Goal: Task Accomplishment & Management: Manage account settings

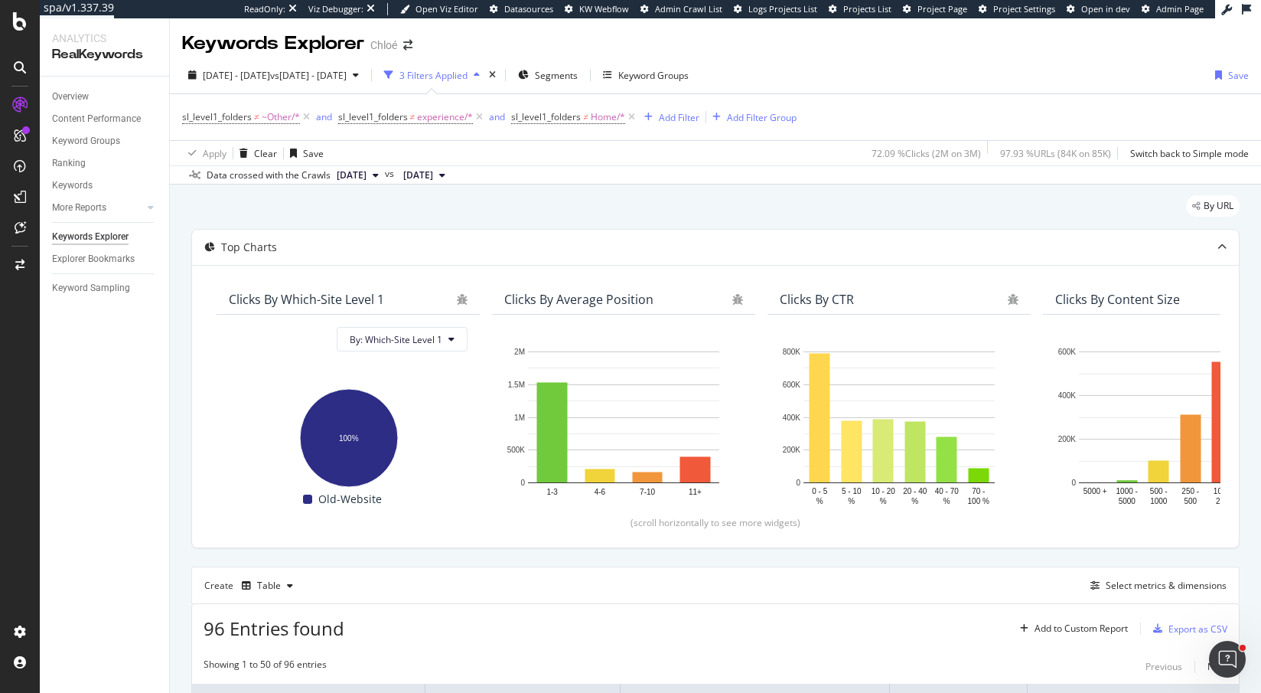
drag, startPoint x: 342, startPoint y: 73, endPoint x: 225, endPoint y: 195, distance: 169.4
click at [225, 195] on div "Keywords Explorer Chloé 2025 Jan. 1st - Jun. 30th vs 2024 Jan. 1st - Jun. 30th …" at bounding box center [715, 355] width 1091 height 674
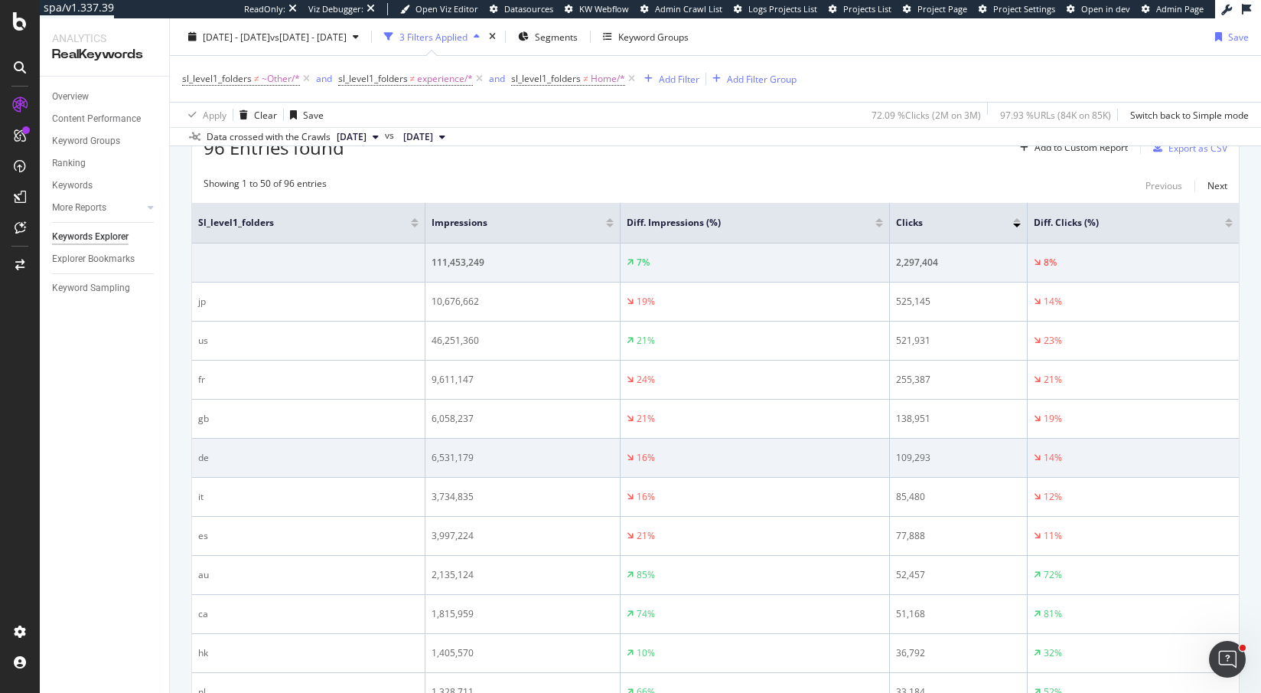
scroll to position [346, 0]
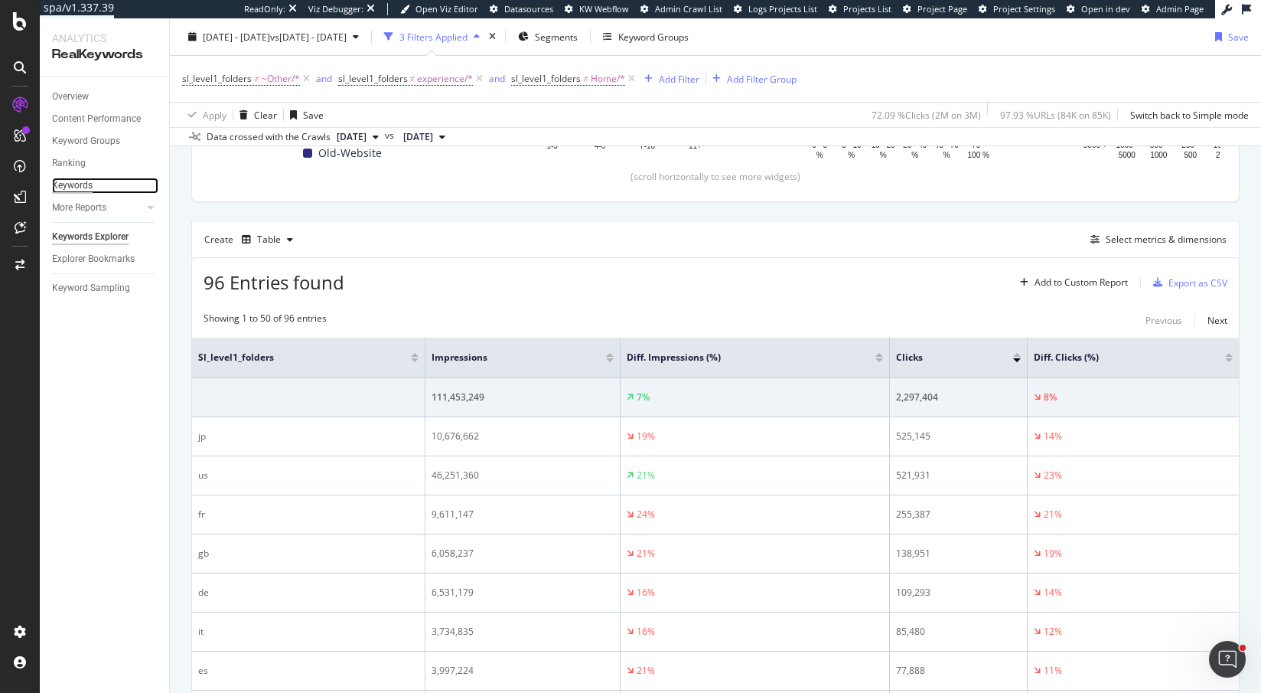
click at [80, 185] on div "Keywords" at bounding box center [72, 186] width 41 height 16
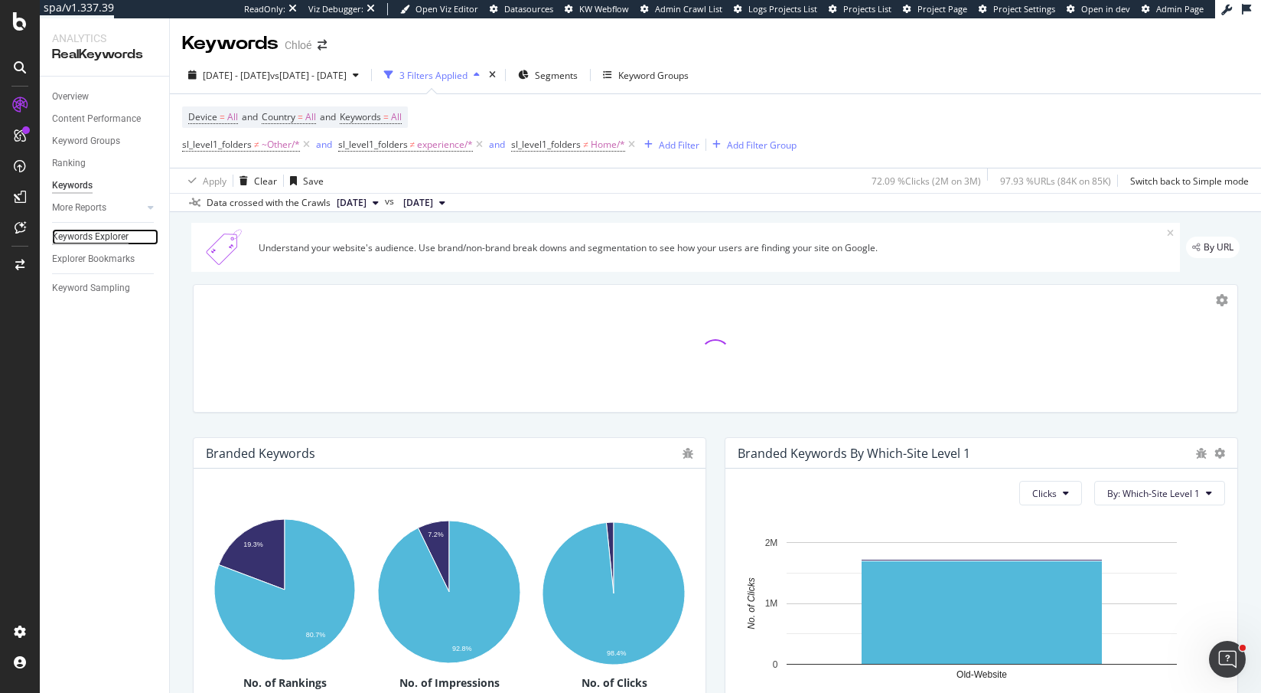
click at [92, 233] on div "Keywords Explorer" at bounding box center [90, 237] width 77 height 16
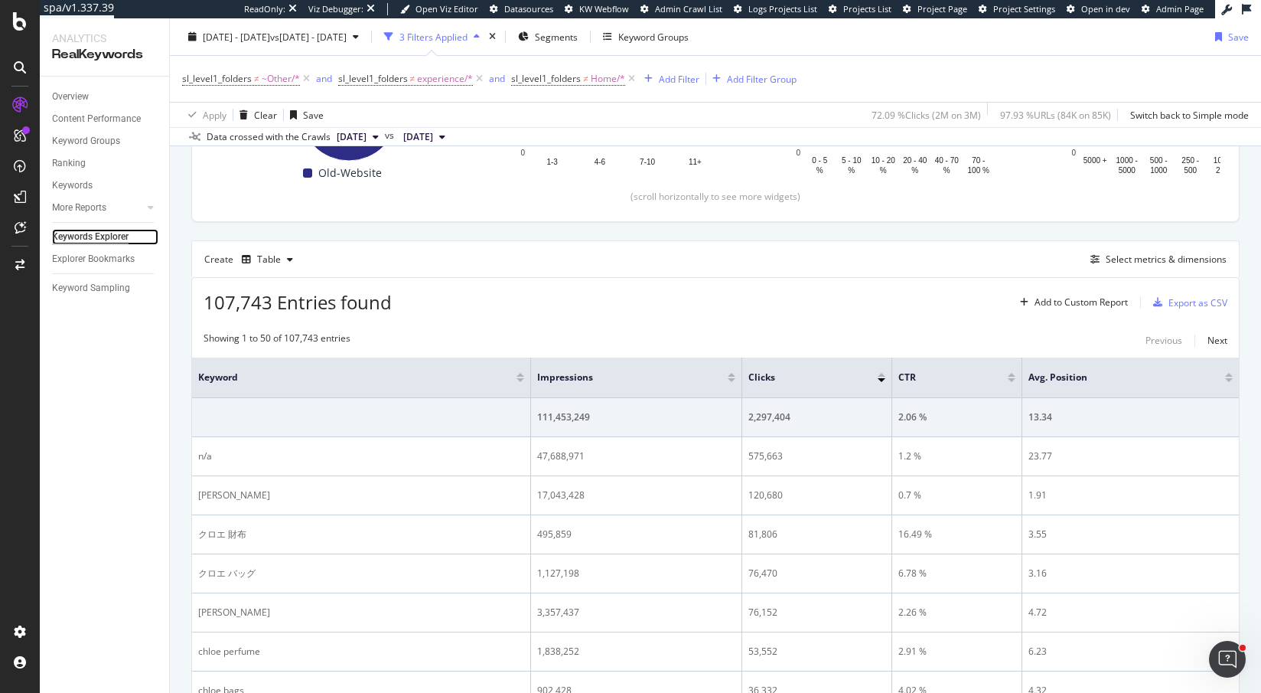
scroll to position [327, 0]
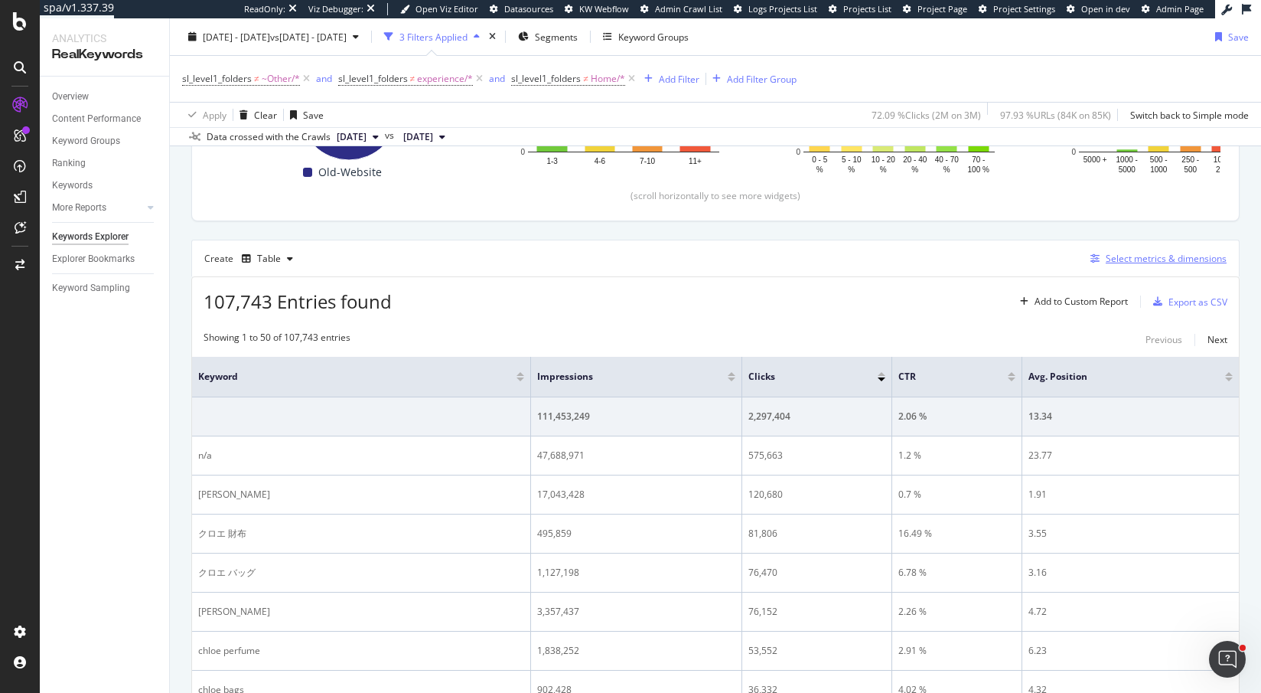
click at [1145, 256] on div "Select metrics & dimensions" at bounding box center [1166, 258] width 121 height 13
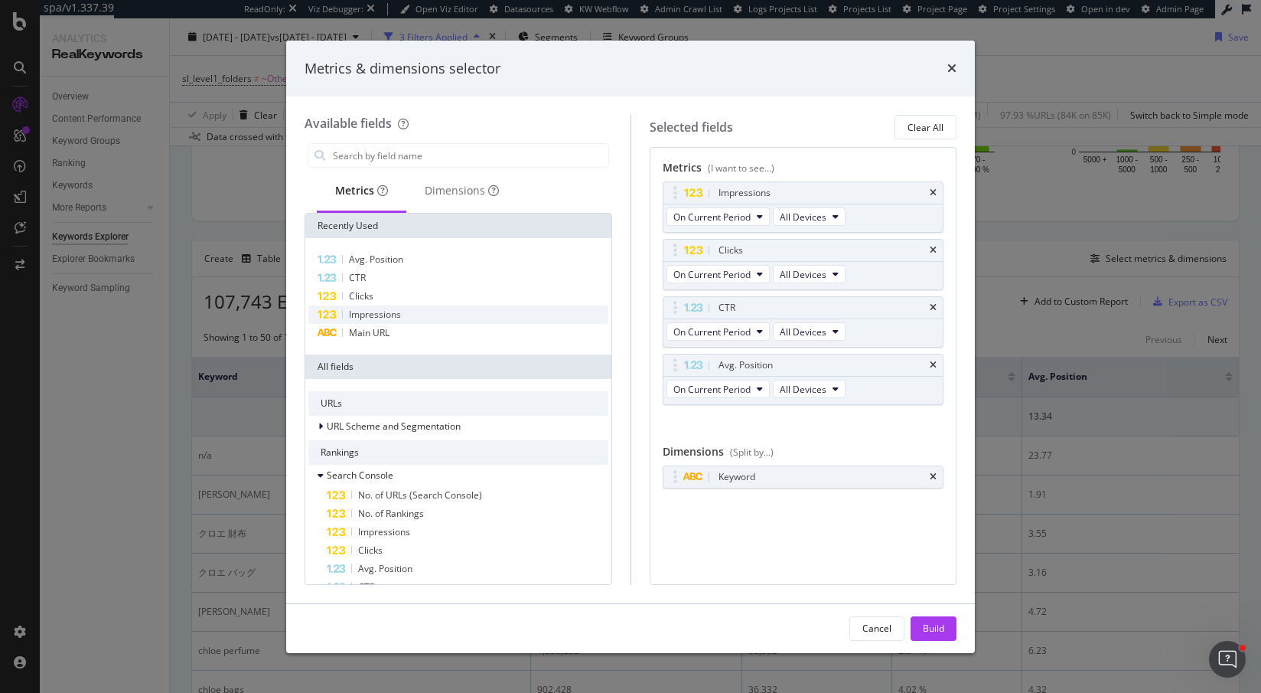
click at [382, 315] on span "Impressions" at bounding box center [375, 314] width 52 height 13
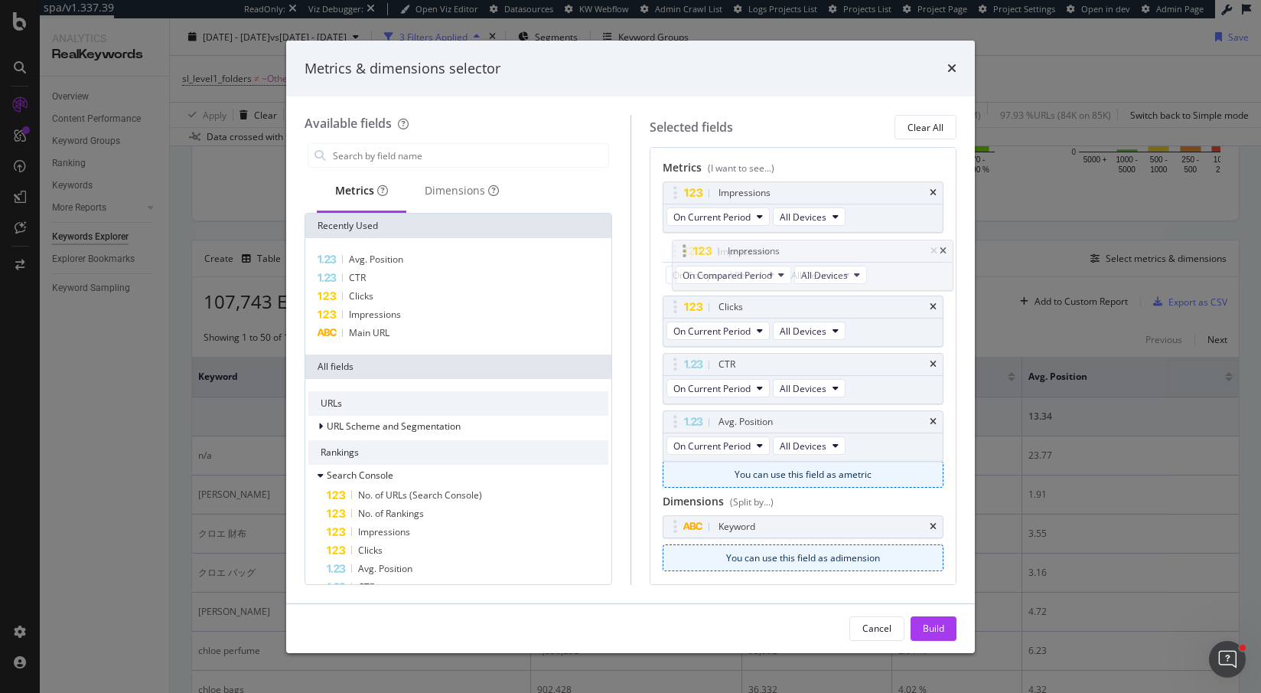
drag, startPoint x: 668, startPoint y: 423, endPoint x: 678, endPoint y: 254, distance: 169.4
click at [678, 254] on body "spa/v1.337.39 ReadOnly: Viz Debugger: Open Viz Editor Datasources KW Webflow Ad…" at bounding box center [630, 346] width 1261 height 693
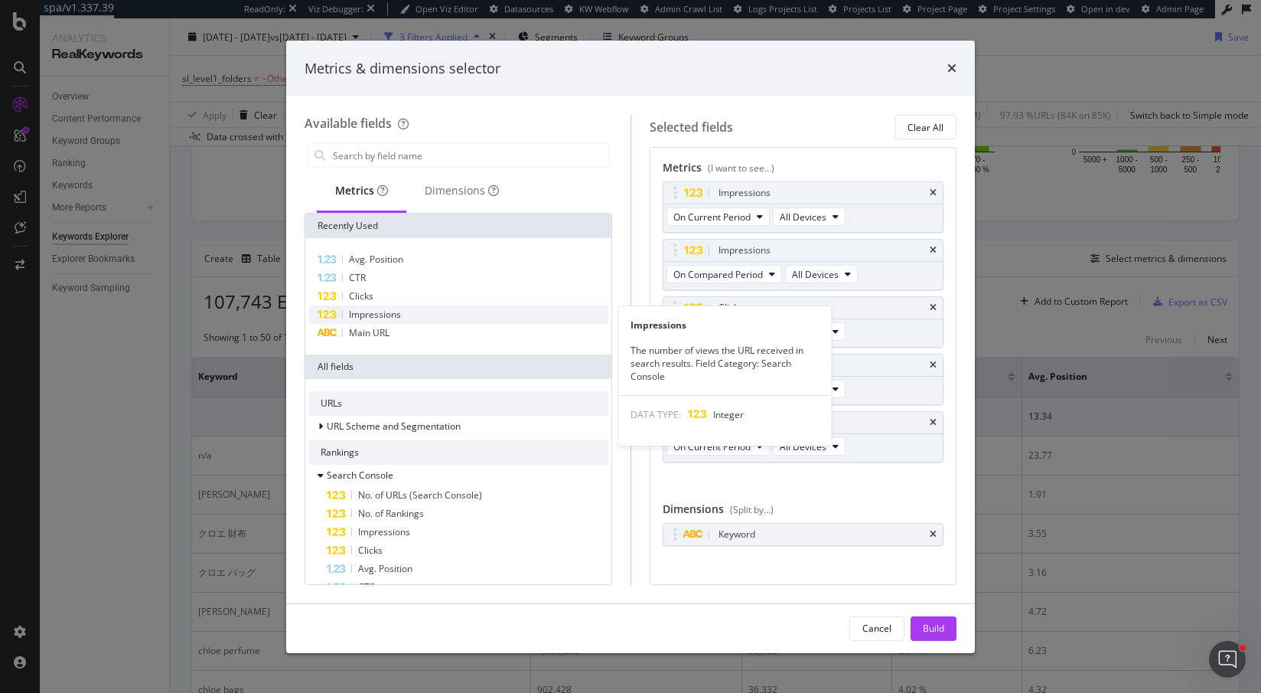
click at [425, 318] on div "Impressions" at bounding box center [458, 314] width 300 height 18
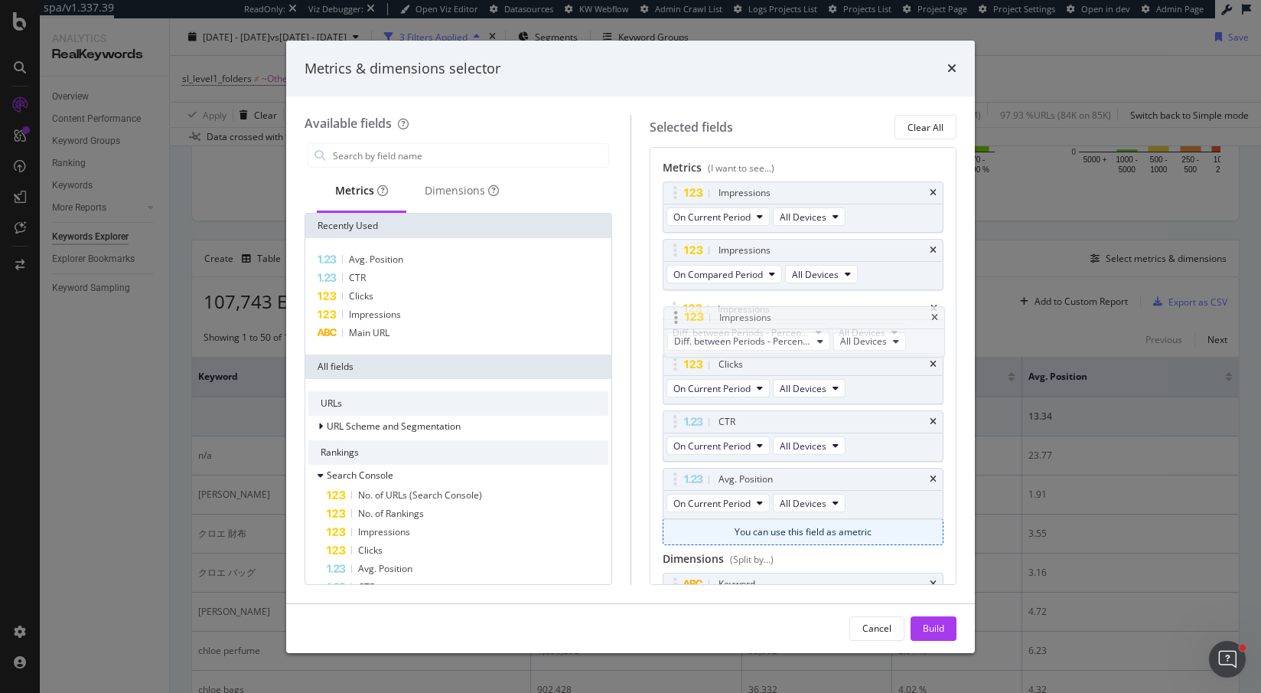
drag, startPoint x: 682, startPoint y: 478, endPoint x: 683, endPoint y: 307, distance: 170.7
click at [683, 307] on body "spa/v1.337.39 ReadOnly: Viz Debugger: Open Viz Editor Datasources KW Webflow Ad…" at bounding box center [630, 346] width 1261 height 693
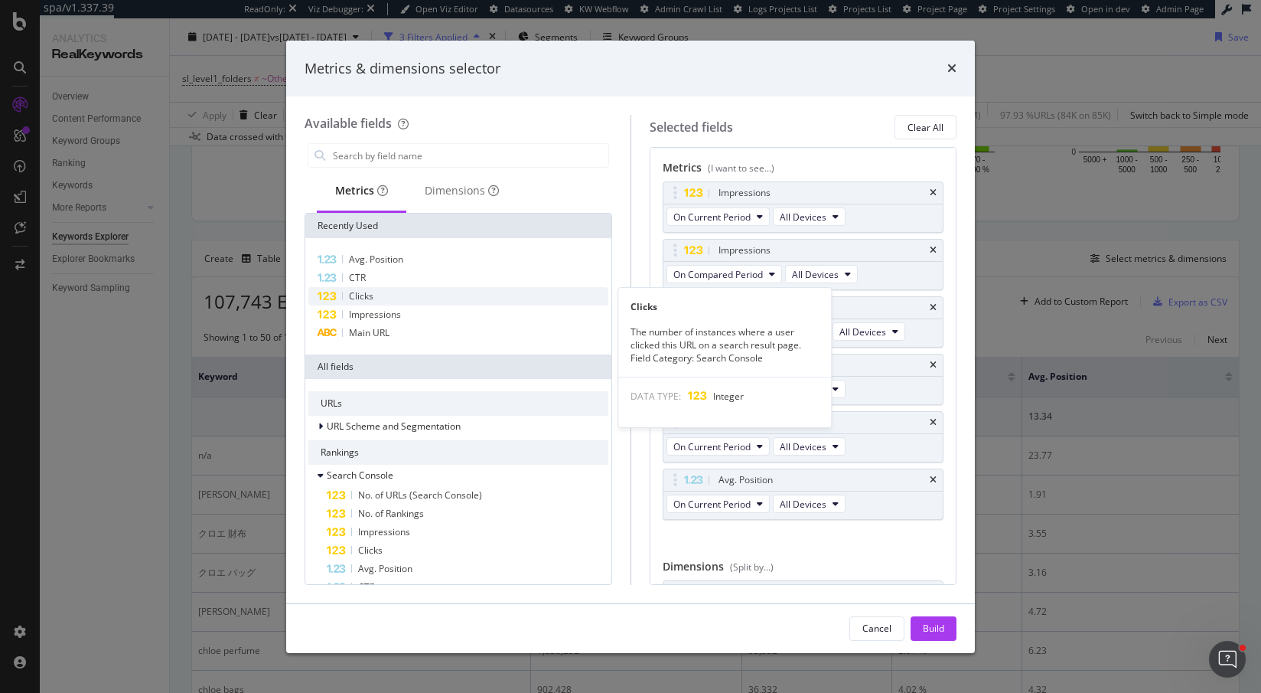
click at [372, 292] on span "Clicks" at bounding box center [361, 295] width 24 height 13
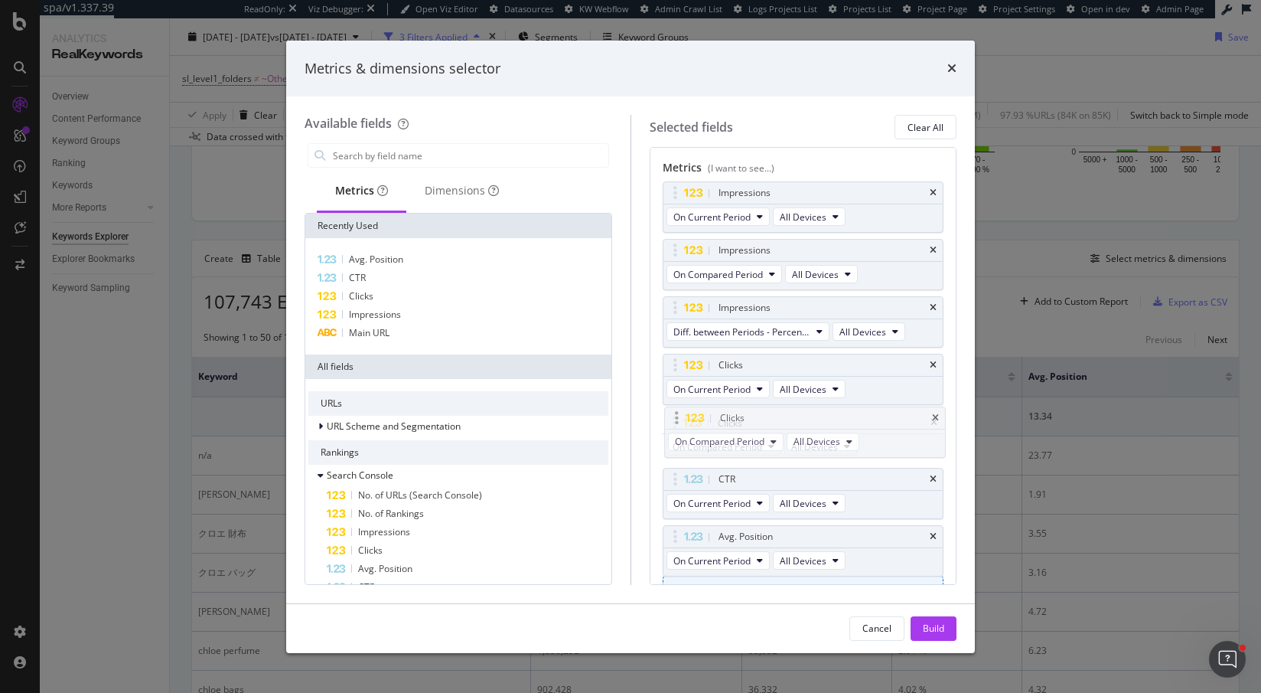
drag, startPoint x: 673, startPoint y: 533, endPoint x: 676, endPoint y: 416, distance: 116.3
click at [676, 416] on body "spa/v1.337.39 ReadOnly: Viz Debugger: Open Viz Editor Datasources KW Webflow Ad…" at bounding box center [630, 346] width 1261 height 693
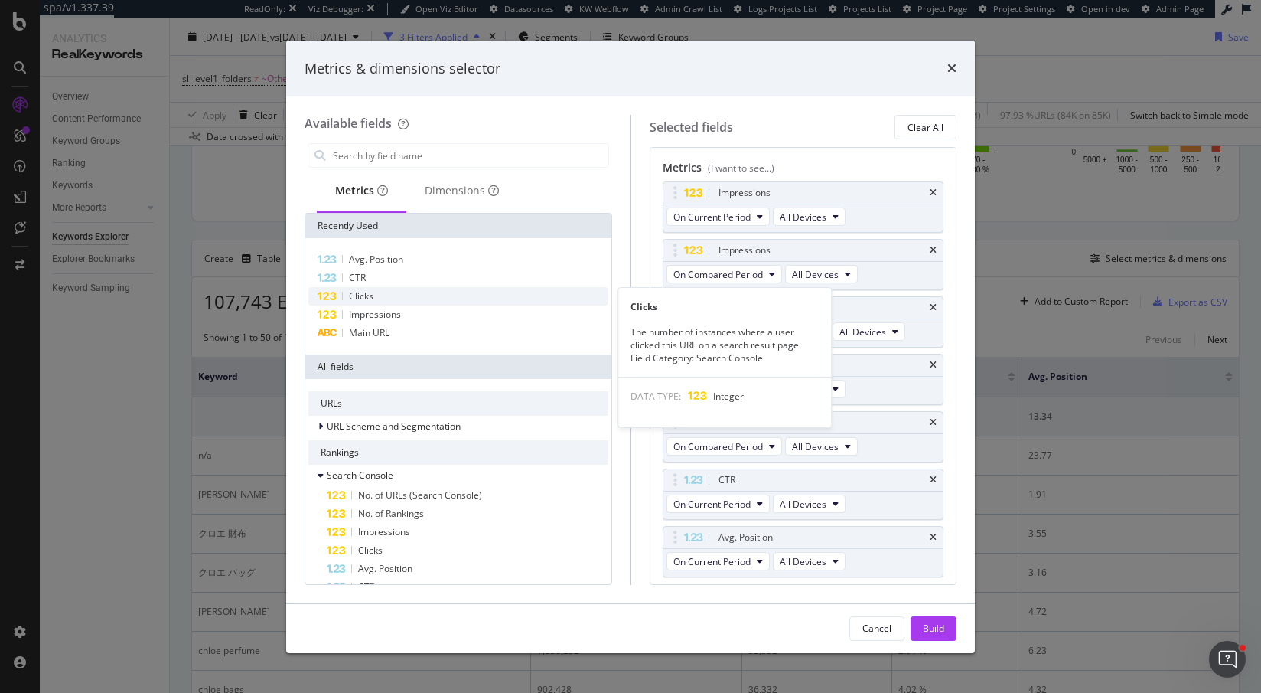
click at [367, 297] on span "Clicks" at bounding box center [361, 295] width 24 height 13
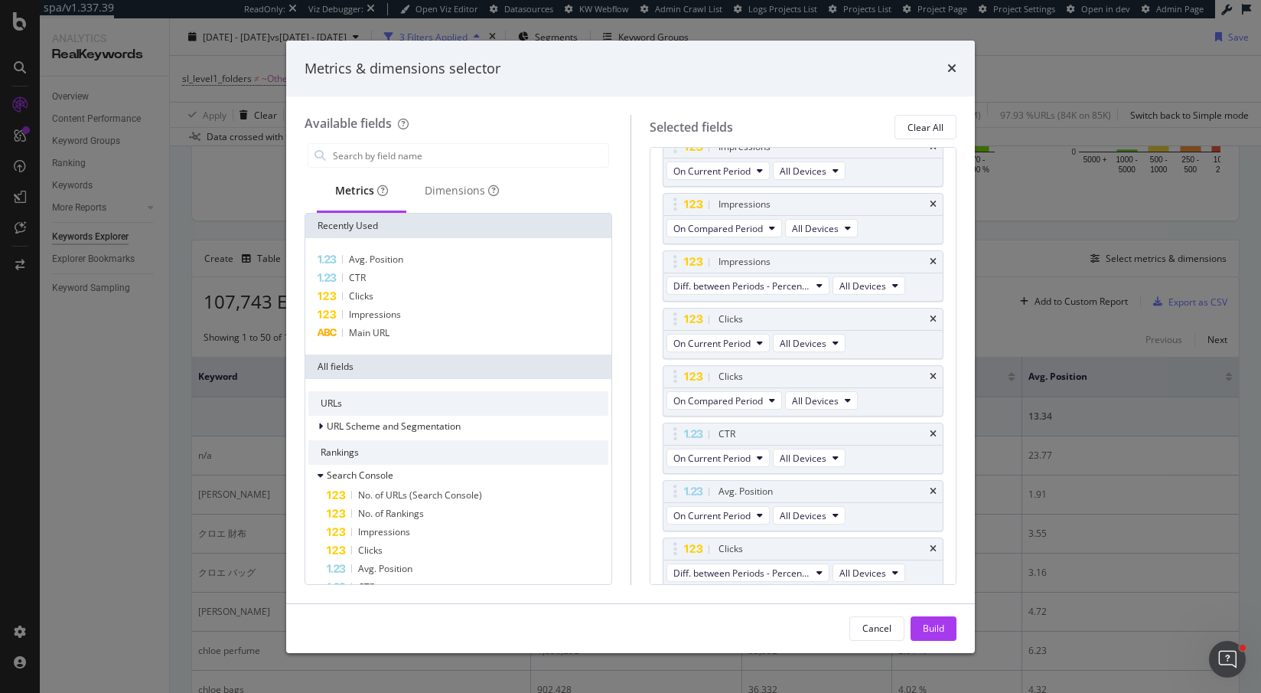
scroll to position [46, 0]
drag, startPoint x: 669, startPoint y: 544, endPoint x: 674, endPoint y: 438, distance: 105.7
click at [674, 438] on body "spa/v1.337.39 ReadOnly: Viz Debugger: Open Viz Editor Datasources KW Webflow Ad…" at bounding box center [630, 346] width 1261 height 693
click at [927, 627] on div "Build" at bounding box center [933, 627] width 21 height 13
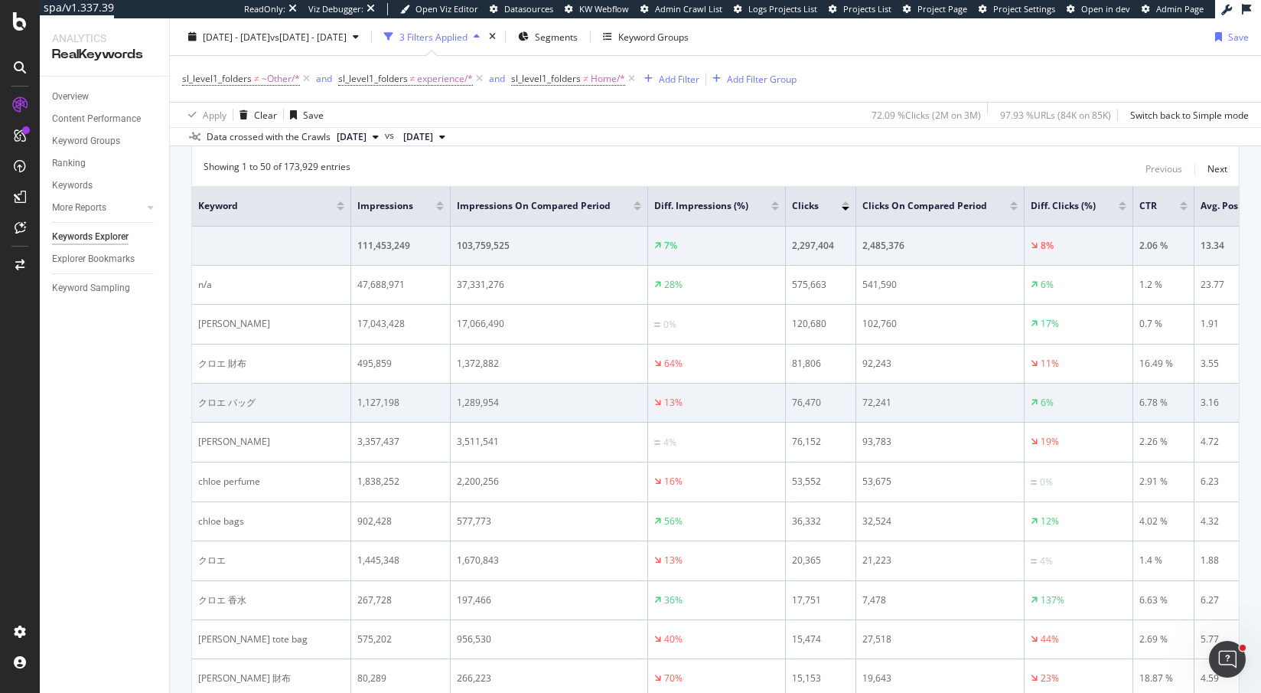
scroll to position [495, 0]
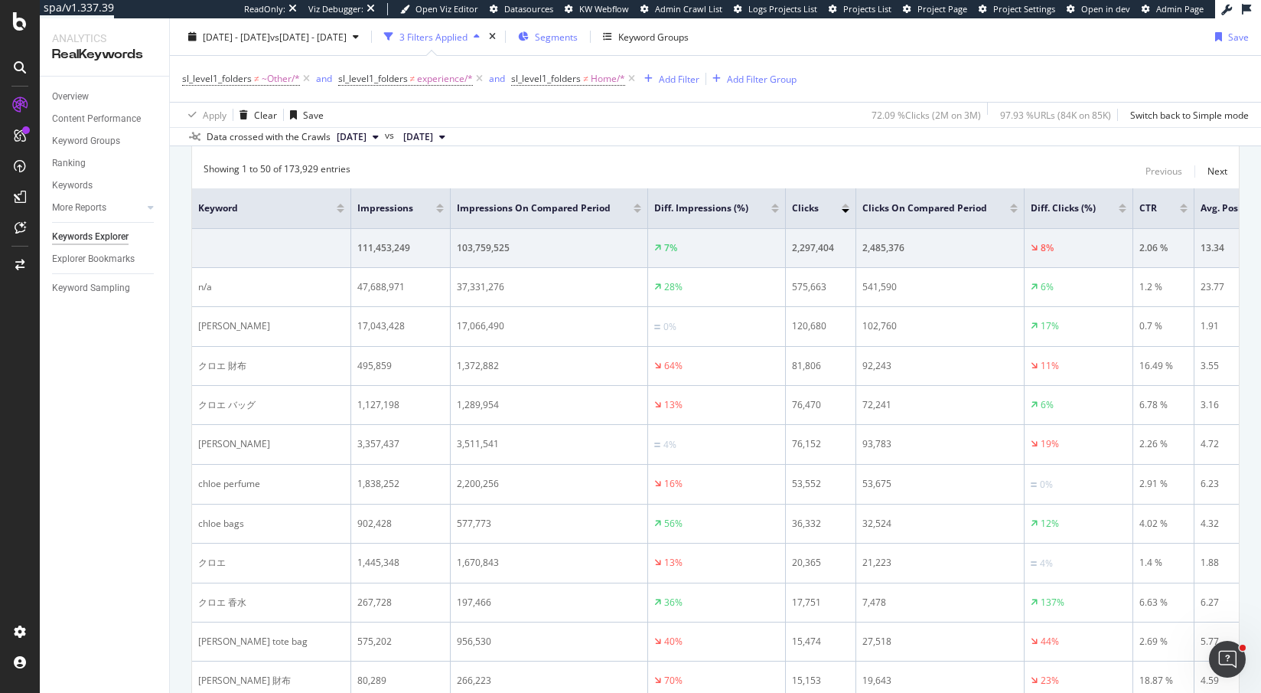
click at [578, 37] on span "Segments" at bounding box center [556, 36] width 43 height 13
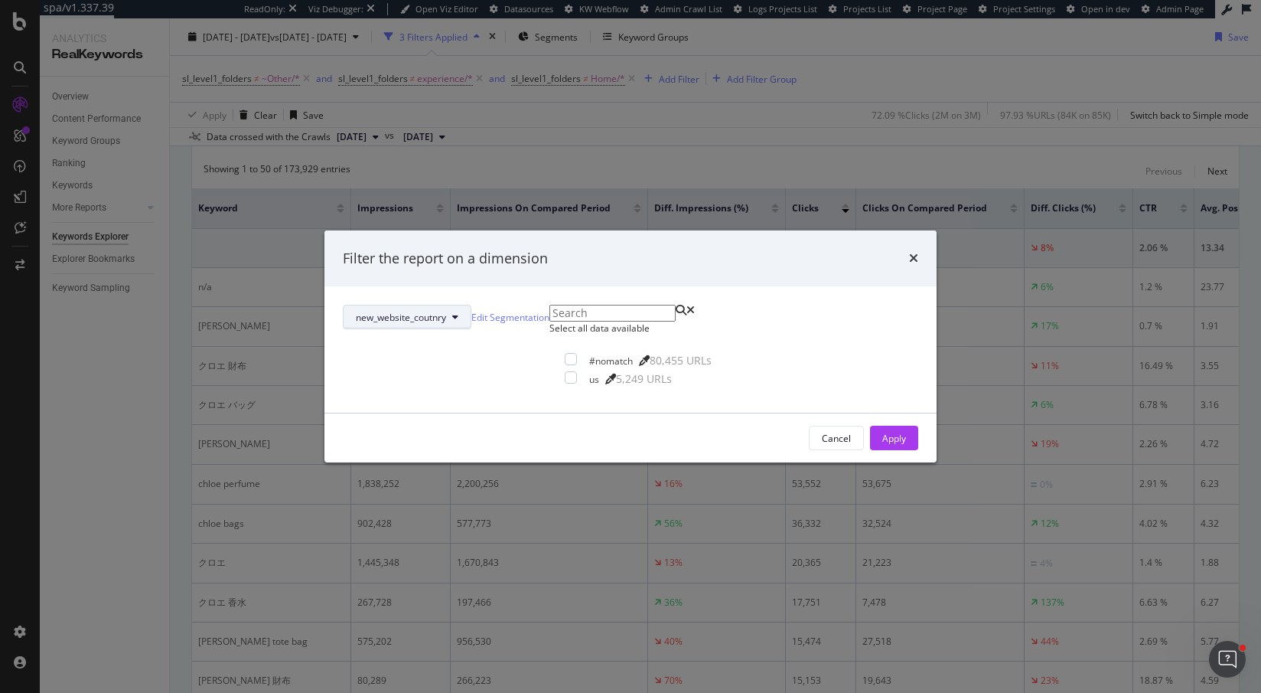
click at [446, 311] on span "new_website_coutnry" at bounding box center [401, 317] width 90 height 13
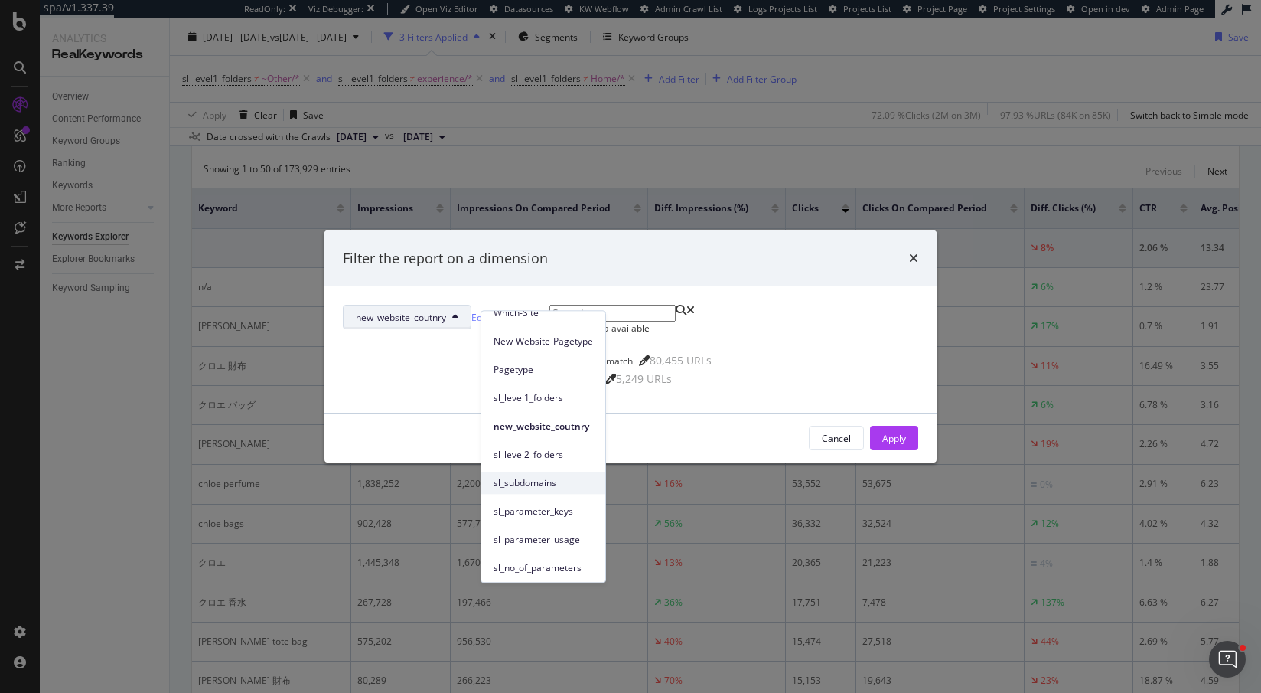
scroll to position [43, 0]
click at [543, 448] on span "sl_level2_folders" at bounding box center [543, 452] width 99 height 14
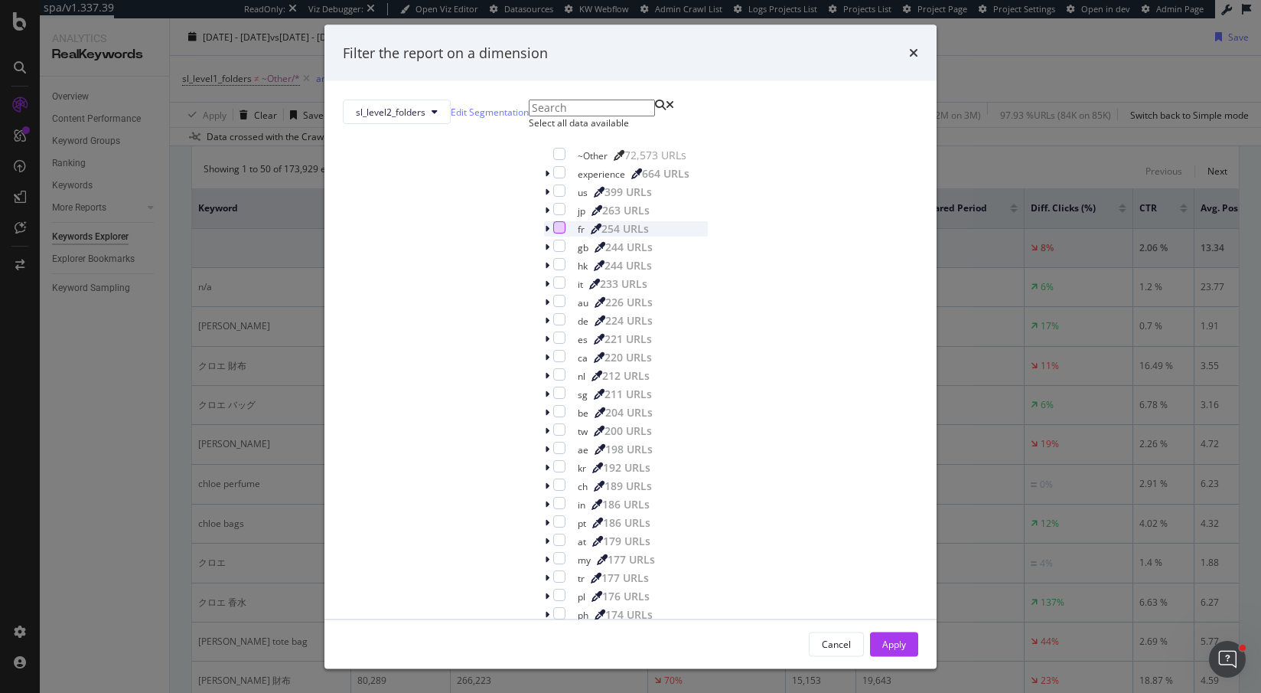
click at [553, 233] on div "modal" at bounding box center [559, 227] width 12 height 12
click at [882, 632] on div "Apply" at bounding box center [894, 643] width 24 height 23
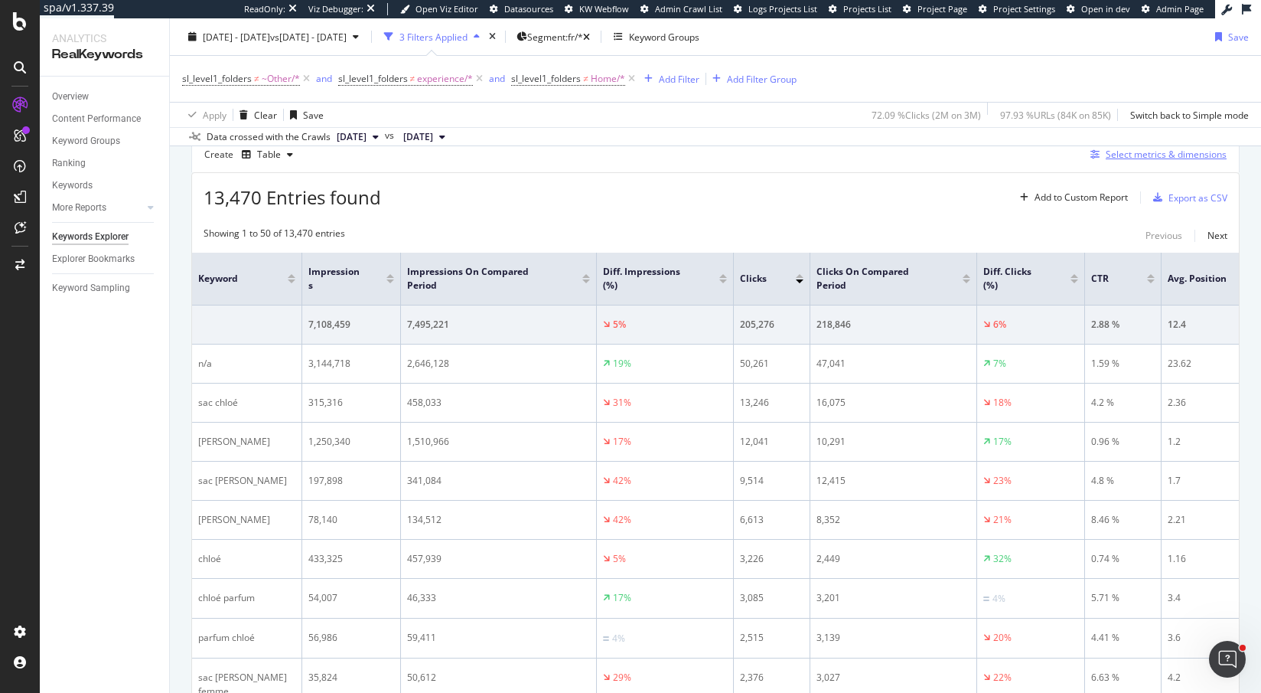
scroll to position [430, 0]
click at [1148, 155] on div "Select metrics & dimensions" at bounding box center [1166, 154] width 121 height 13
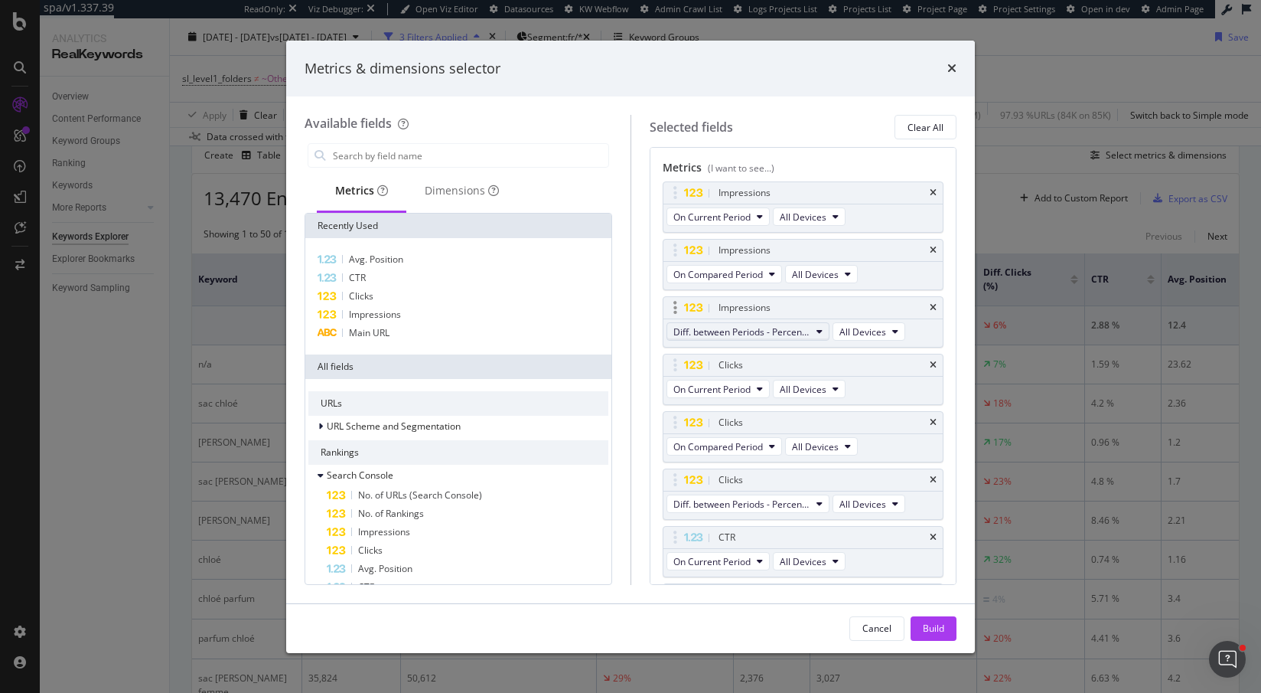
click at [789, 334] on span "Diff. between Periods - Percentage" at bounding box center [741, 331] width 137 height 13
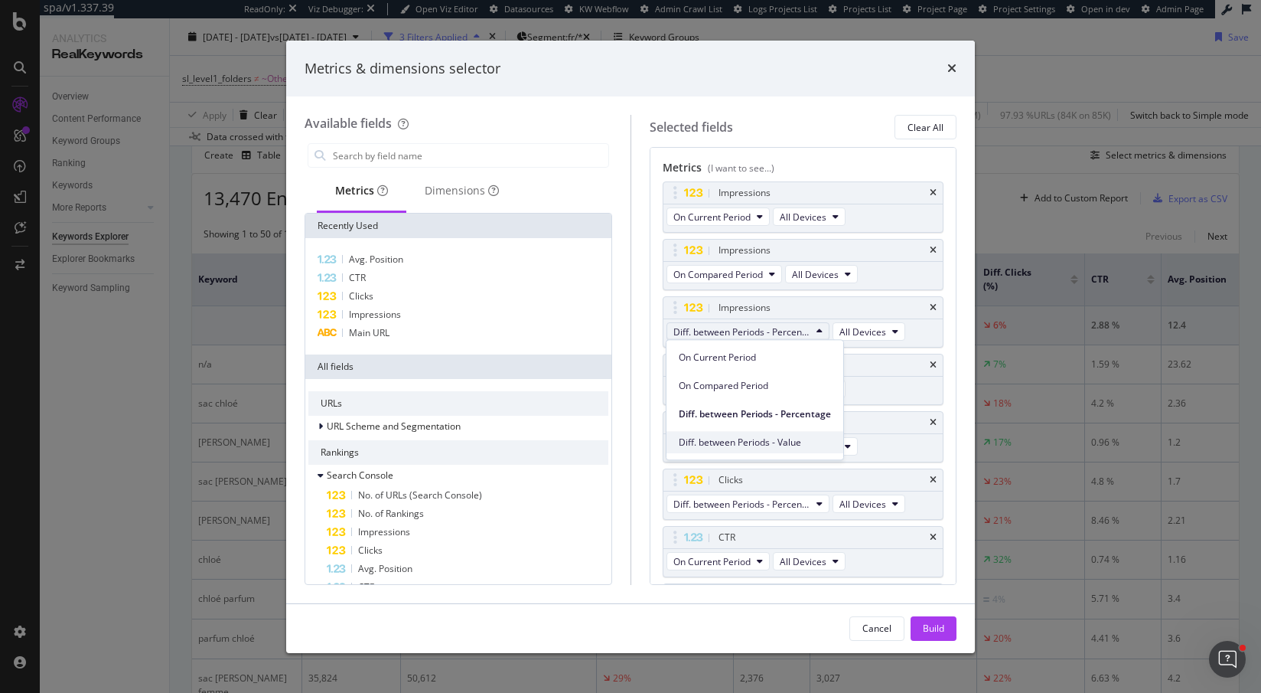
click at [766, 442] on span "Diff. between Periods - Value" at bounding box center [755, 442] width 152 height 14
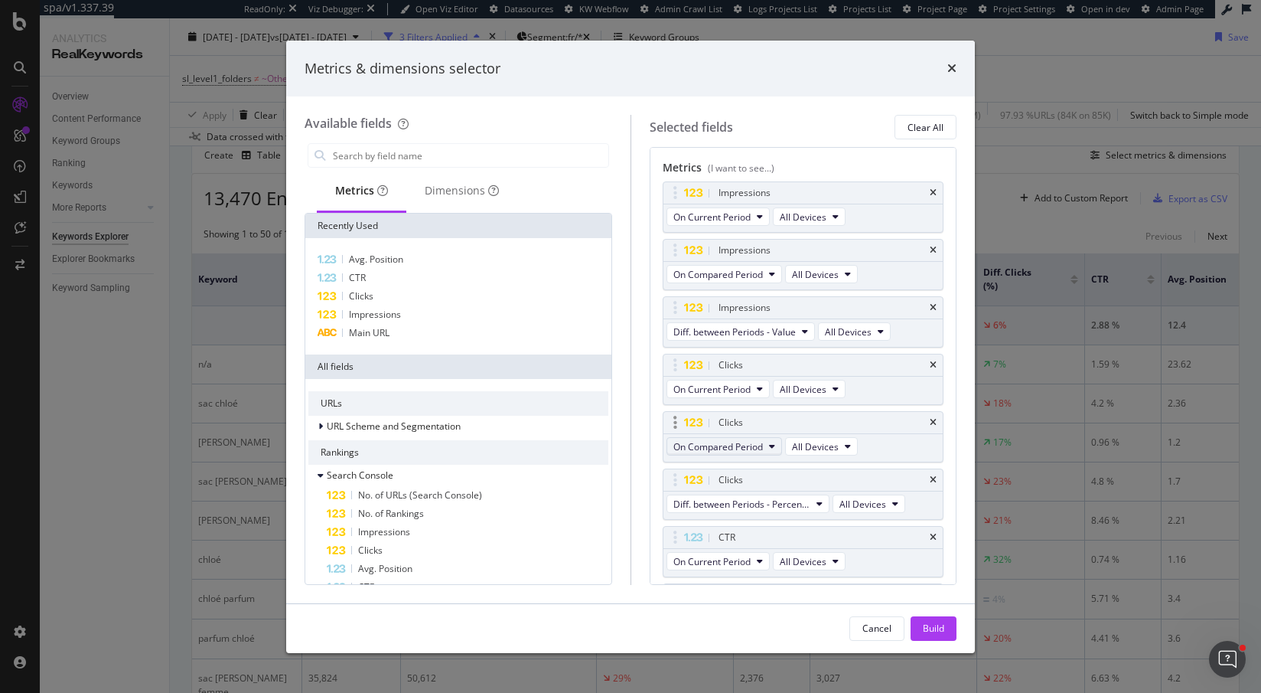
click at [752, 442] on span "On Compared Period" at bounding box center [718, 446] width 90 height 13
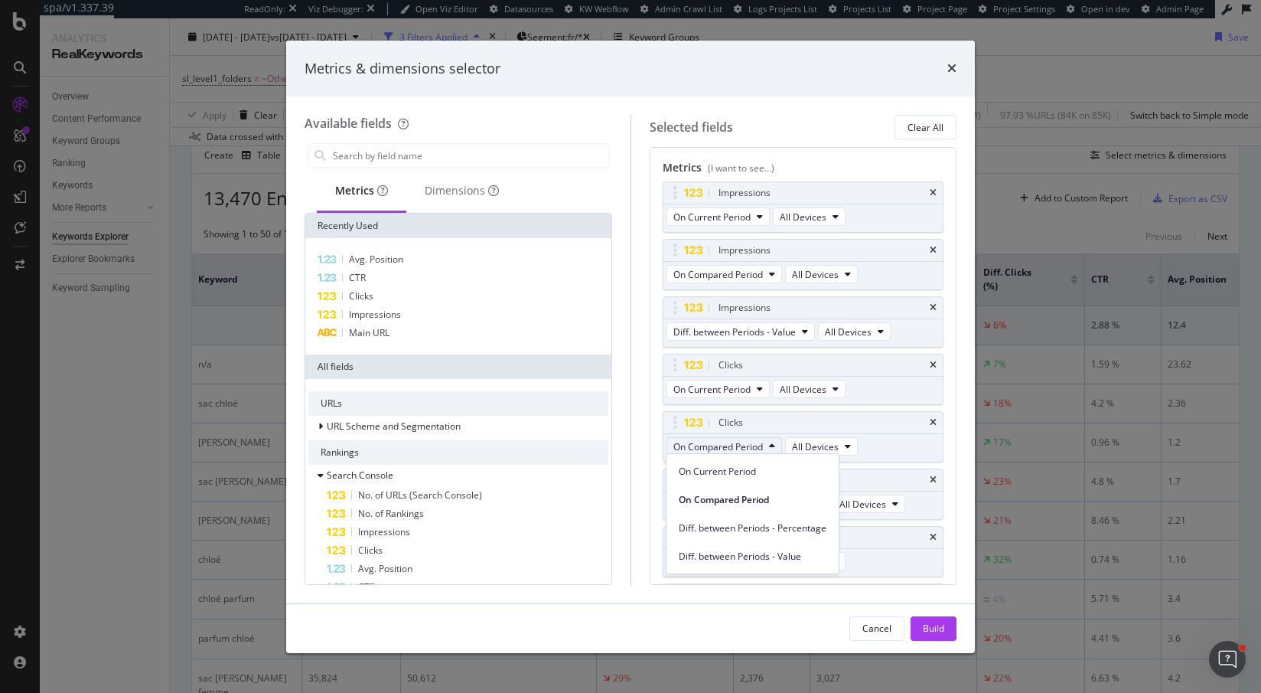
click at [952, 401] on div "Metrics (I want to see...) Impressions On Current Period All Devices Impression…" at bounding box center [804, 365] width 308 height 437
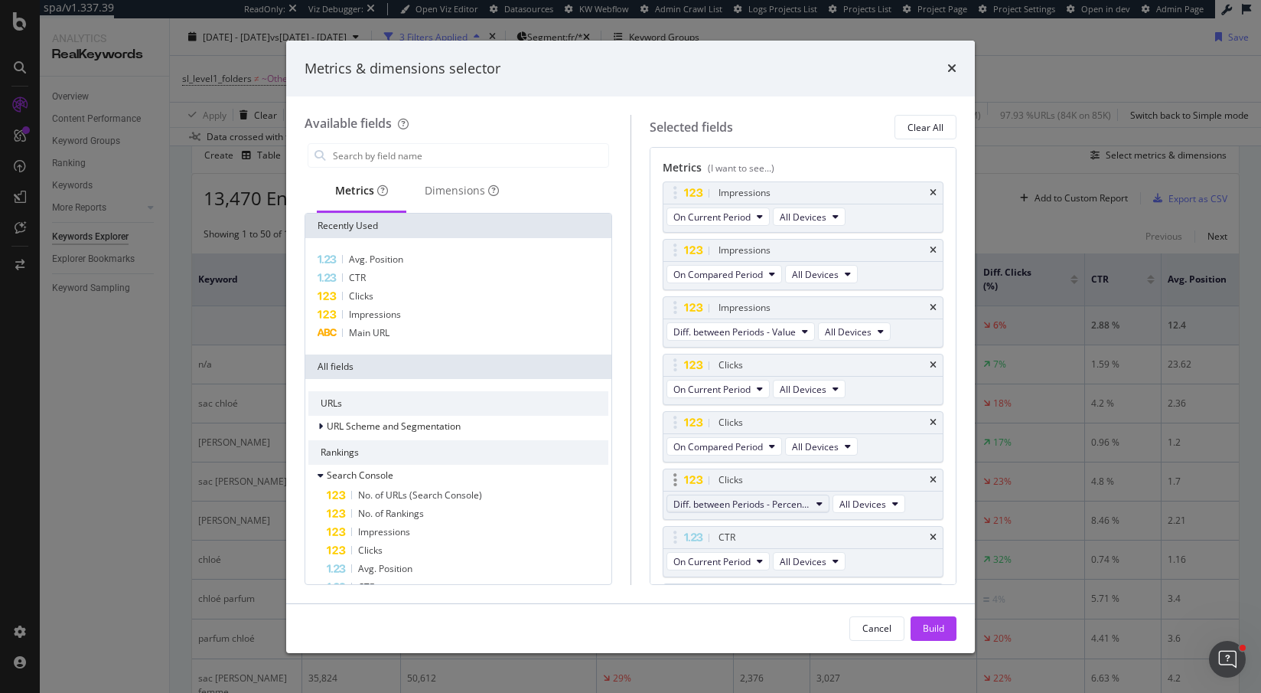
click at [719, 497] on span "Diff. between Periods - Percentage" at bounding box center [741, 503] width 137 height 13
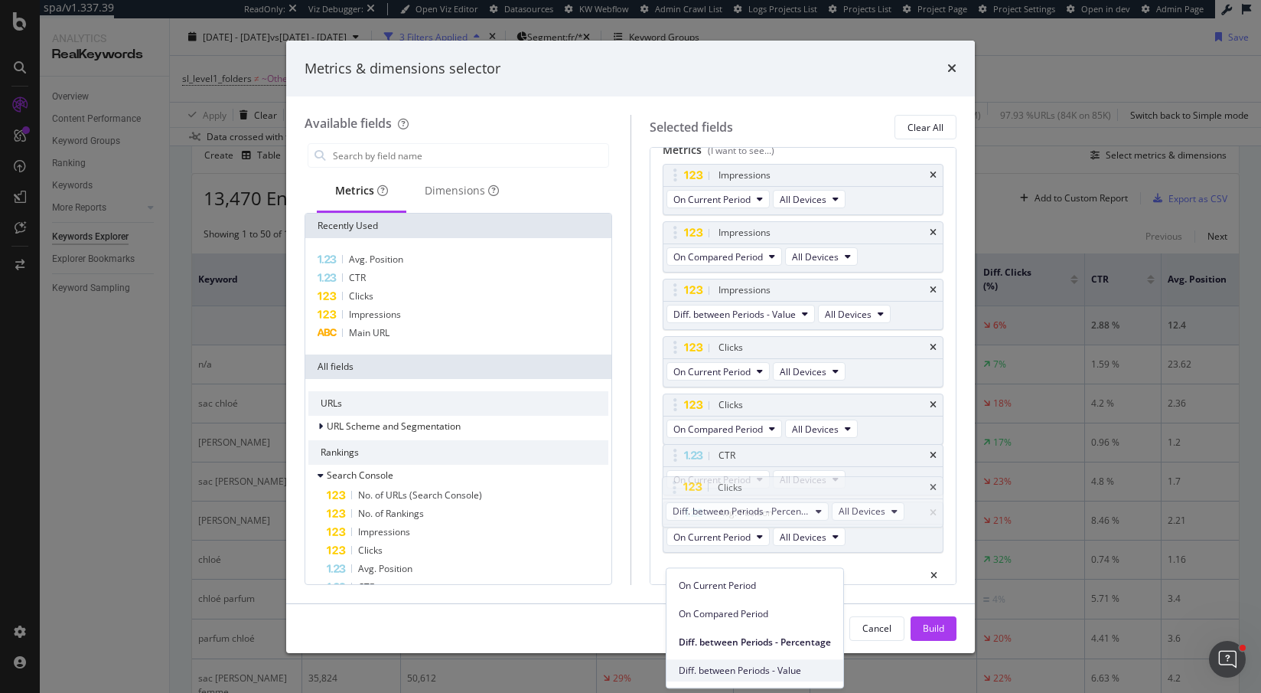
drag, startPoint x: 717, startPoint y: 598, endPoint x: 717, endPoint y: 608, distance: 9.9
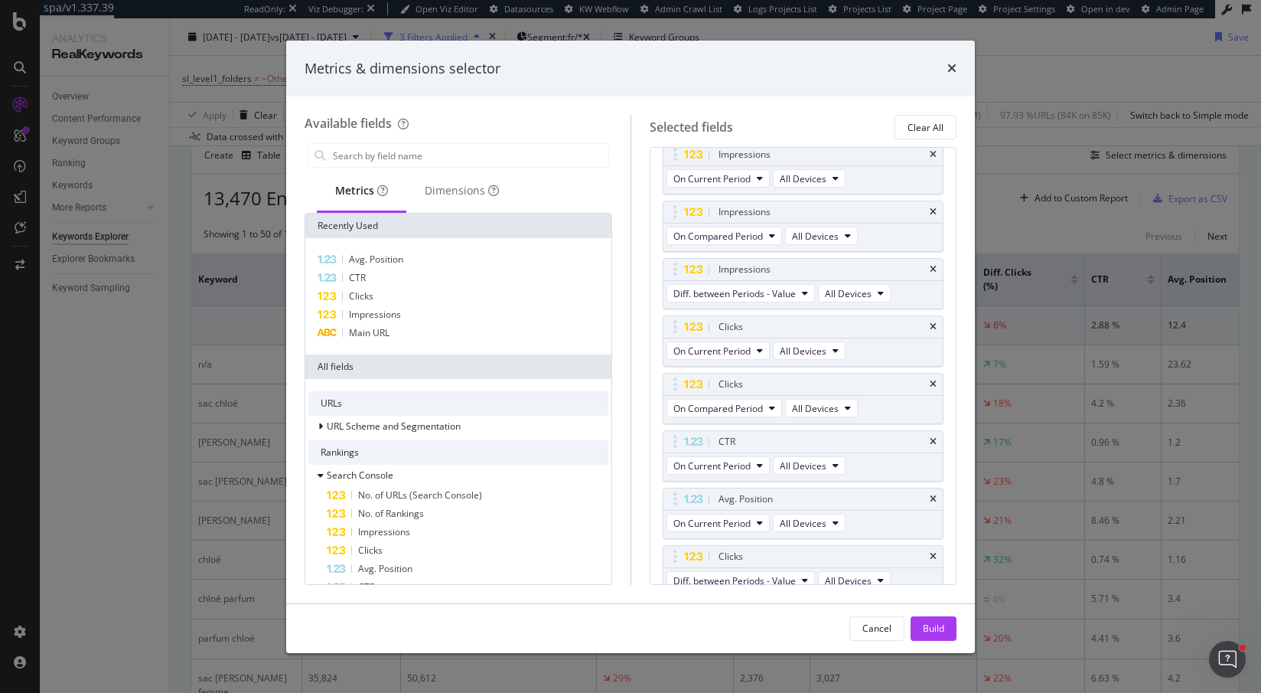
scroll to position [46, 0]
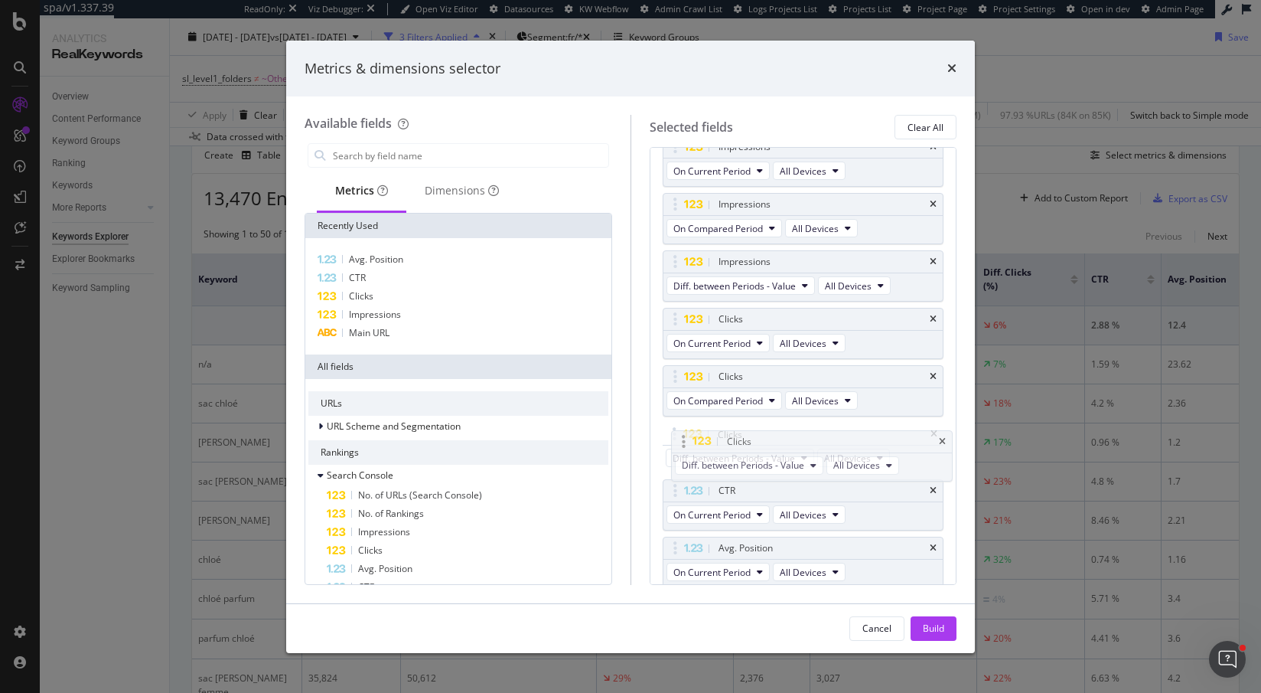
drag, startPoint x: 675, startPoint y: 547, endPoint x: 684, endPoint y: 442, distance: 105.2
click at [684, 442] on body "spa/v1.337.39 ReadOnly: Viz Debugger: Open Viz Editor Datasources KW Webflow Ad…" at bounding box center [630, 346] width 1261 height 693
click at [739, 458] on span "Diff. between Periods - Value" at bounding box center [734, 457] width 122 height 13
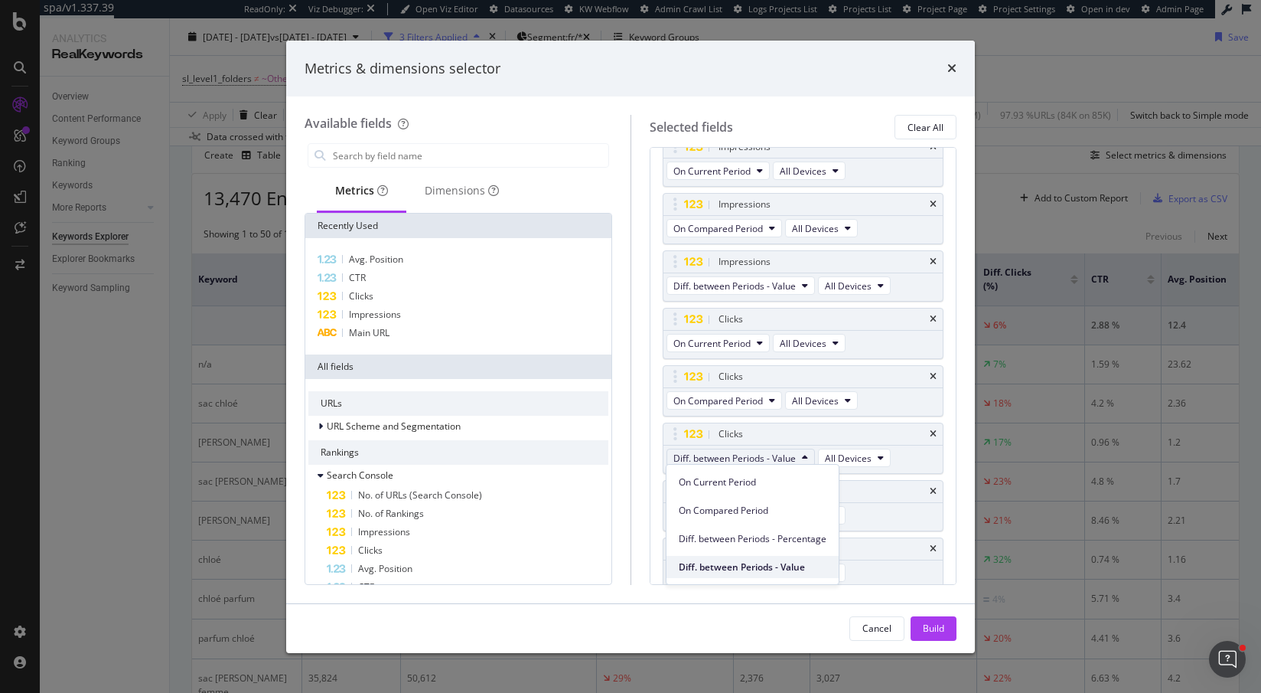
click at [751, 561] on span "Diff. between Periods - Value" at bounding box center [753, 567] width 148 height 14
click at [940, 630] on div "Build" at bounding box center [933, 627] width 21 height 13
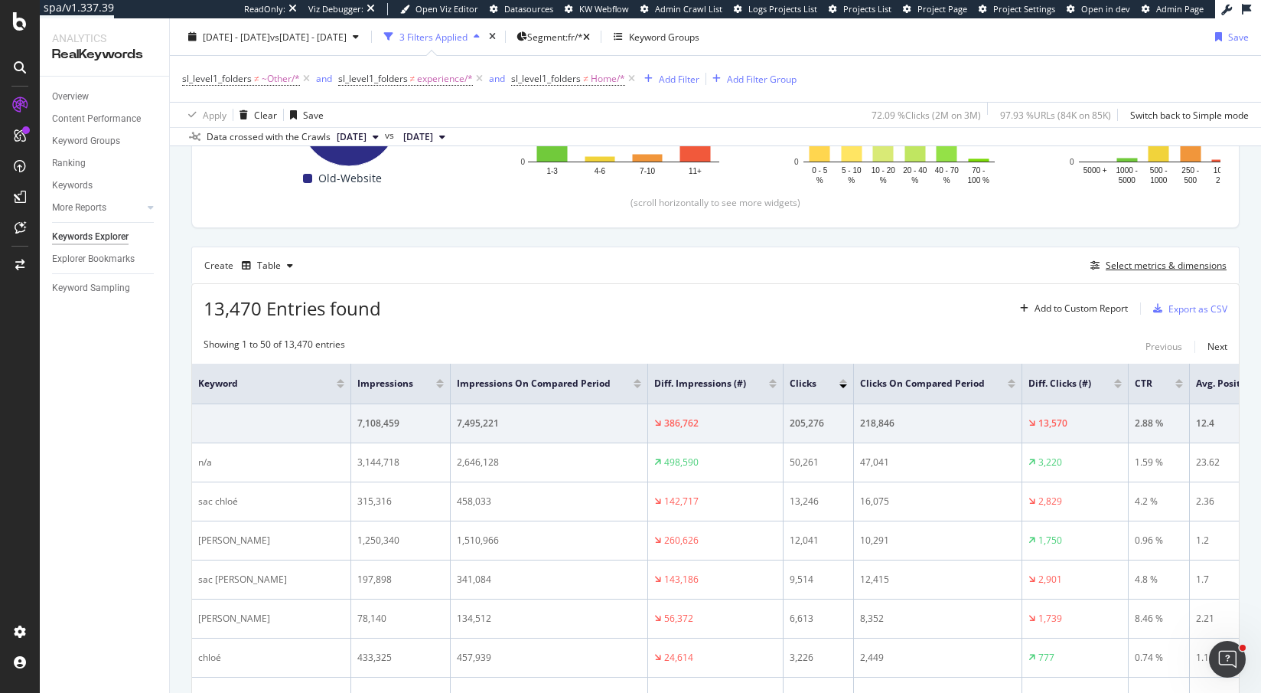
scroll to position [321, 0]
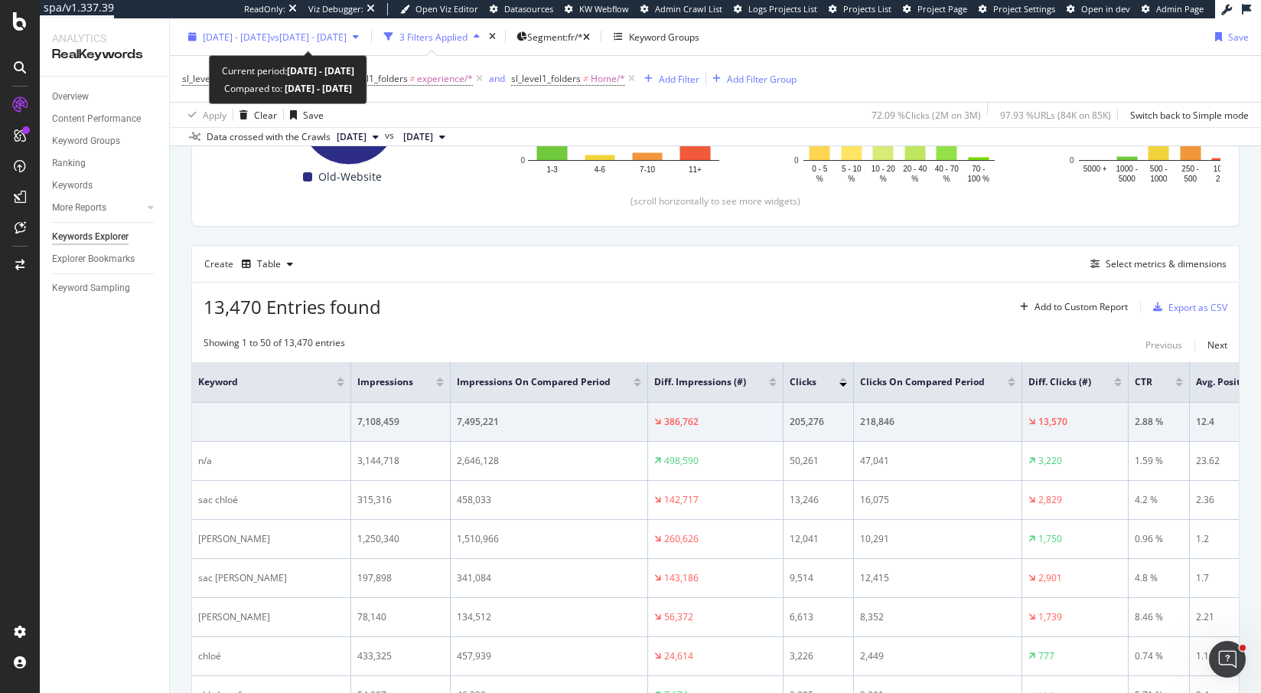
click at [347, 32] on span "vs 2024 Jan. 1st - Jun. 30th" at bounding box center [308, 36] width 77 height 13
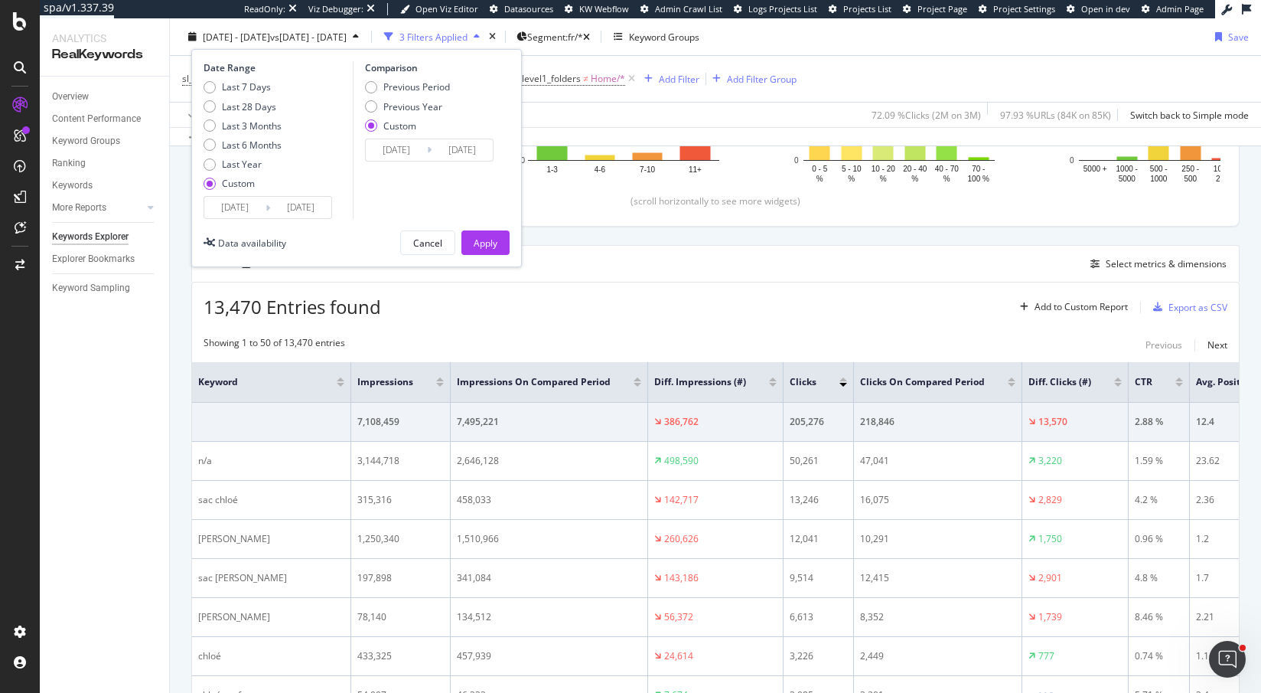
click at [223, 204] on input "2025/01/01" at bounding box center [234, 207] width 61 height 21
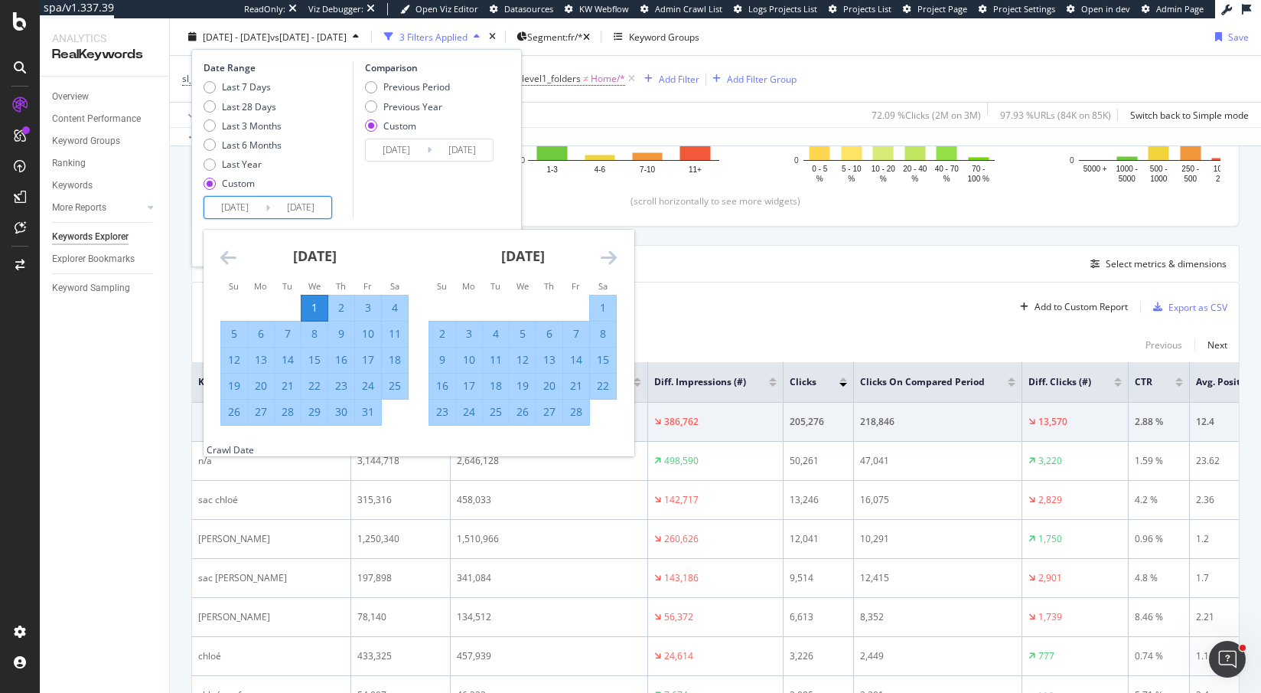
click at [611, 257] on icon "Move forward to switch to the next month." at bounding box center [609, 257] width 16 height 18
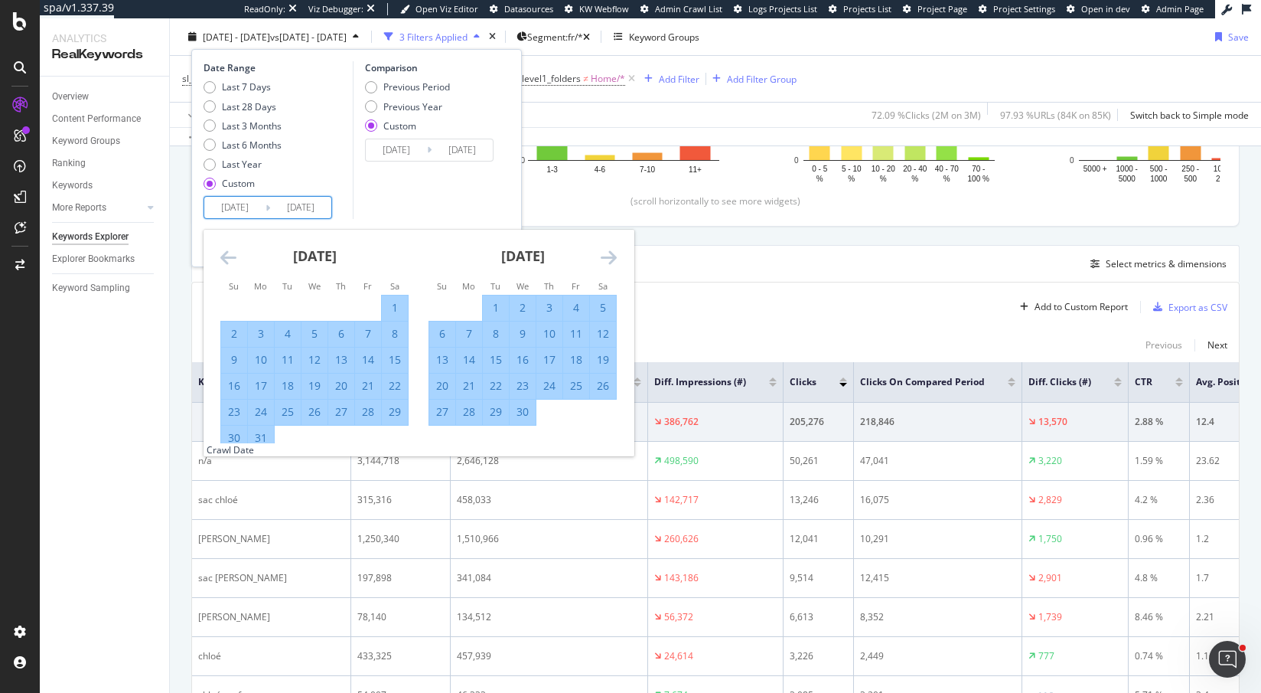
click at [611, 257] on icon "Move forward to switch to the next month." at bounding box center [609, 257] width 16 height 18
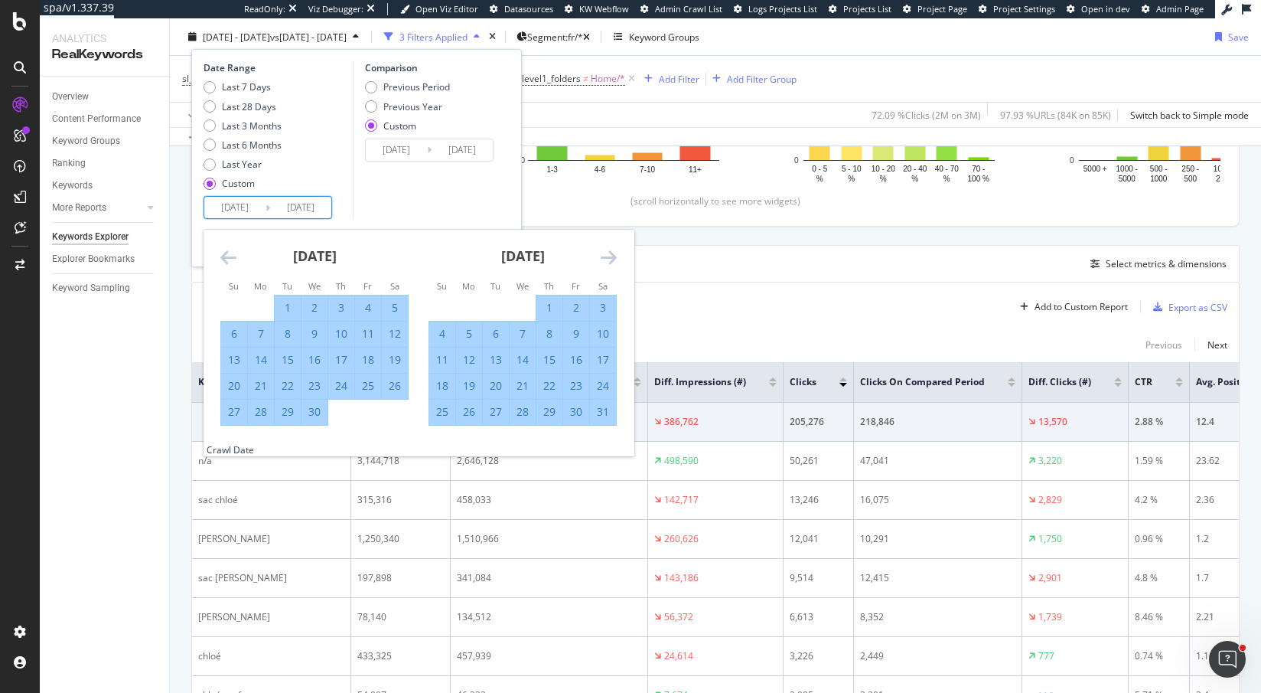
click at [611, 257] on icon "Move forward to switch to the next month." at bounding box center [609, 257] width 16 height 18
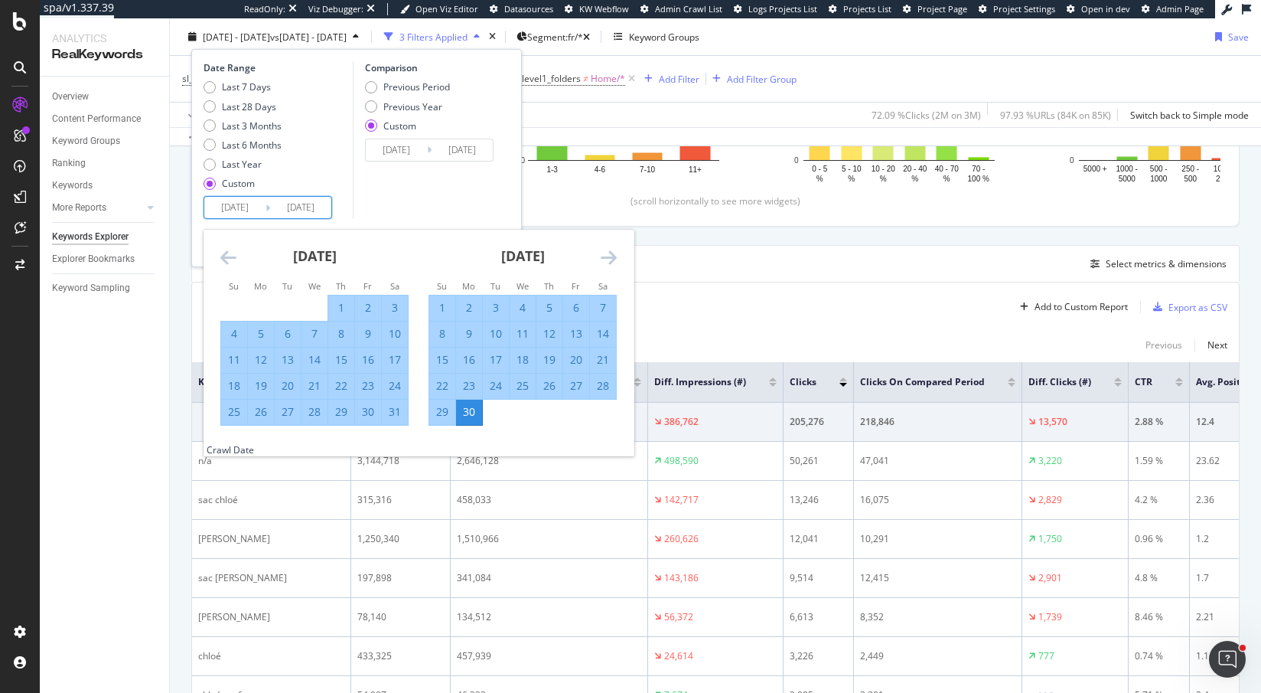
click at [611, 257] on icon "Move forward to switch to the next month." at bounding box center [609, 257] width 16 height 18
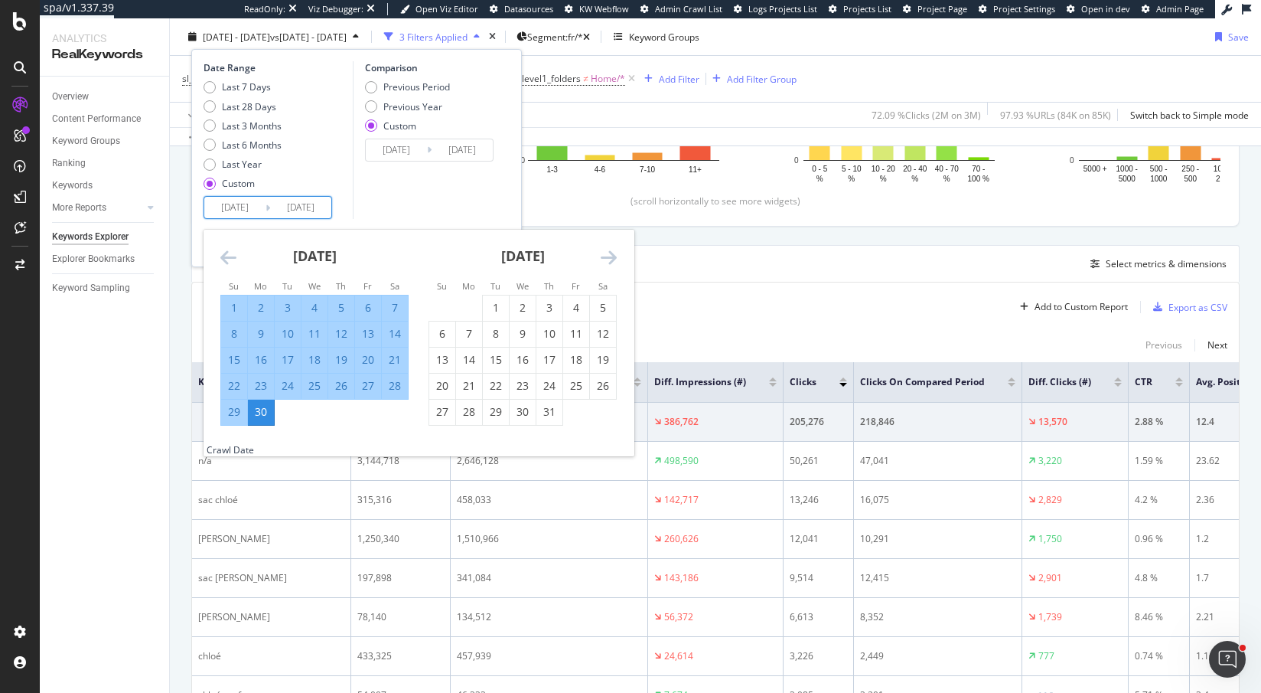
click at [611, 257] on icon "Move forward to switch to the next month." at bounding box center [609, 257] width 16 height 18
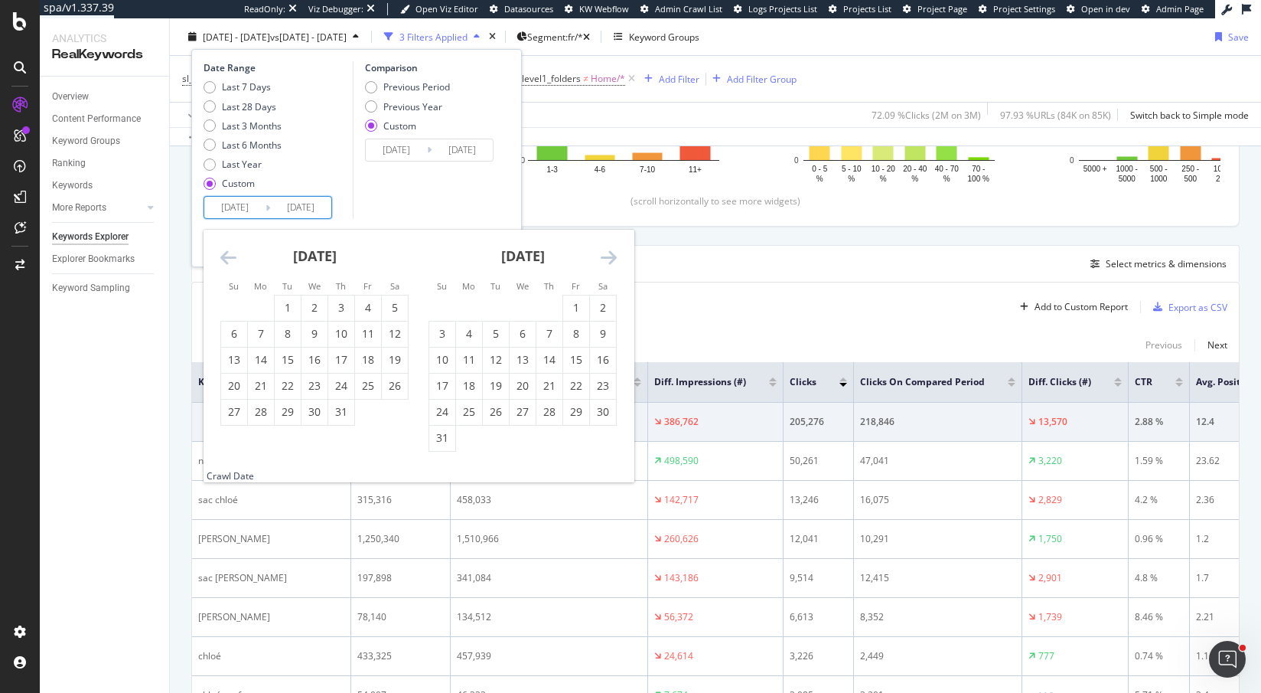
click at [611, 257] on icon "Move forward to switch to the next month." at bounding box center [609, 257] width 16 height 18
click at [292, 203] on input "2025/06/30" at bounding box center [300, 207] width 61 height 21
click at [237, 432] on div "31" at bounding box center [234, 437] width 26 height 15
type input "2025/08/31"
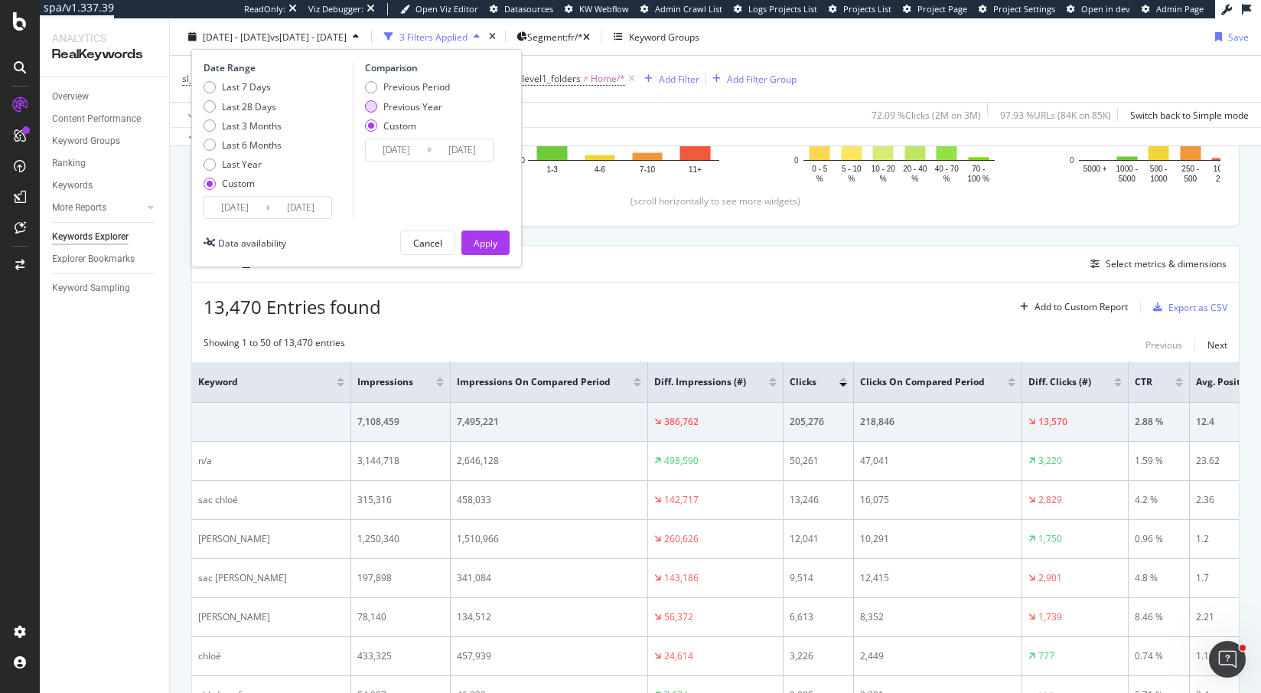
click at [372, 106] on div "Previous Year" at bounding box center [371, 106] width 12 height 12
type input "2024/01/03"
type input "2024/09/01"
click at [480, 237] on div "Apply" at bounding box center [486, 242] width 24 height 13
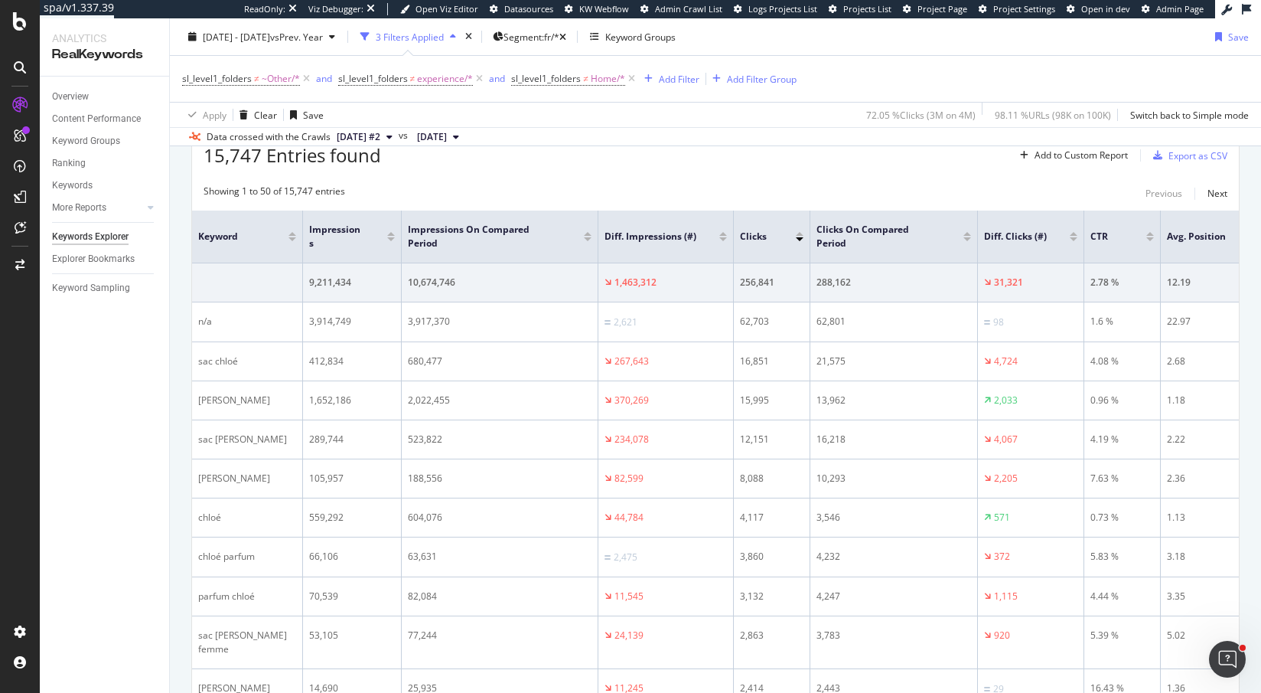
scroll to position [500, 0]
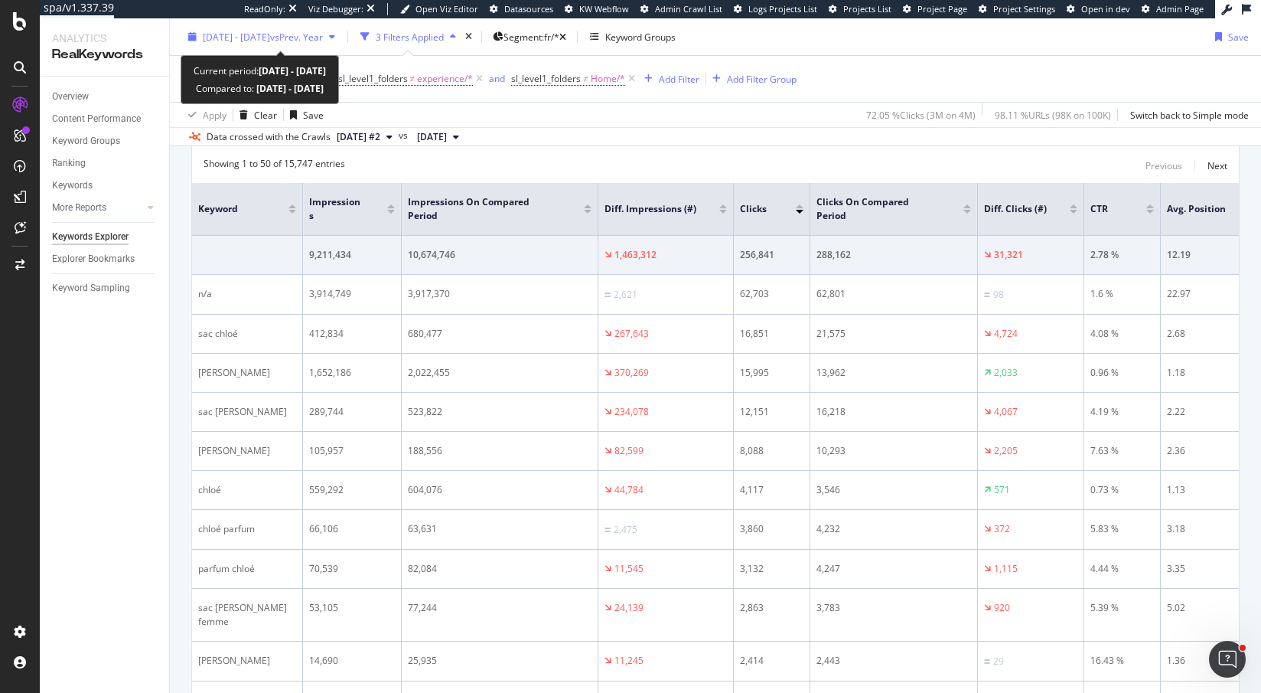
click at [270, 35] on span "2025 Jan. 1st - Aug. 31st" at bounding box center [236, 36] width 67 height 13
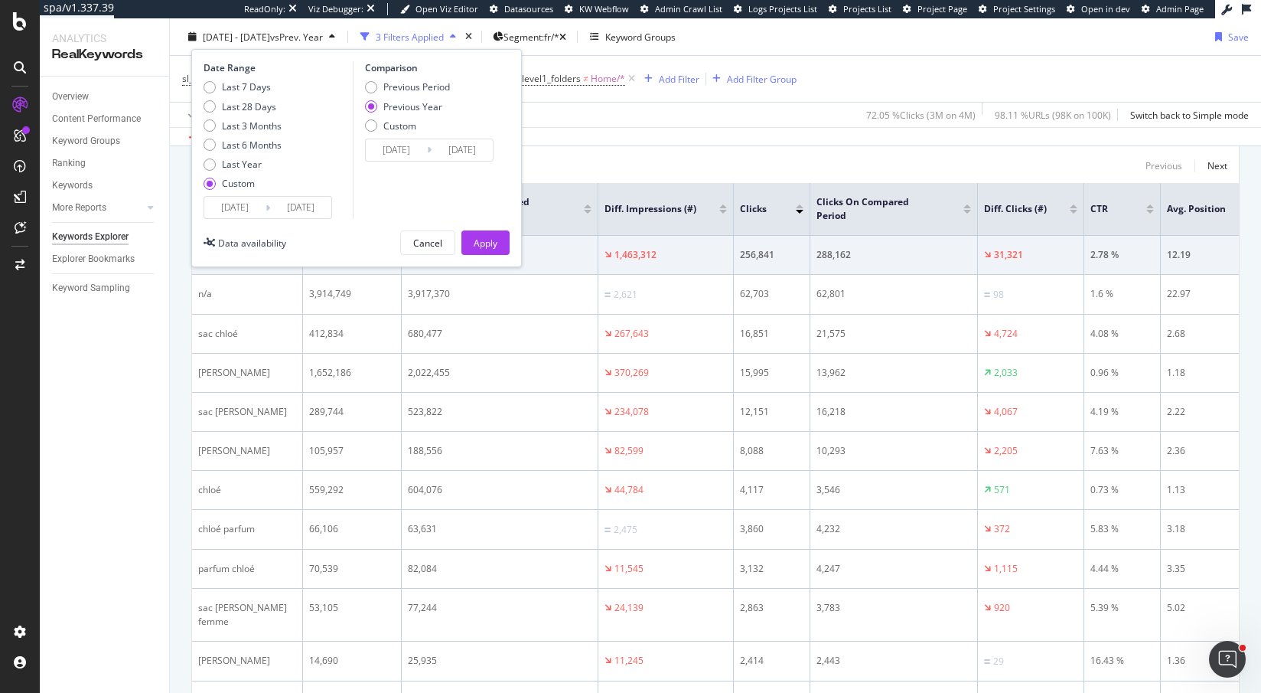
click at [289, 209] on input "2025/08/31" at bounding box center [300, 207] width 61 height 21
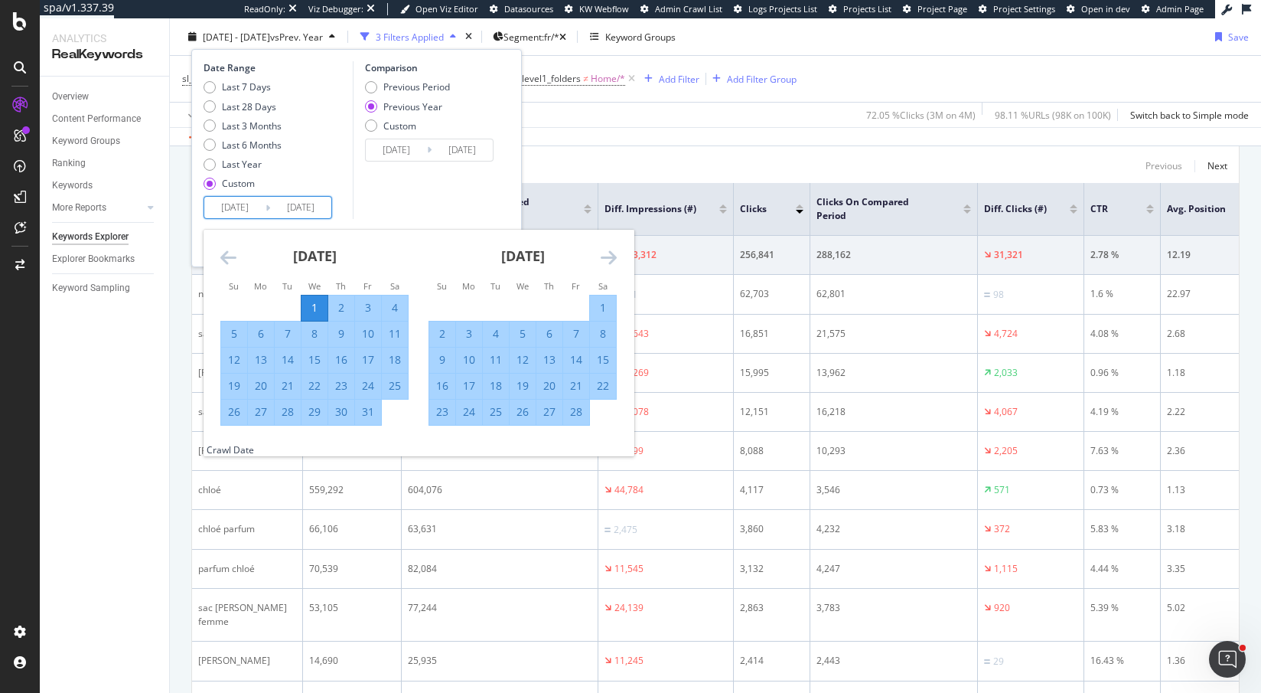
click at [610, 254] on icon "Move forward to switch to the next month." at bounding box center [609, 257] width 16 height 18
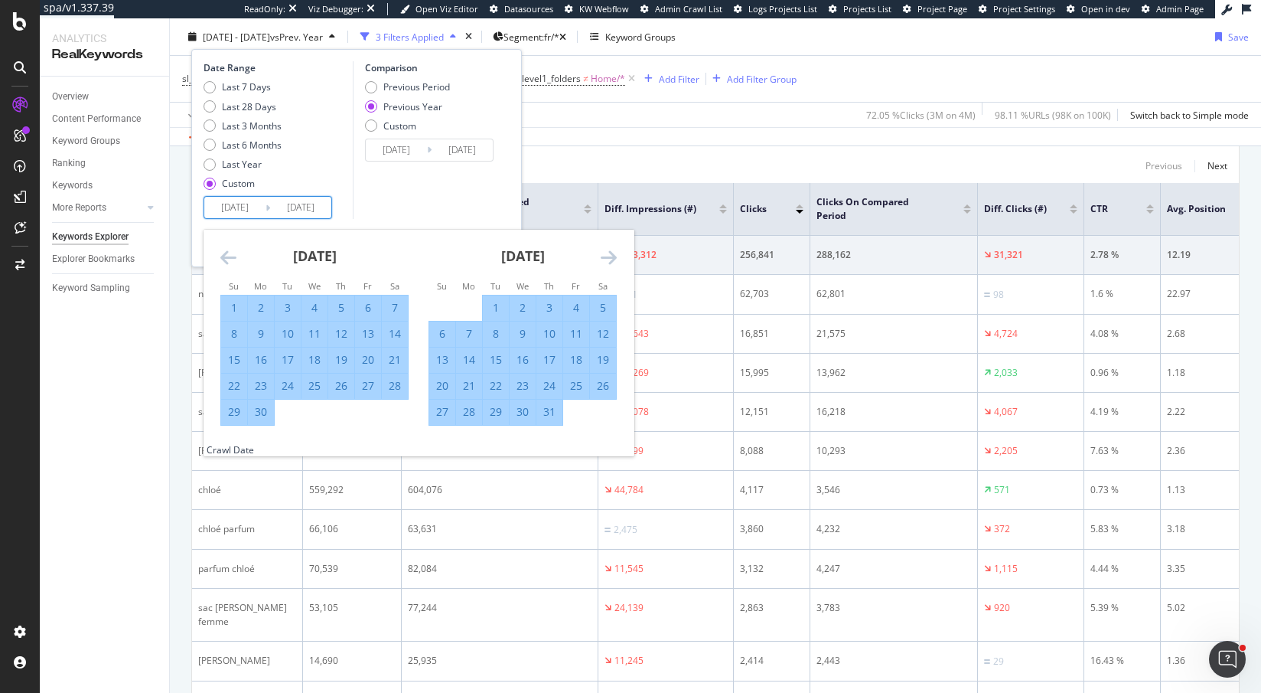
click at [610, 254] on icon "Move forward to switch to the next month." at bounding box center [609, 257] width 16 height 18
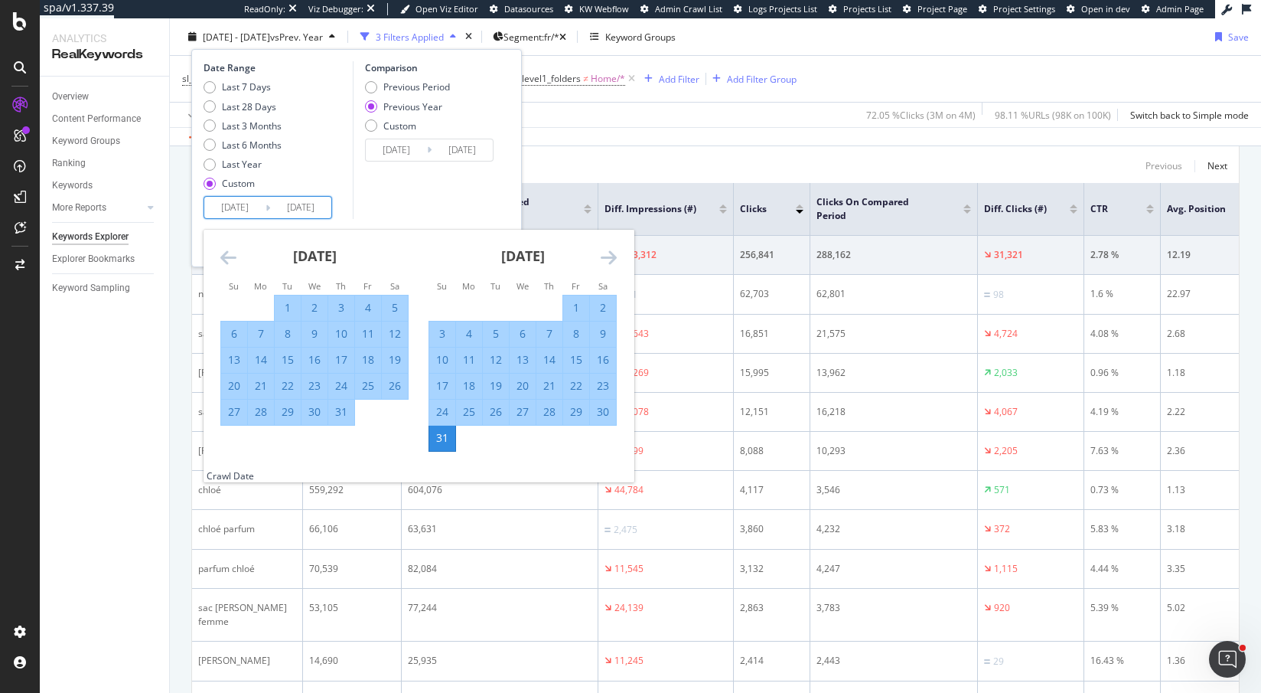
click at [319, 207] on input "2025/08/31" at bounding box center [300, 207] width 61 height 21
click at [338, 409] on div "31" at bounding box center [341, 411] width 26 height 15
type input "2025/07/31"
type input "2024/08/01"
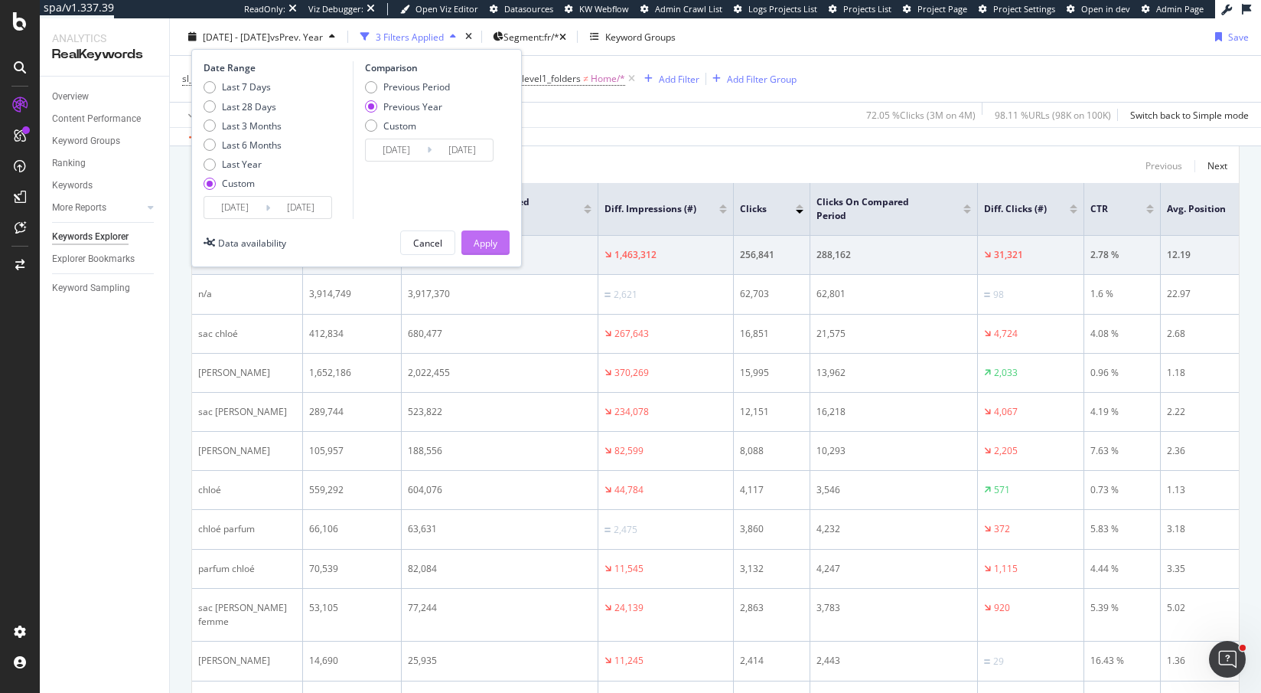
click at [487, 237] on div "Apply" at bounding box center [486, 242] width 24 height 13
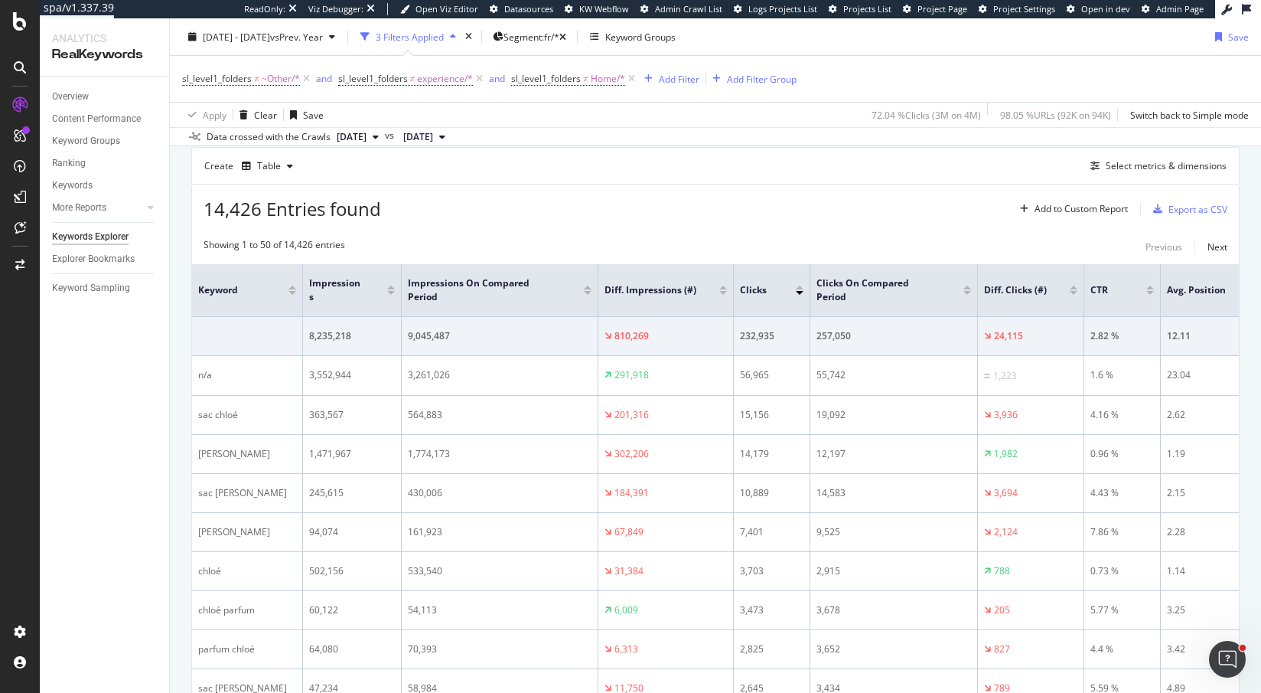
scroll to position [424, 0]
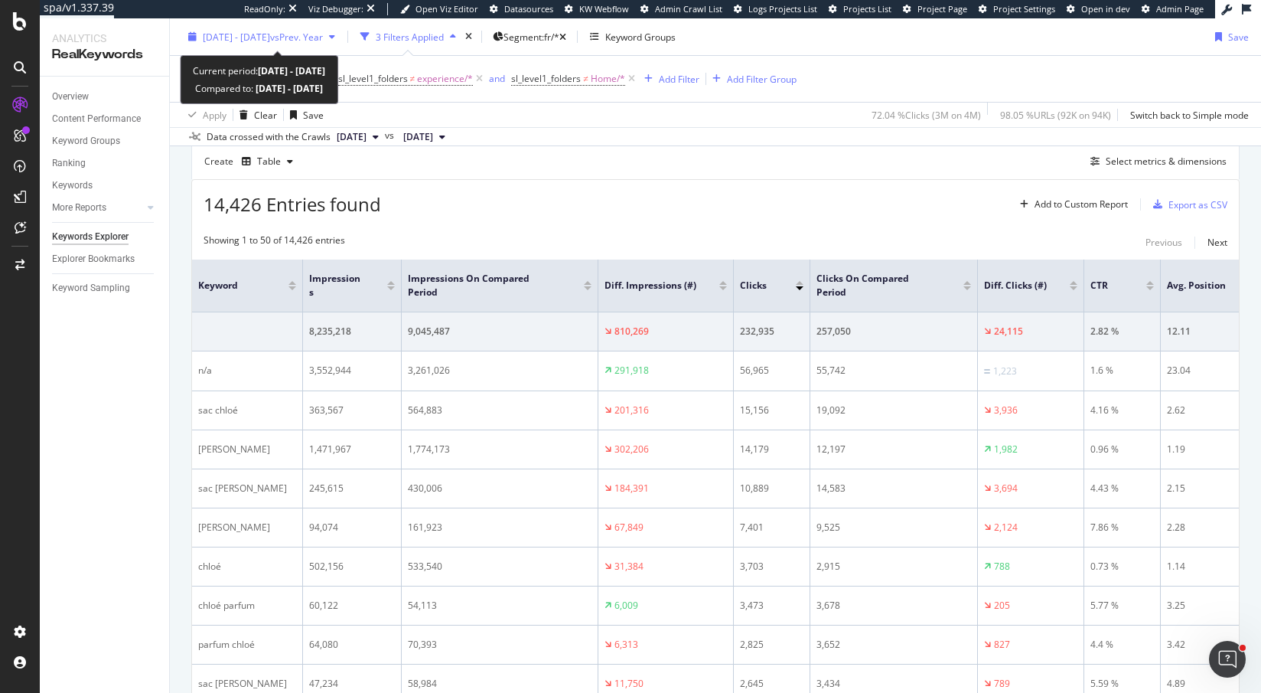
click at [270, 38] on span "2025 Jan. 1st - Jul. 31st" at bounding box center [236, 36] width 67 height 13
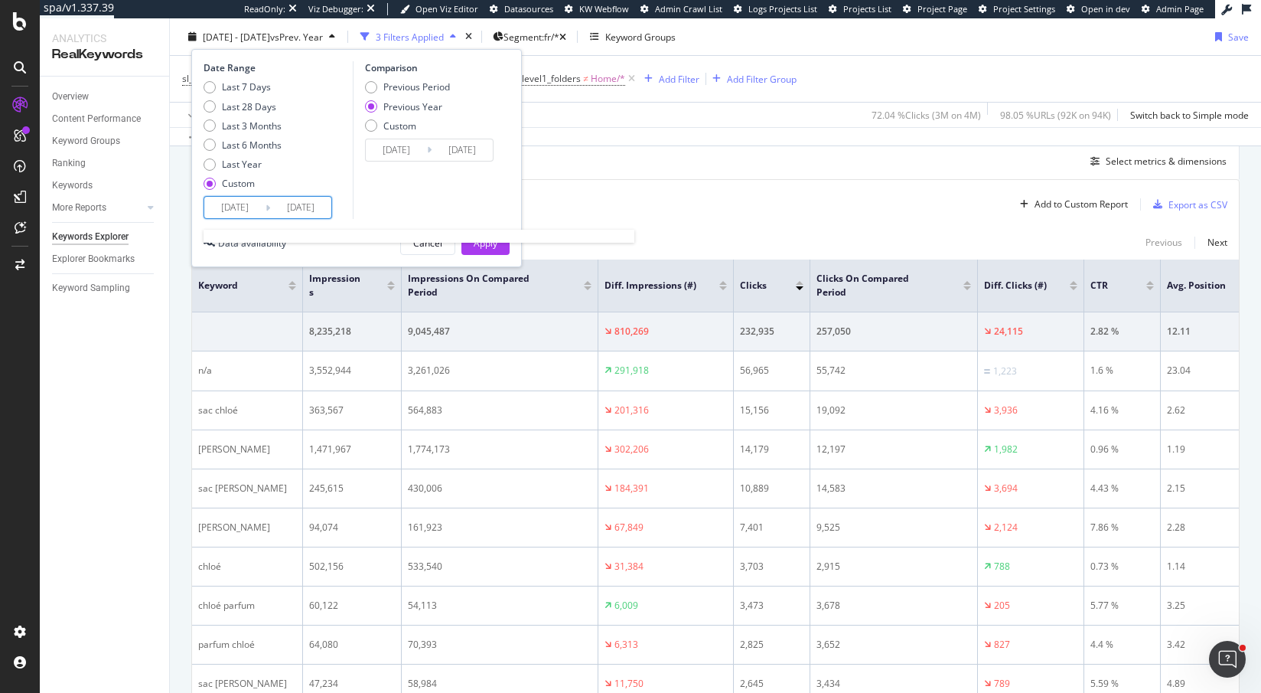
click at [288, 201] on input "2025/07/31" at bounding box center [300, 207] width 61 height 21
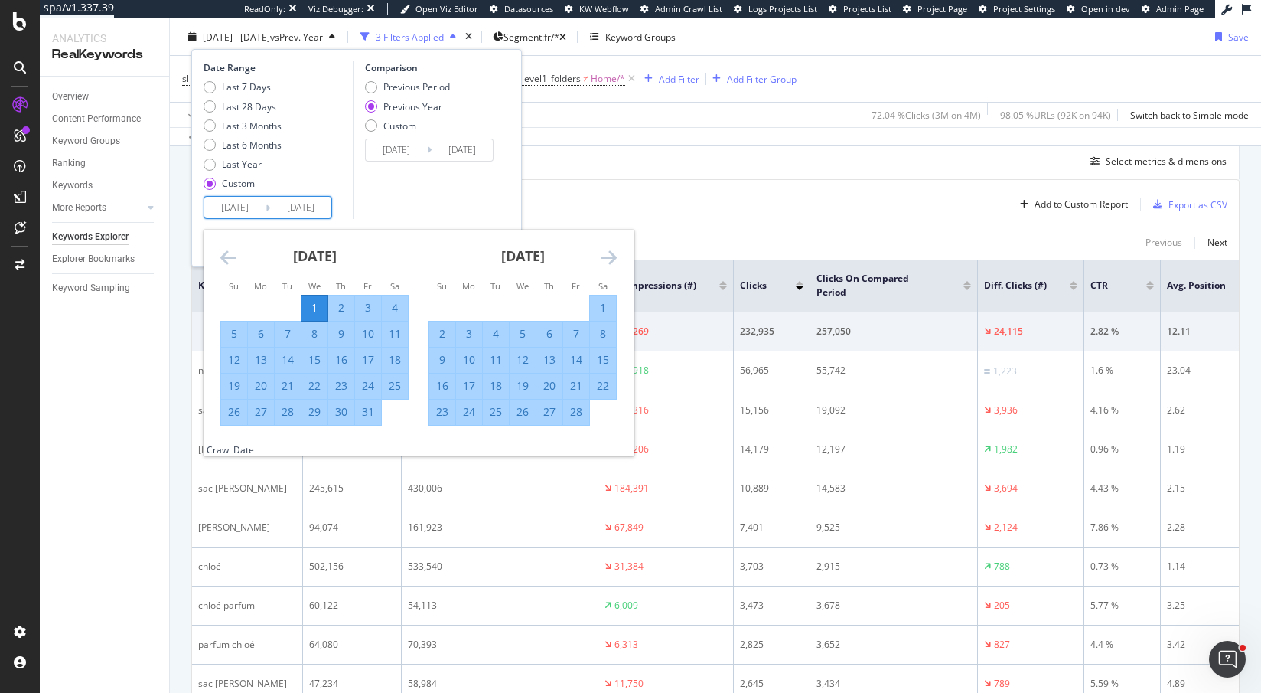
click at [605, 253] on icon "Move forward to switch to the next month." at bounding box center [609, 257] width 16 height 18
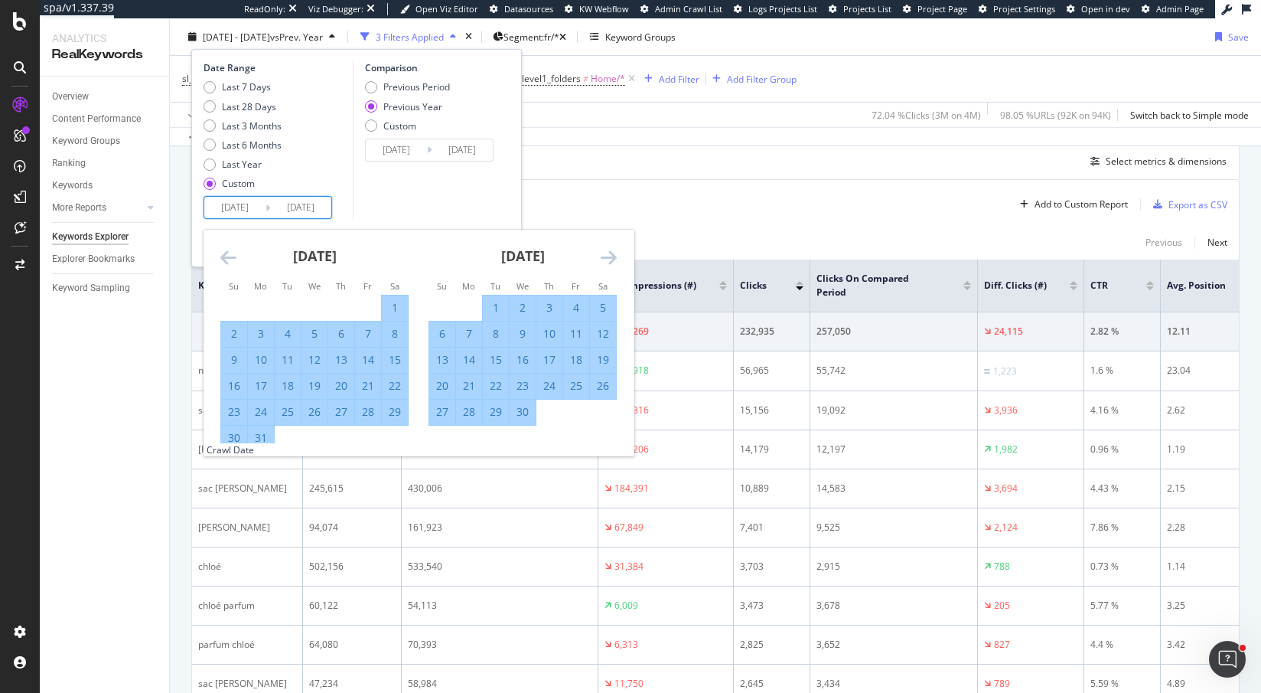
click at [605, 253] on icon "Move forward to switch to the next month." at bounding box center [609, 257] width 16 height 18
click at [469, 411] on div "30" at bounding box center [469, 411] width 26 height 15
type input "2025/06/30"
type input "2024/07/01"
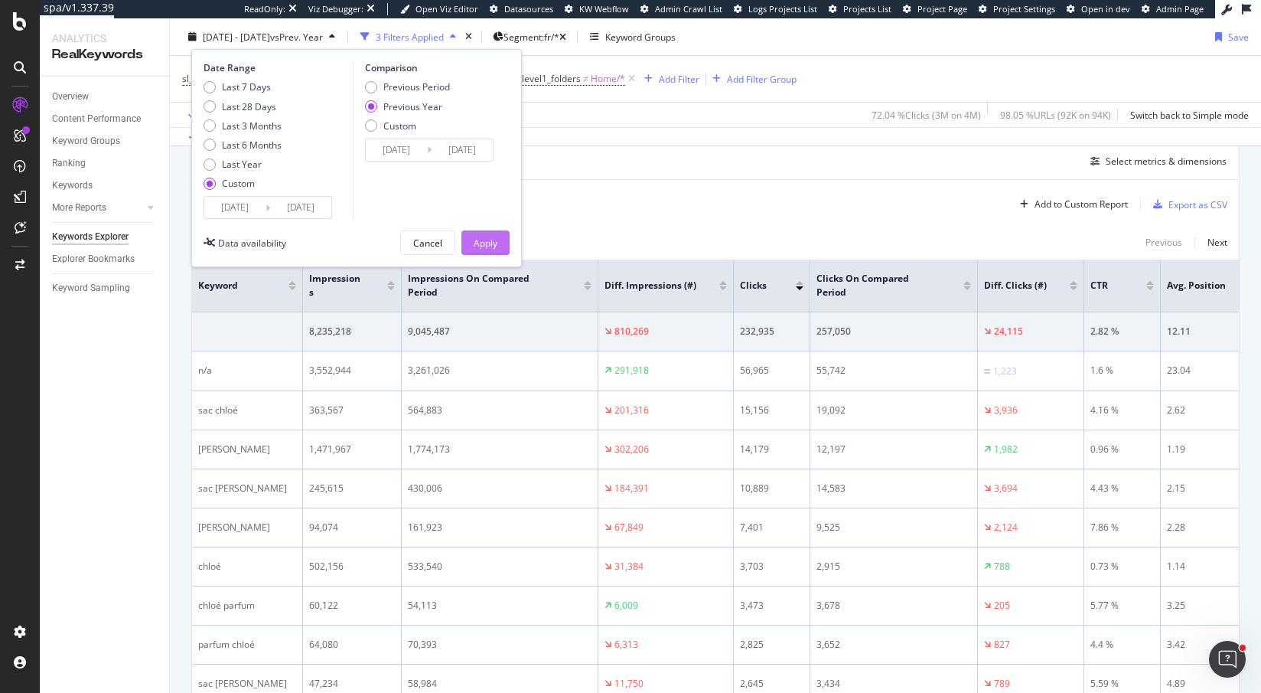
click at [486, 231] on div "Apply" at bounding box center [486, 242] width 24 height 23
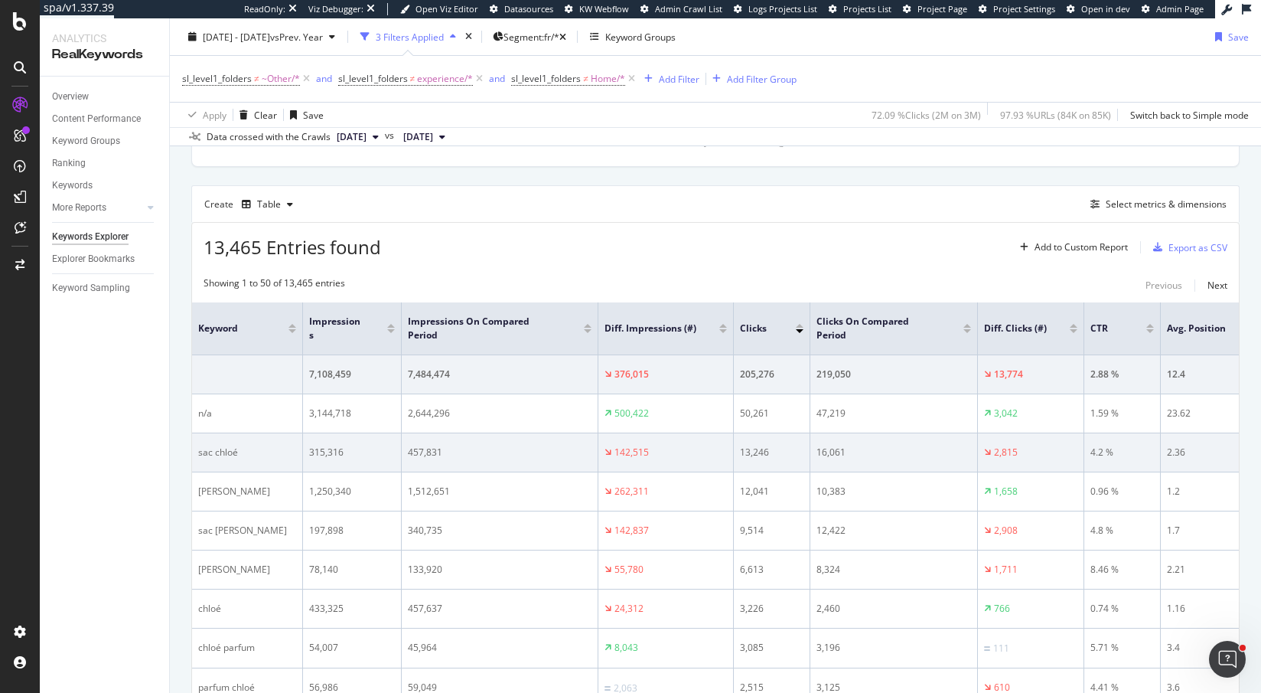
scroll to position [383, 0]
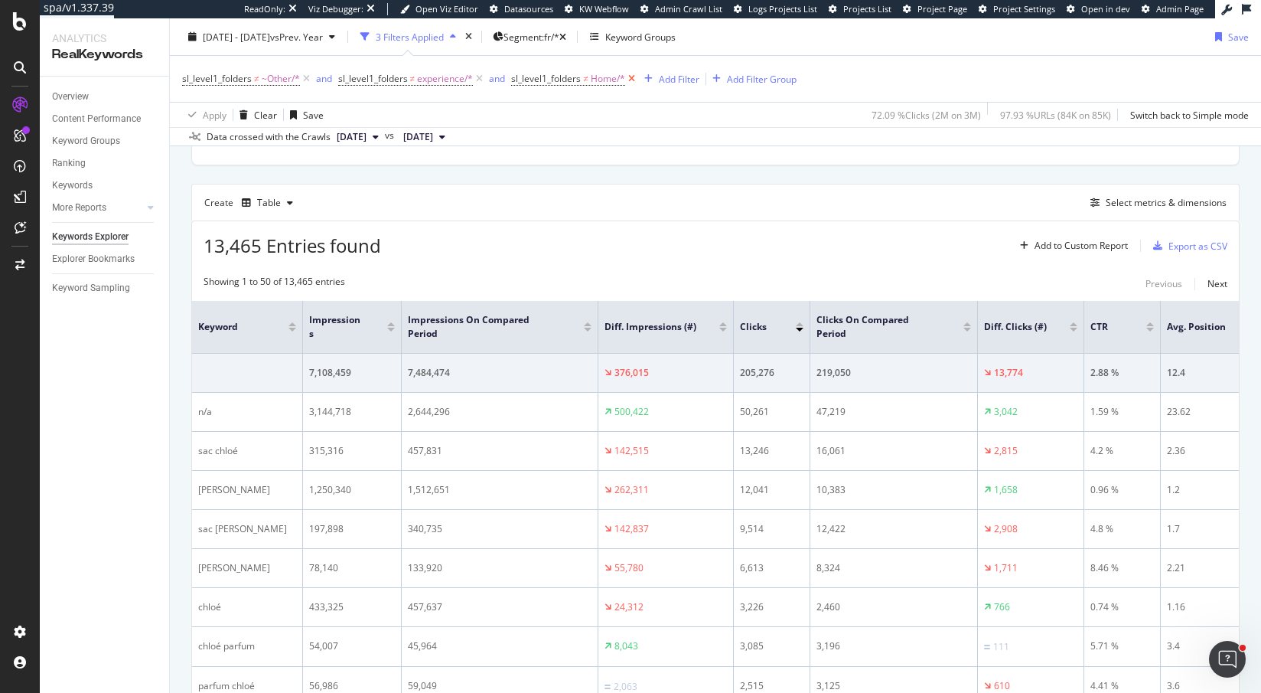
click at [633, 78] on icon at bounding box center [631, 78] width 13 height 15
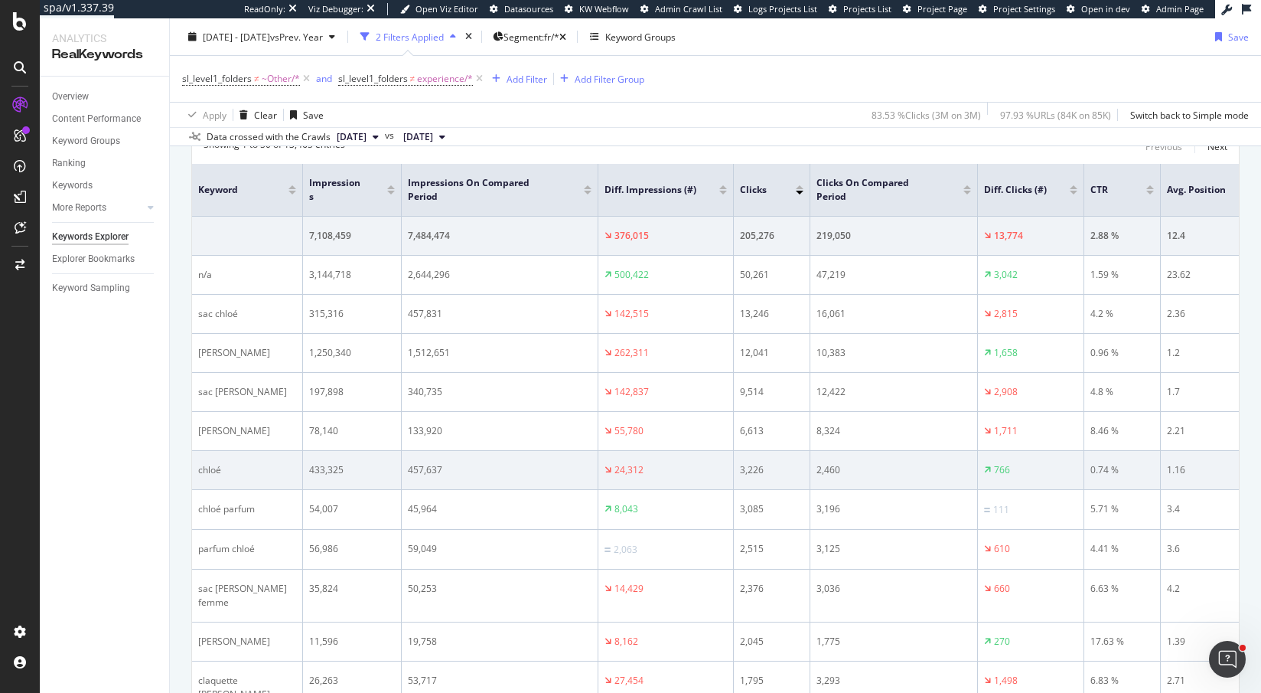
scroll to position [525, 0]
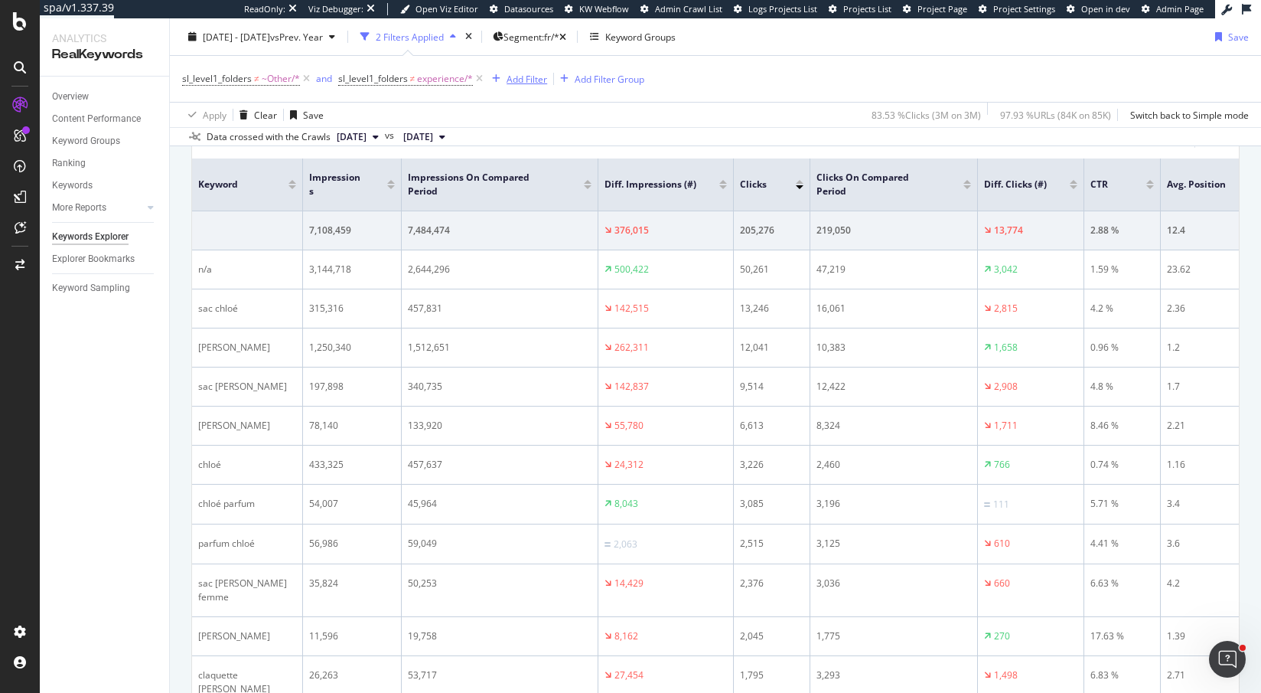
click at [530, 78] on div "Add Filter" at bounding box center [527, 78] width 41 height 13
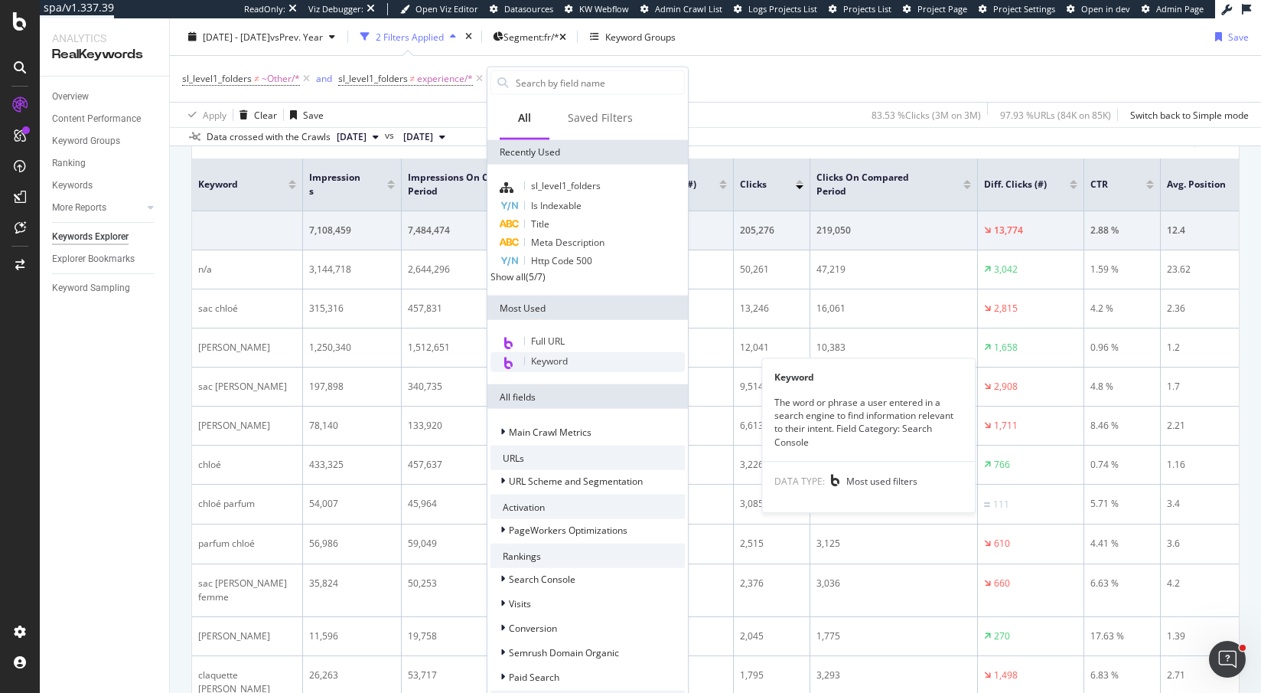
click at [530, 367] on div "Keyword" at bounding box center [588, 362] width 194 height 20
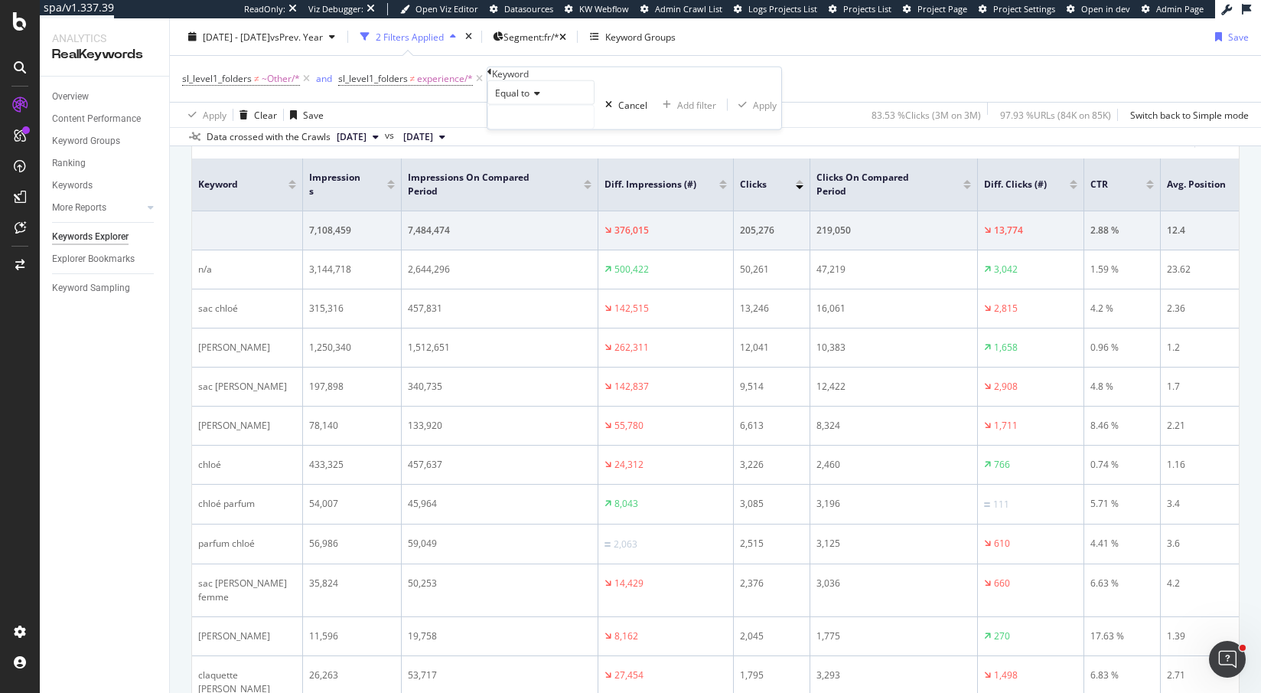
click at [492, 77] on icon at bounding box center [489, 71] width 5 height 9
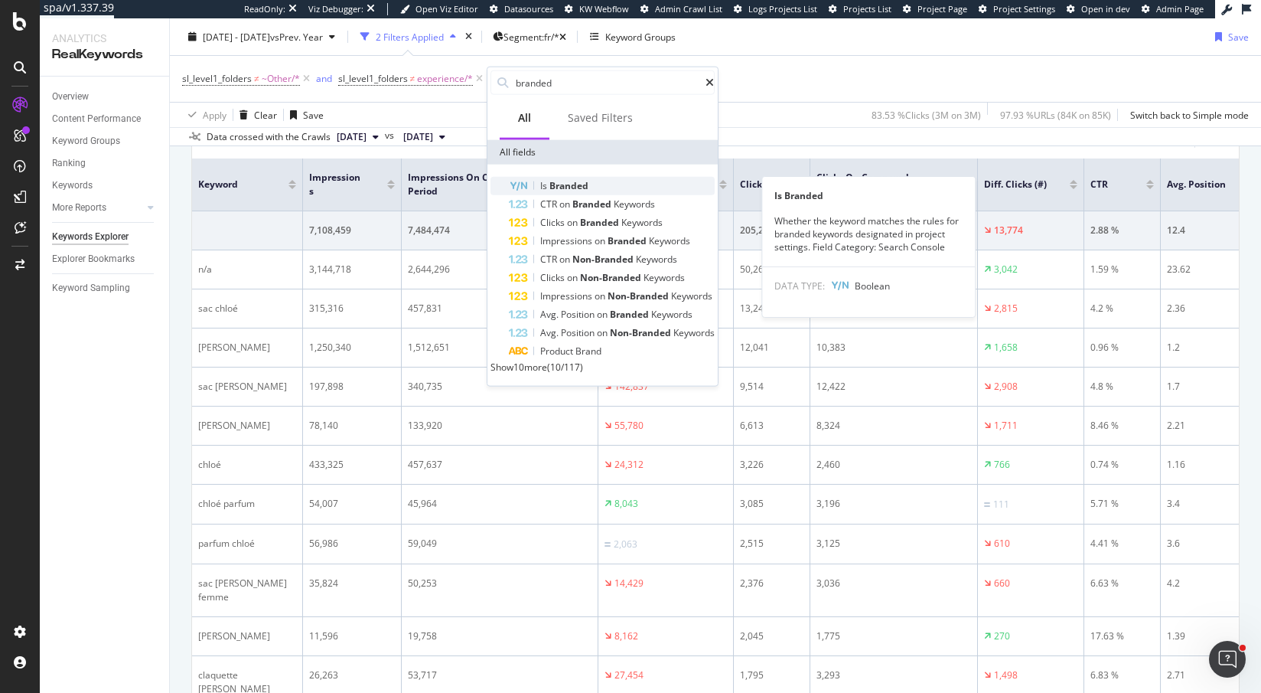
type input "branded"
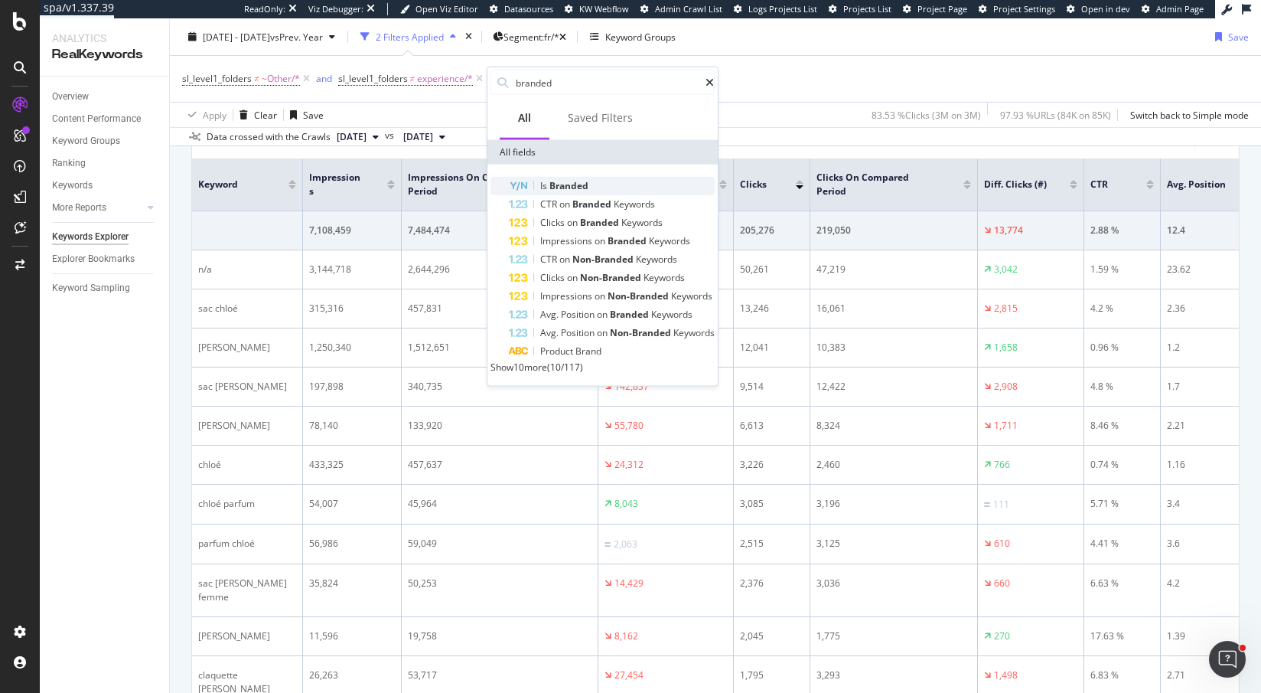
click at [584, 184] on span "Branded" at bounding box center [568, 185] width 39 height 13
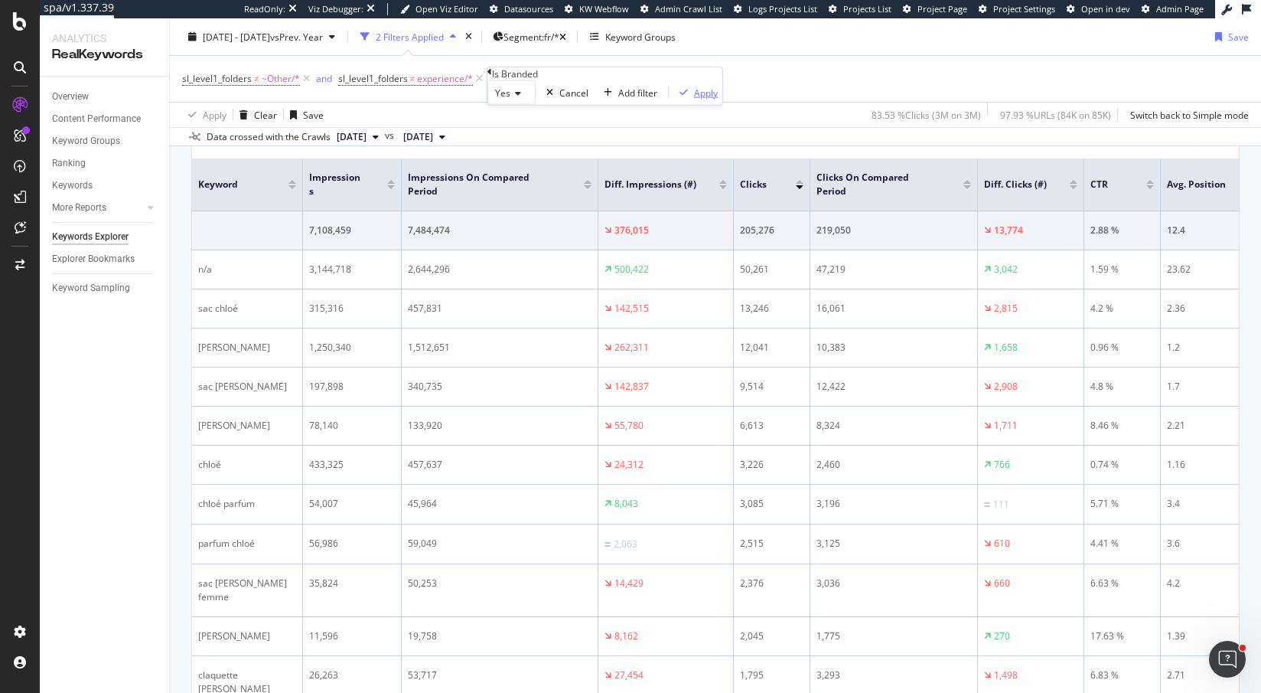
click at [694, 99] on div "Apply" at bounding box center [706, 92] width 24 height 13
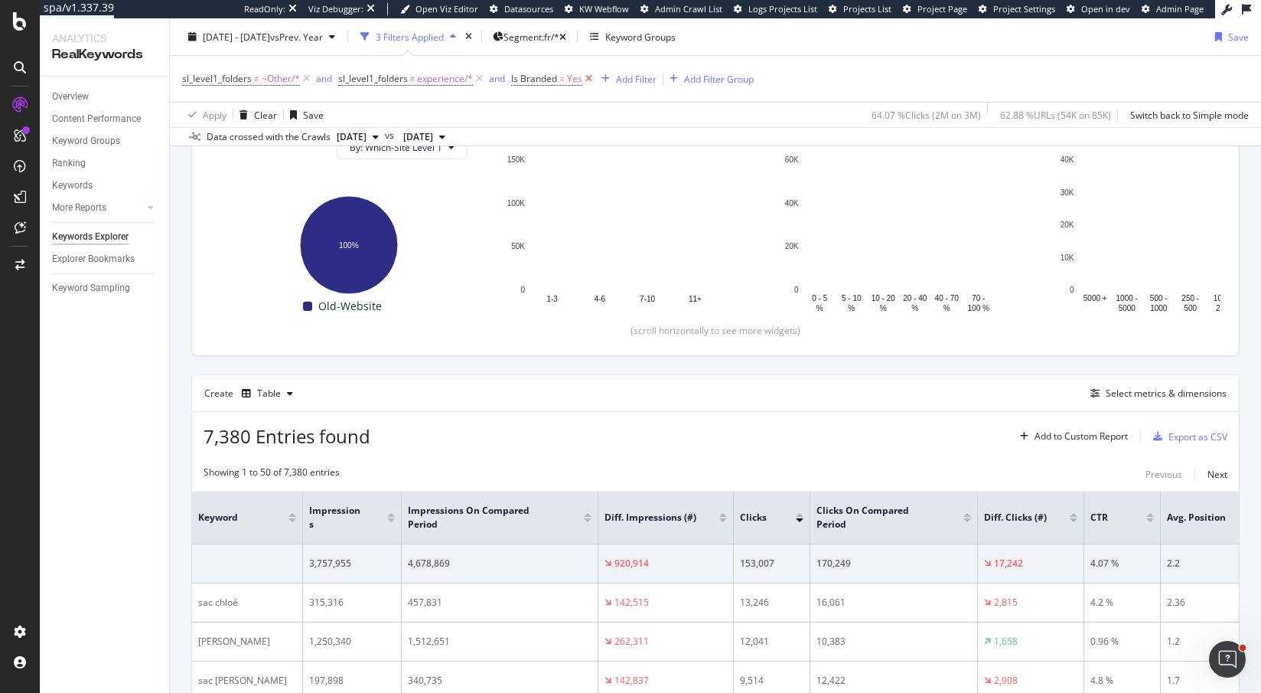
scroll to position [525, 0]
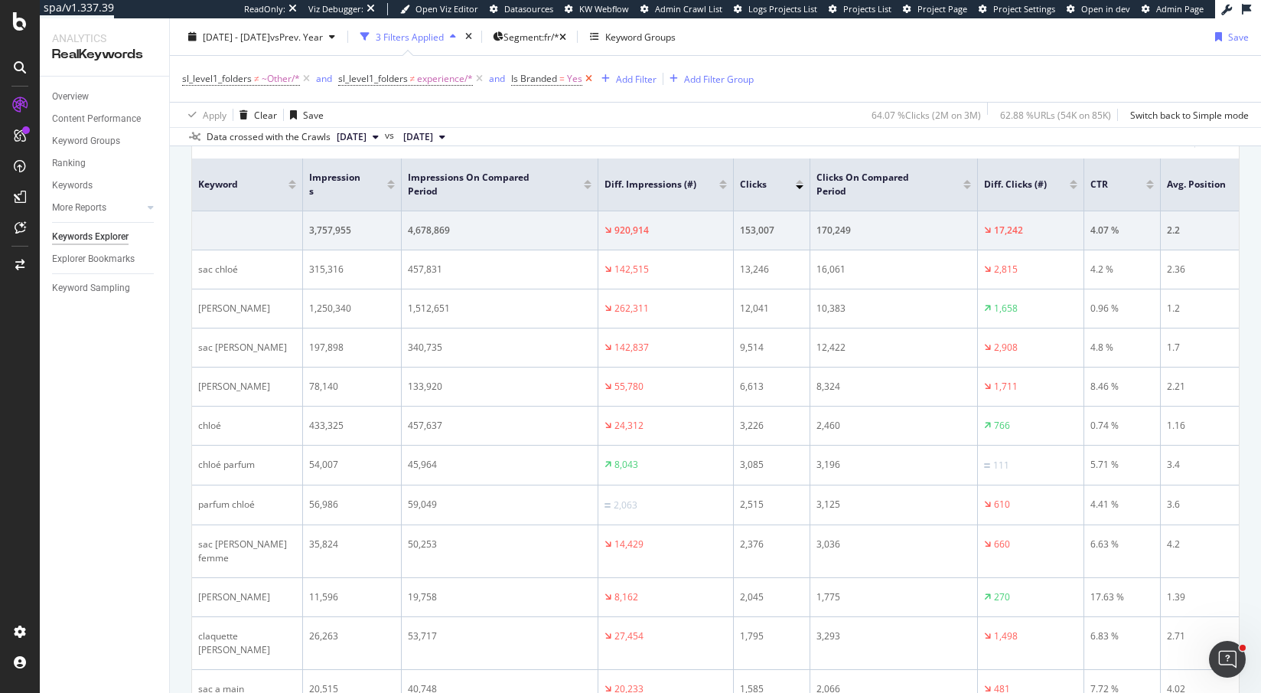
click at [591, 77] on icon at bounding box center [588, 78] width 13 height 15
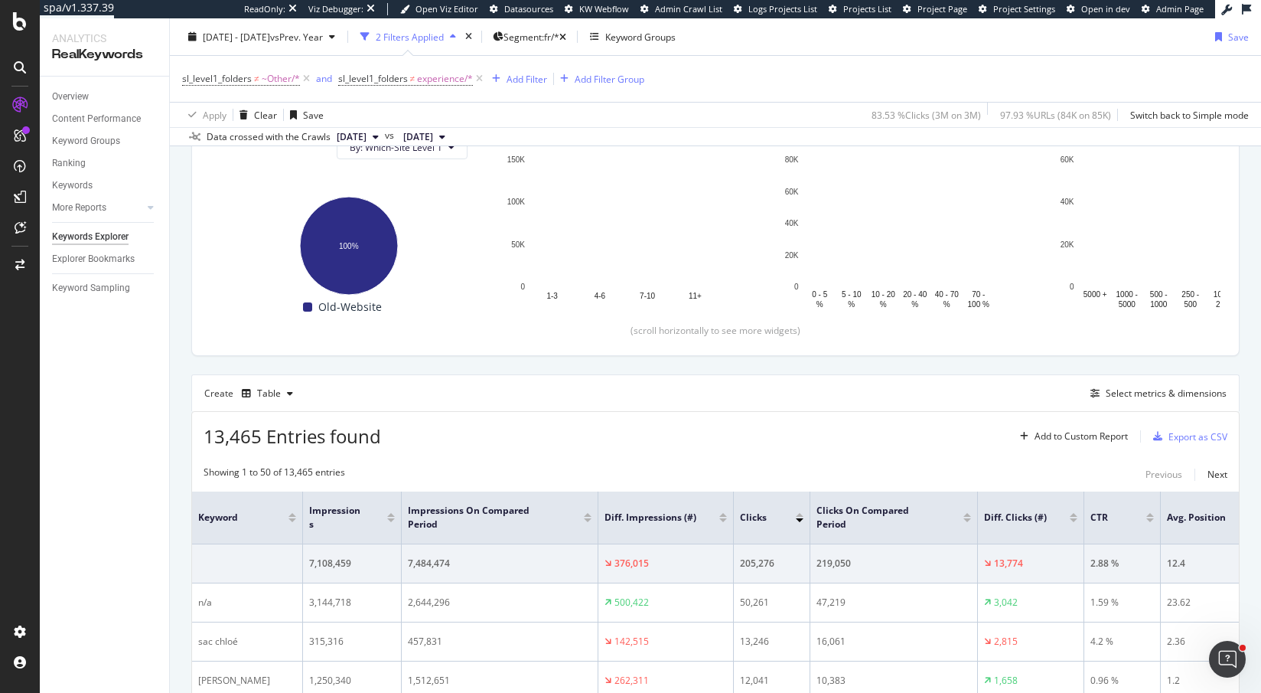
scroll to position [525, 0]
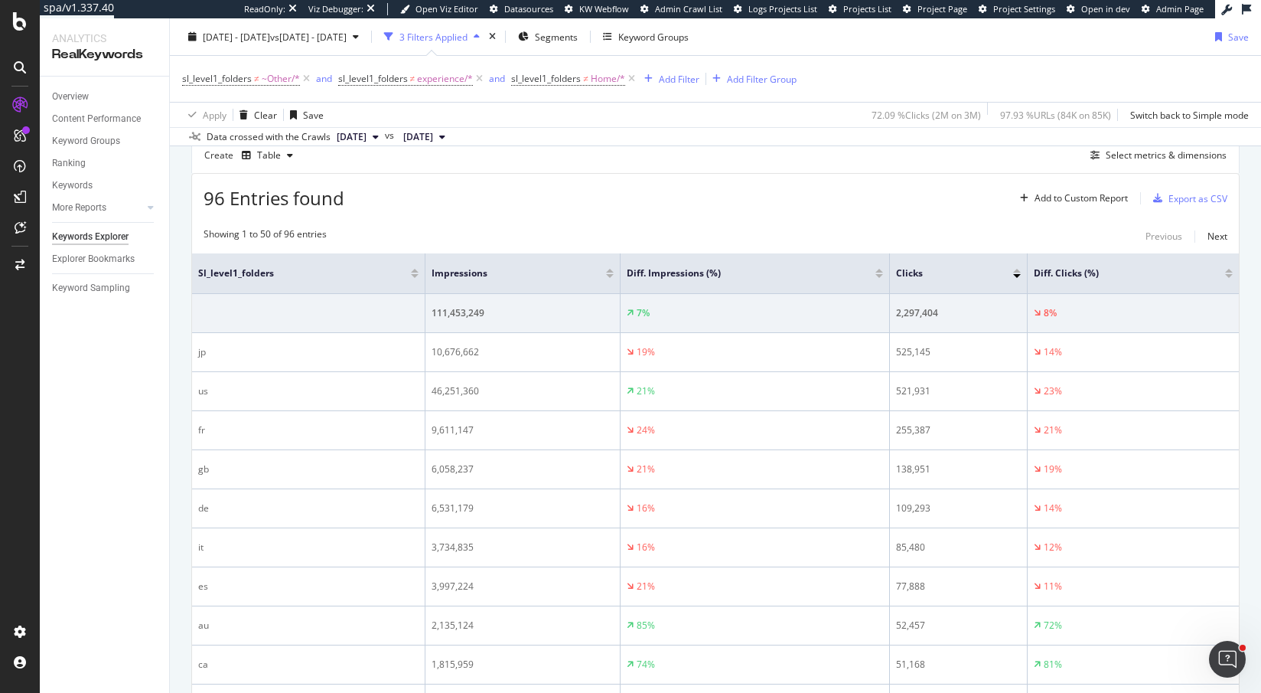
scroll to position [494, 0]
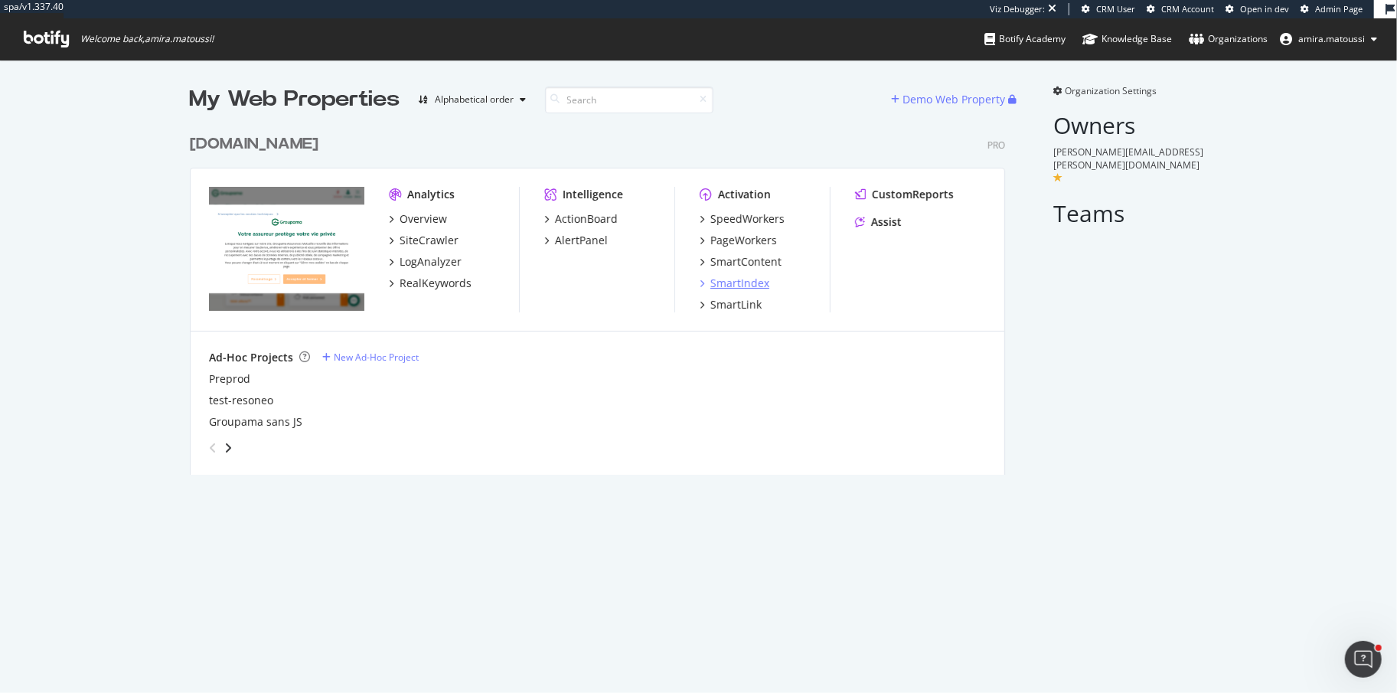
click at [725, 286] on div "SmartIndex" at bounding box center [739, 282] width 59 height 15
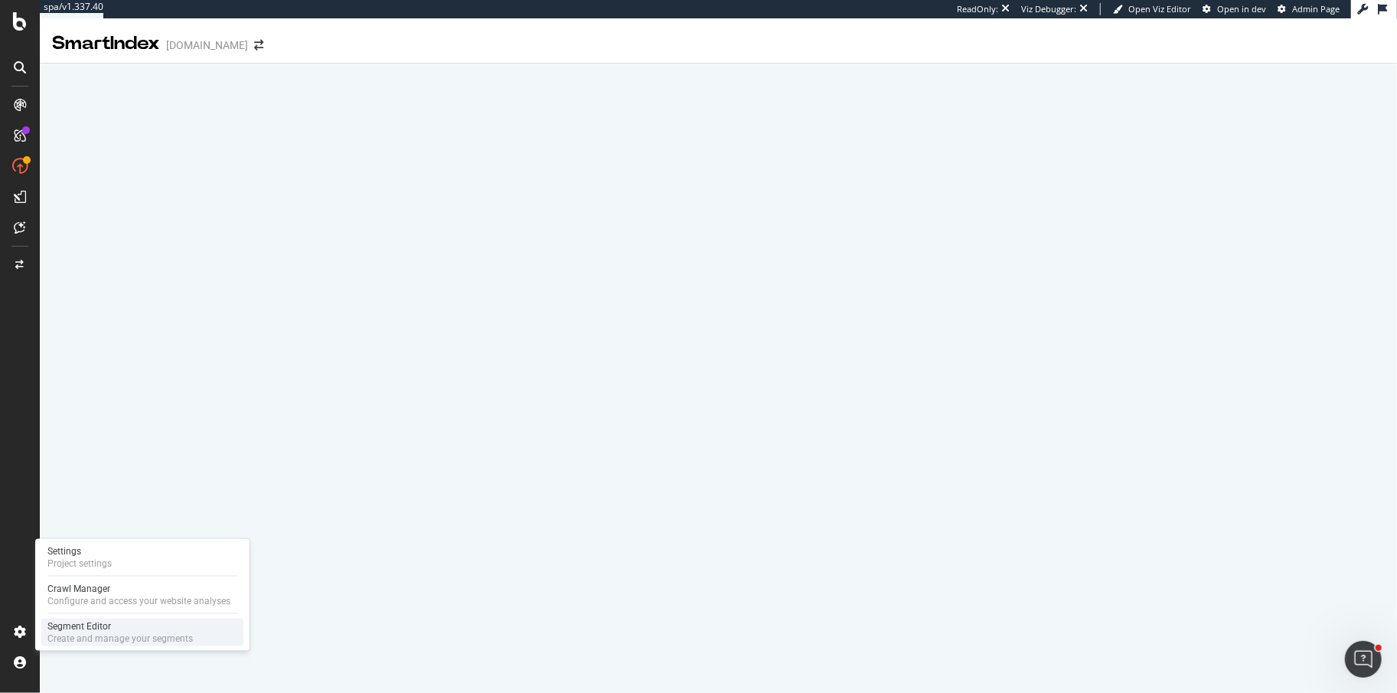
click at [78, 628] on div "Segment Editor" at bounding box center [119, 626] width 145 height 12
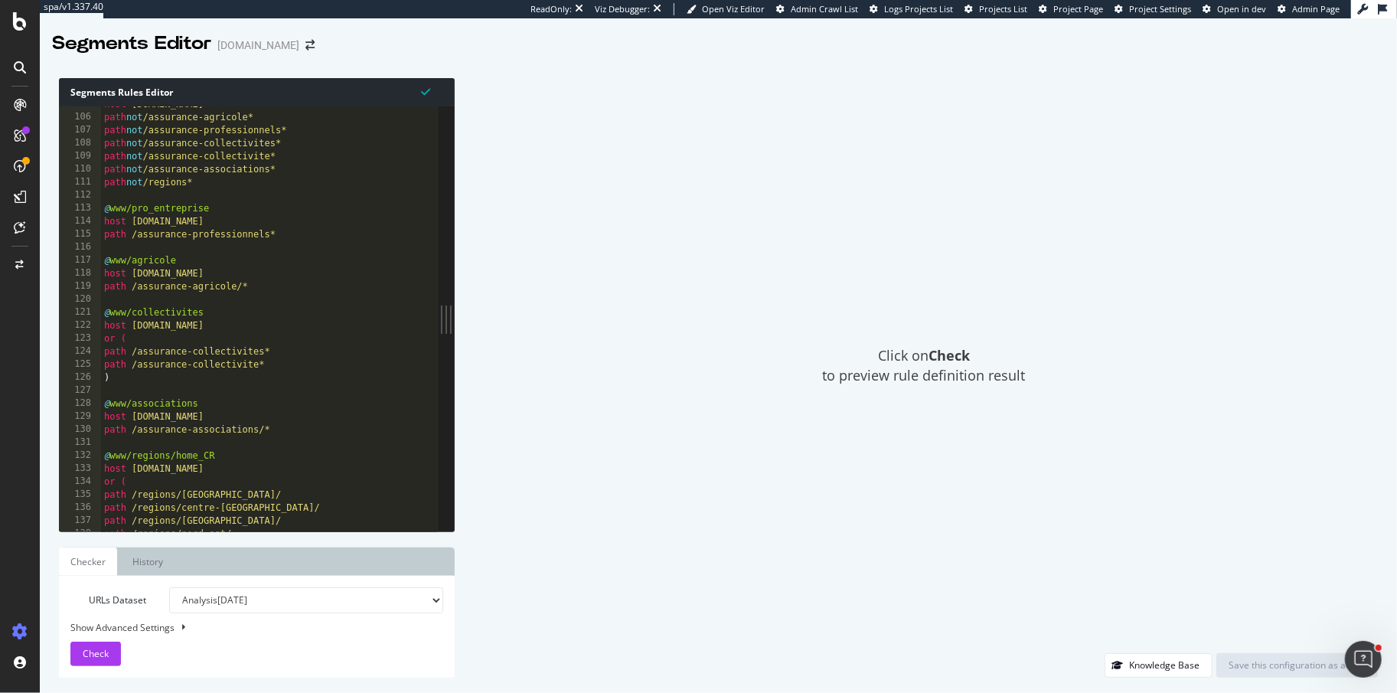
scroll to position [745, 0]
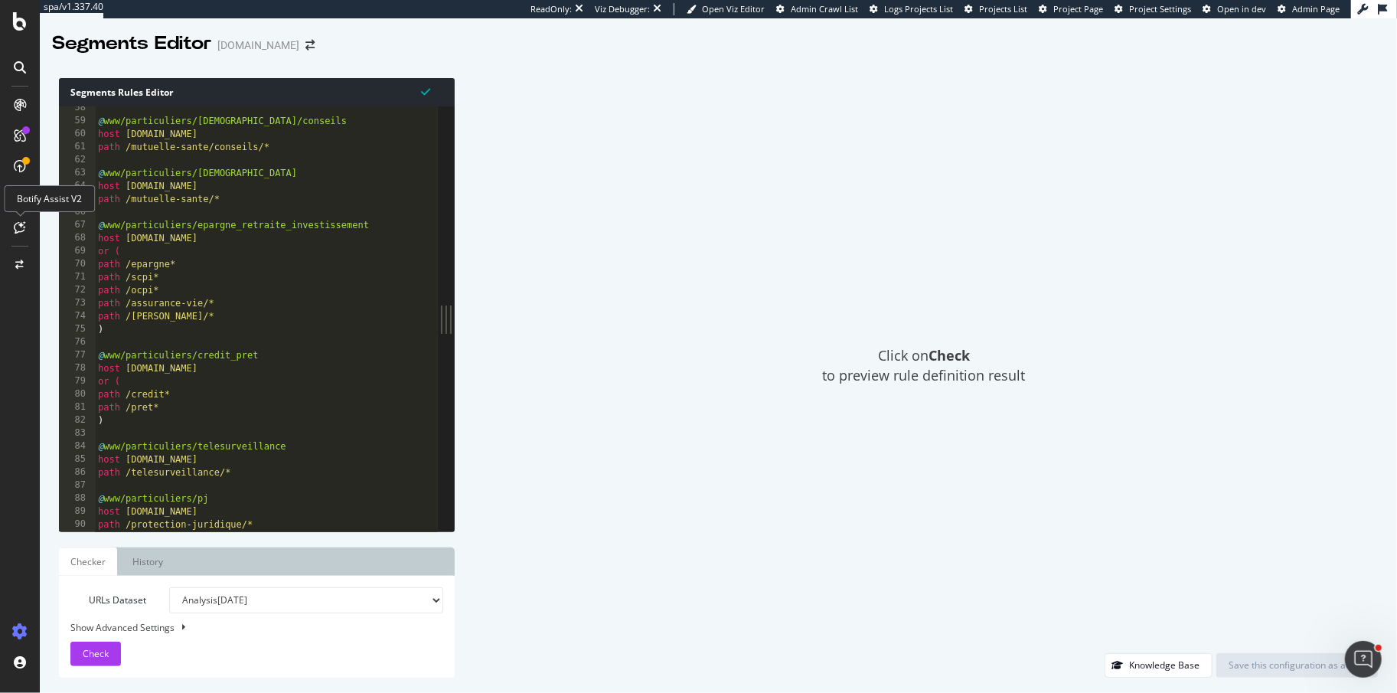
click at [21, 227] on icon at bounding box center [20, 227] width 11 height 12
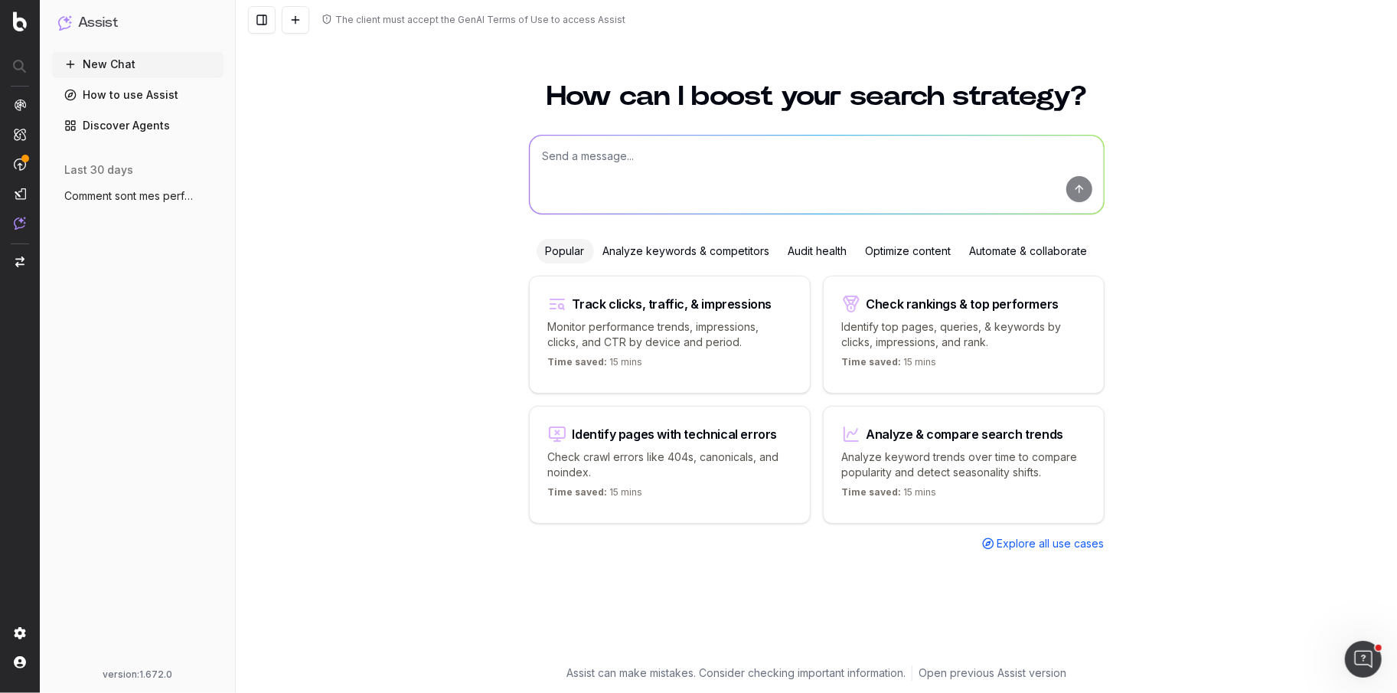
click at [136, 200] on span "Comment sont mes performances sur le mot" at bounding box center [131, 195] width 135 height 15
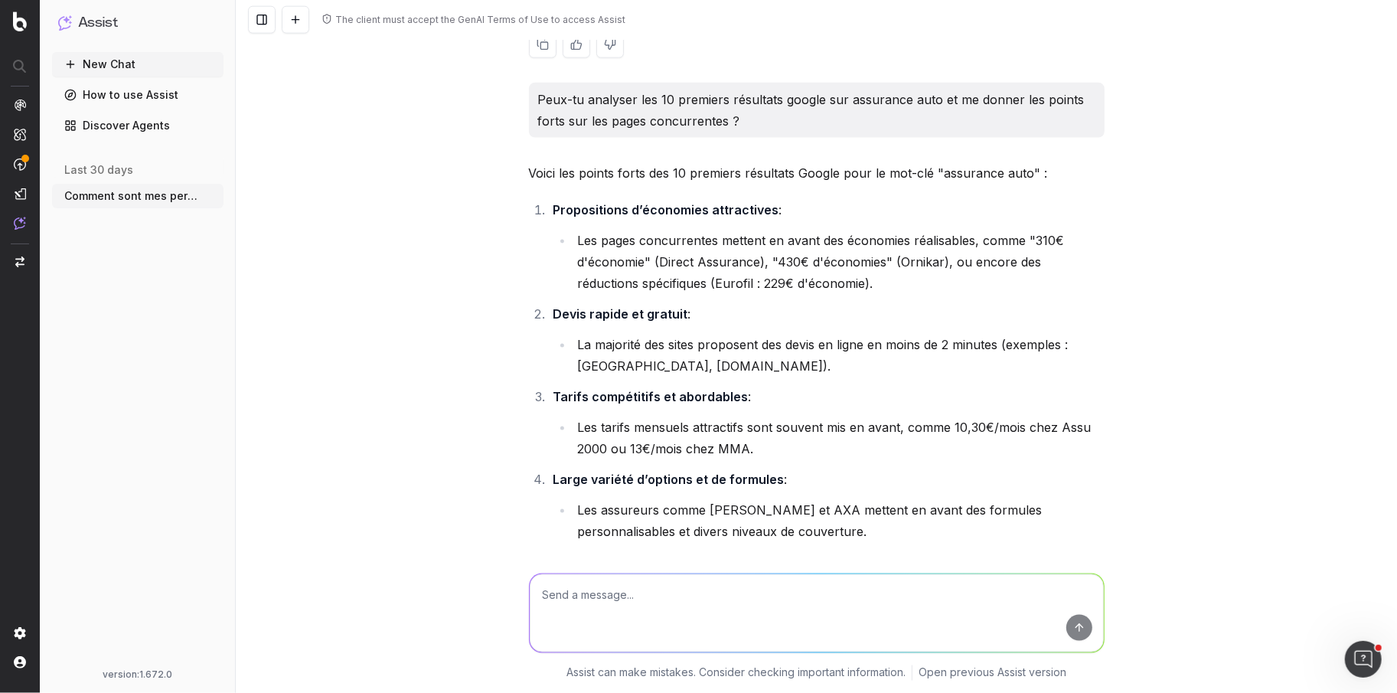
scroll to position [1771, 0]
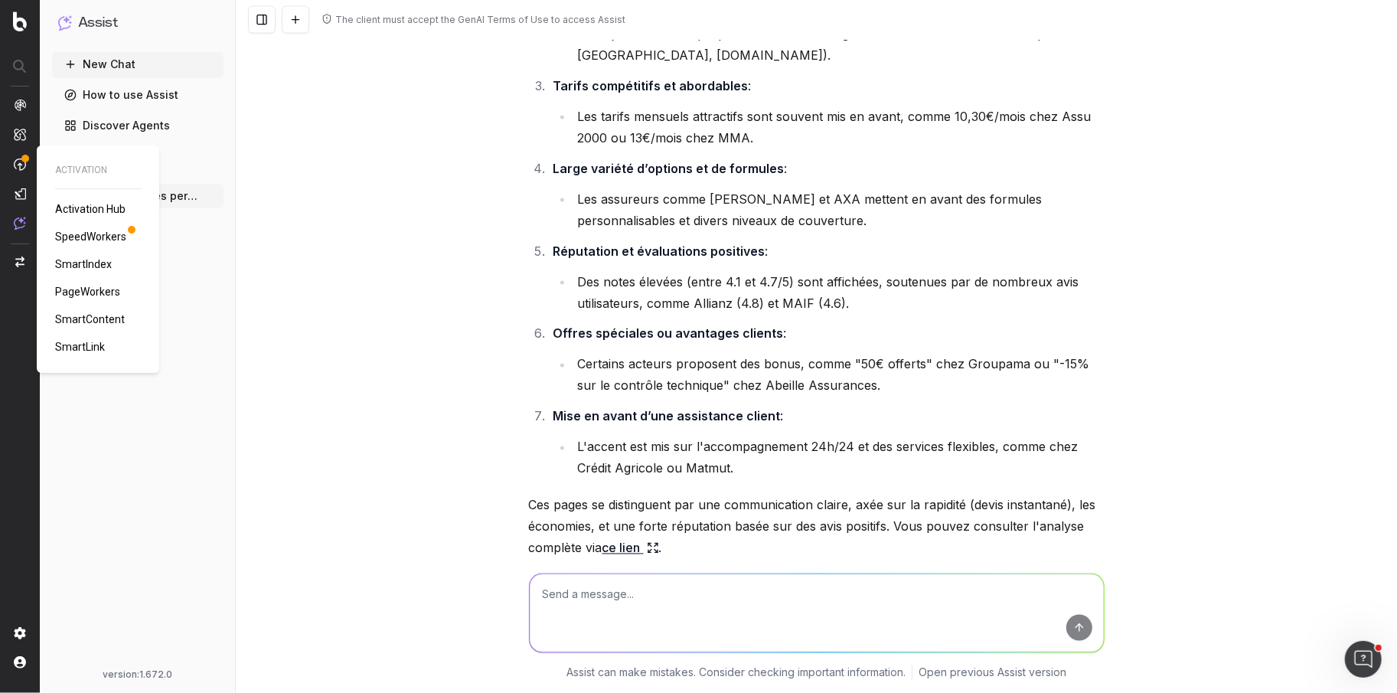
click at [78, 289] on span "PageWorkers" at bounding box center [87, 291] width 65 height 12
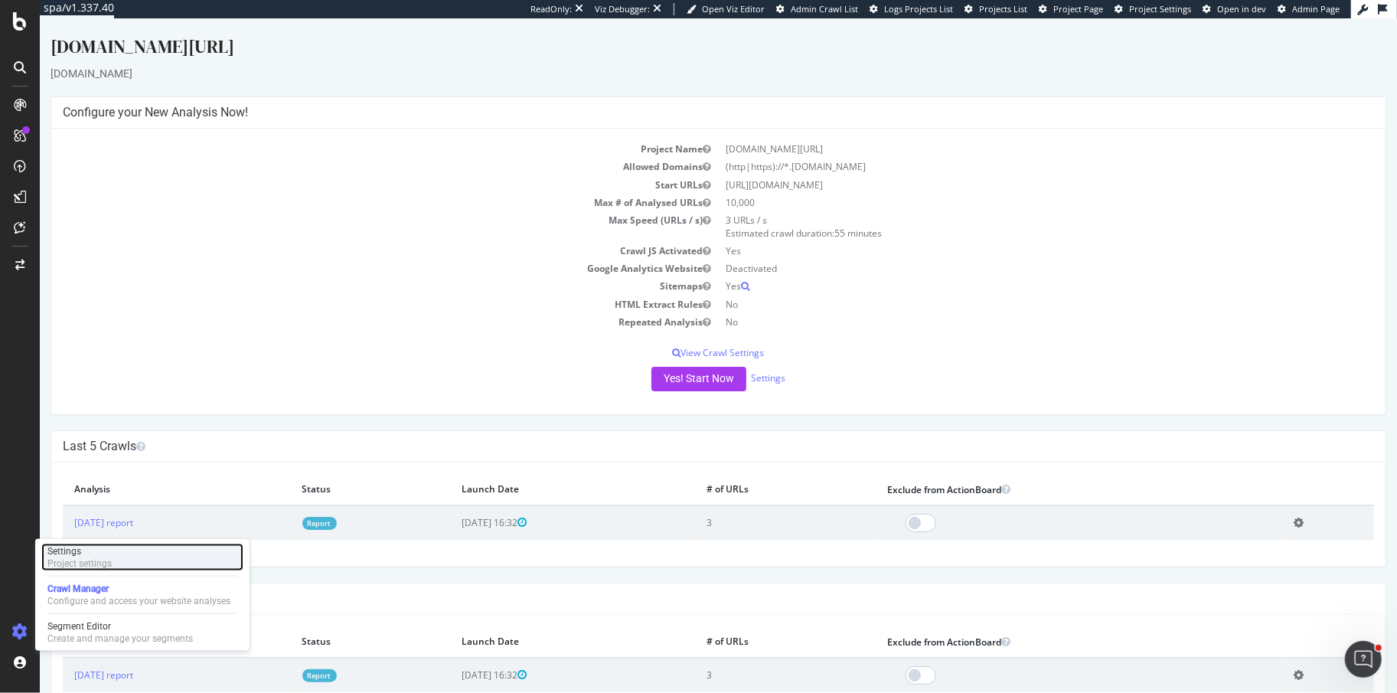
click at [71, 561] on div "Project settings" at bounding box center [79, 563] width 64 height 12
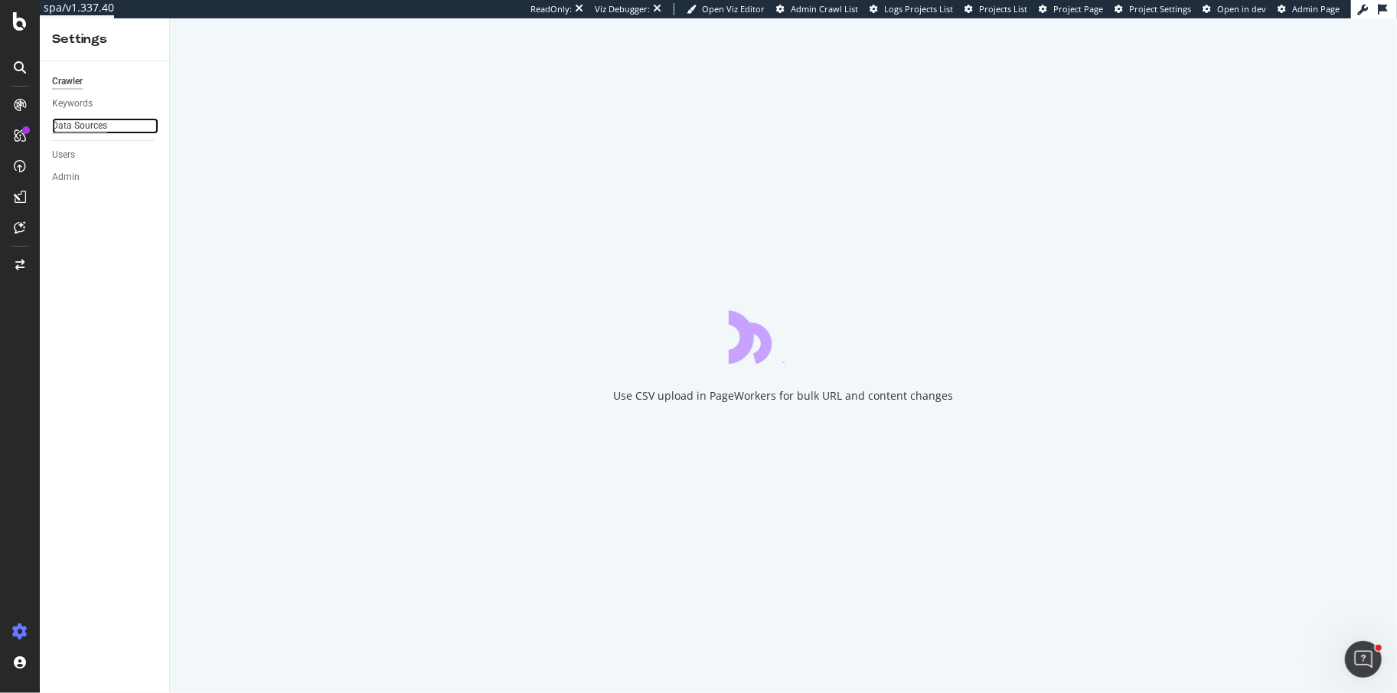
click at [65, 124] on div "Data Sources" at bounding box center [79, 126] width 55 height 16
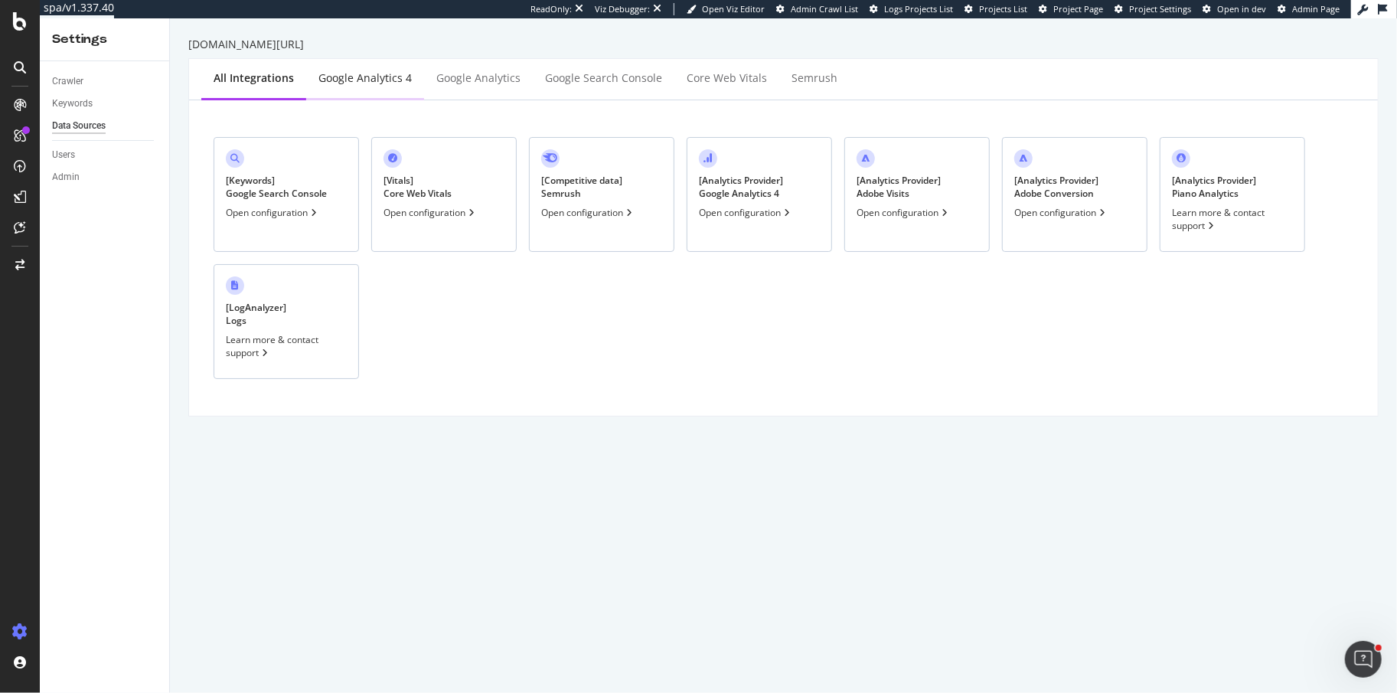
click at [366, 85] on div "Google Analytics 4" at bounding box center [364, 77] width 93 height 15
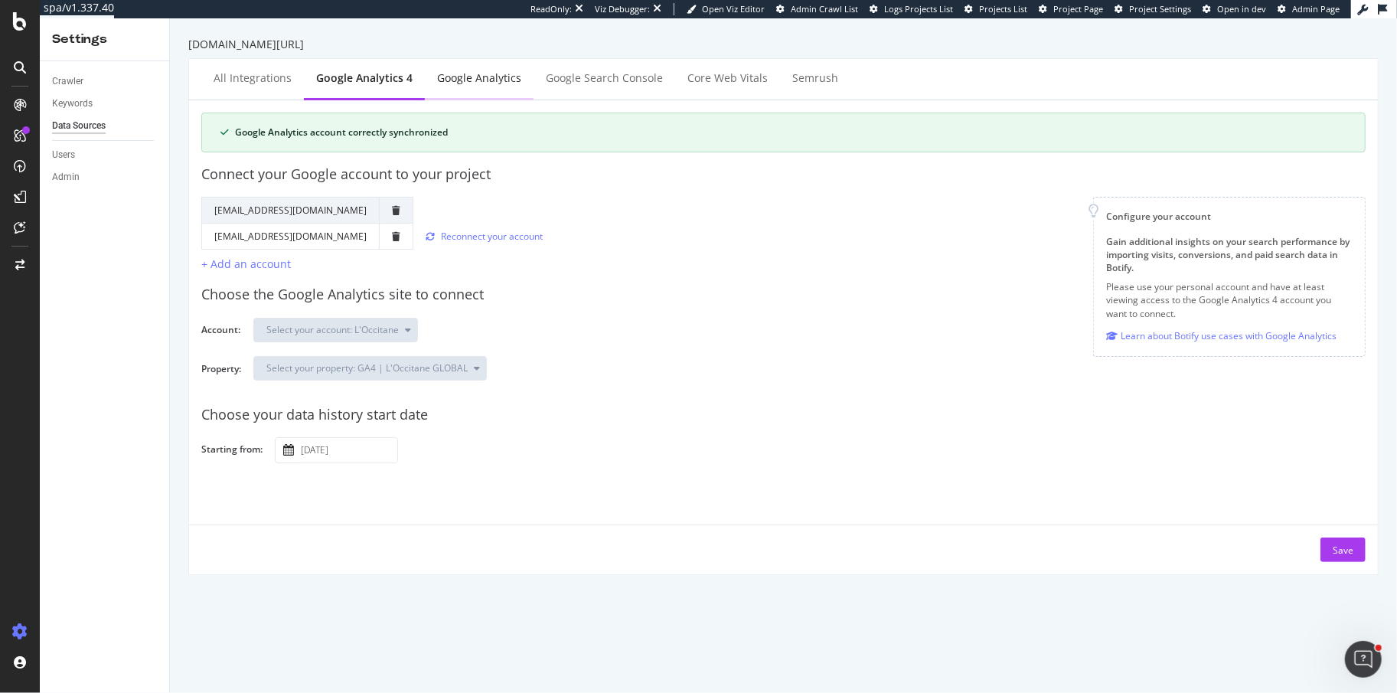
click at [495, 80] on div "Google Analytics" at bounding box center [479, 77] width 84 height 15
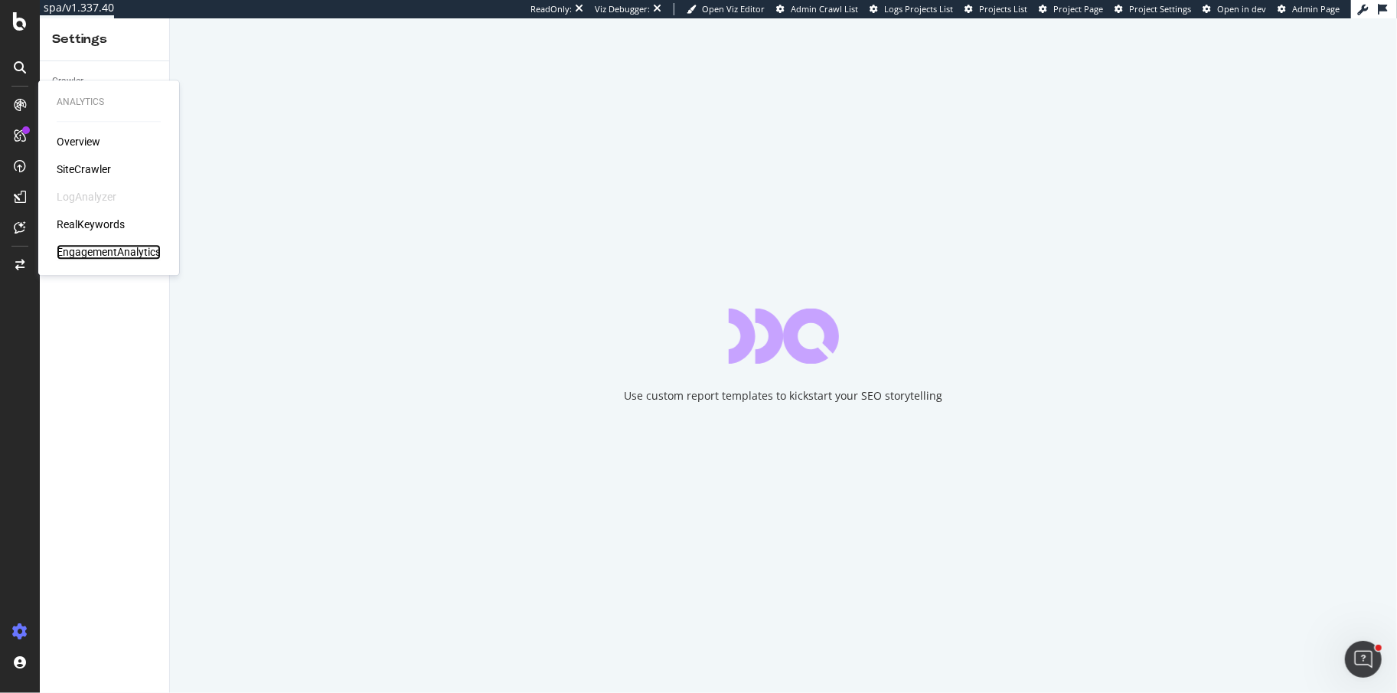
click at [86, 255] on div "EngagementAnalytics" at bounding box center [109, 251] width 104 height 15
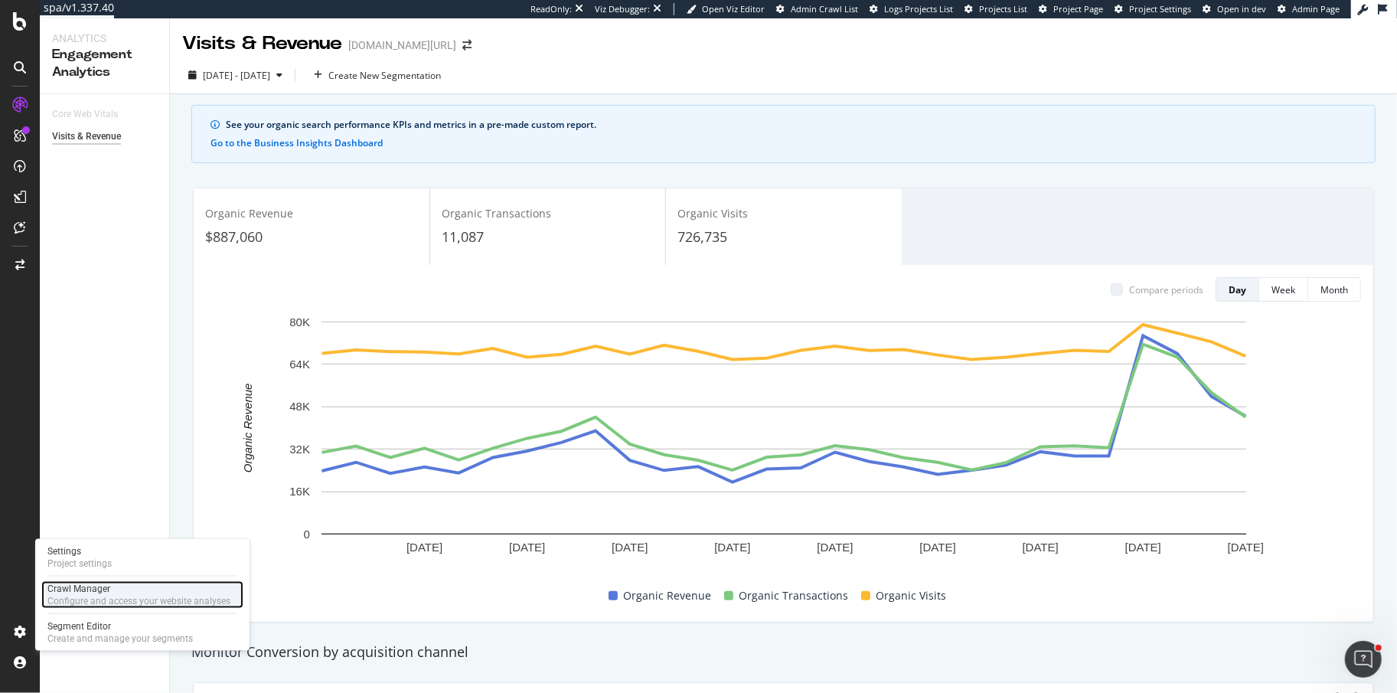
click at [104, 585] on div "Crawl Manager" at bounding box center [138, 588] width 183 height 12
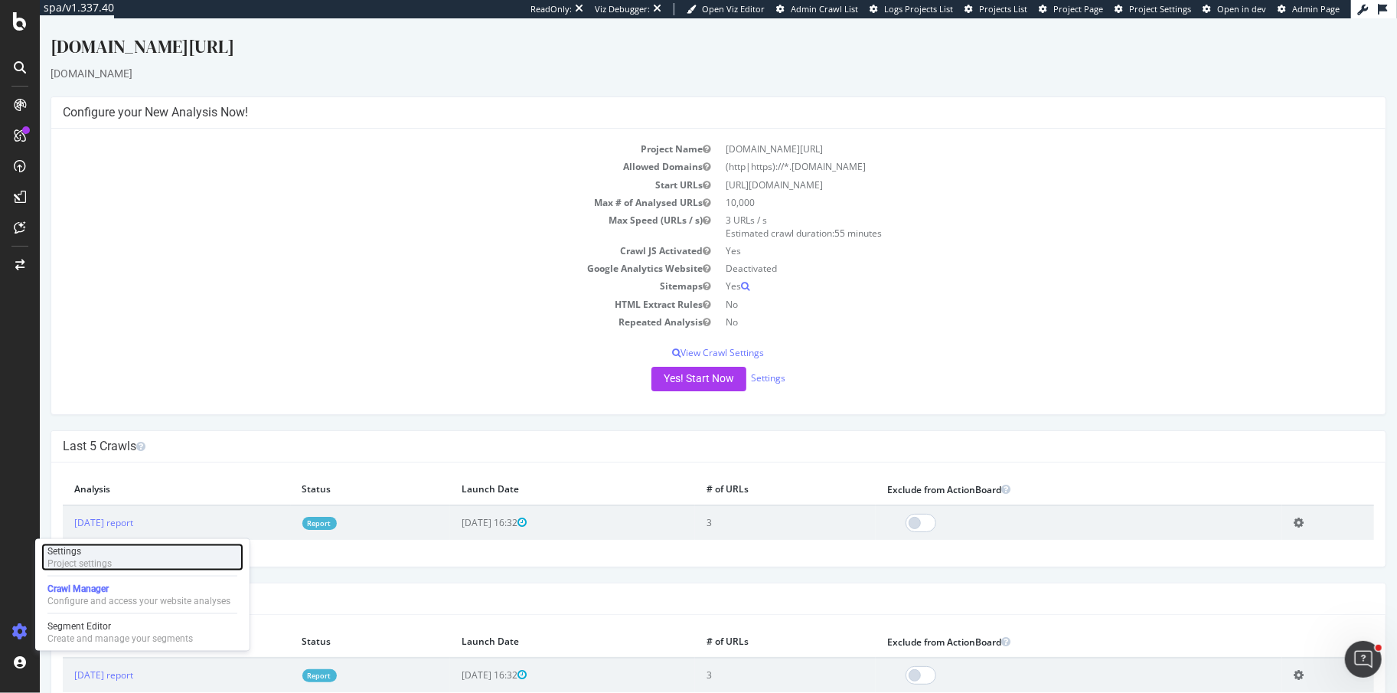
click at [73, 554] on div "Settings" at bounding box center [79, 551] width 64 height 12
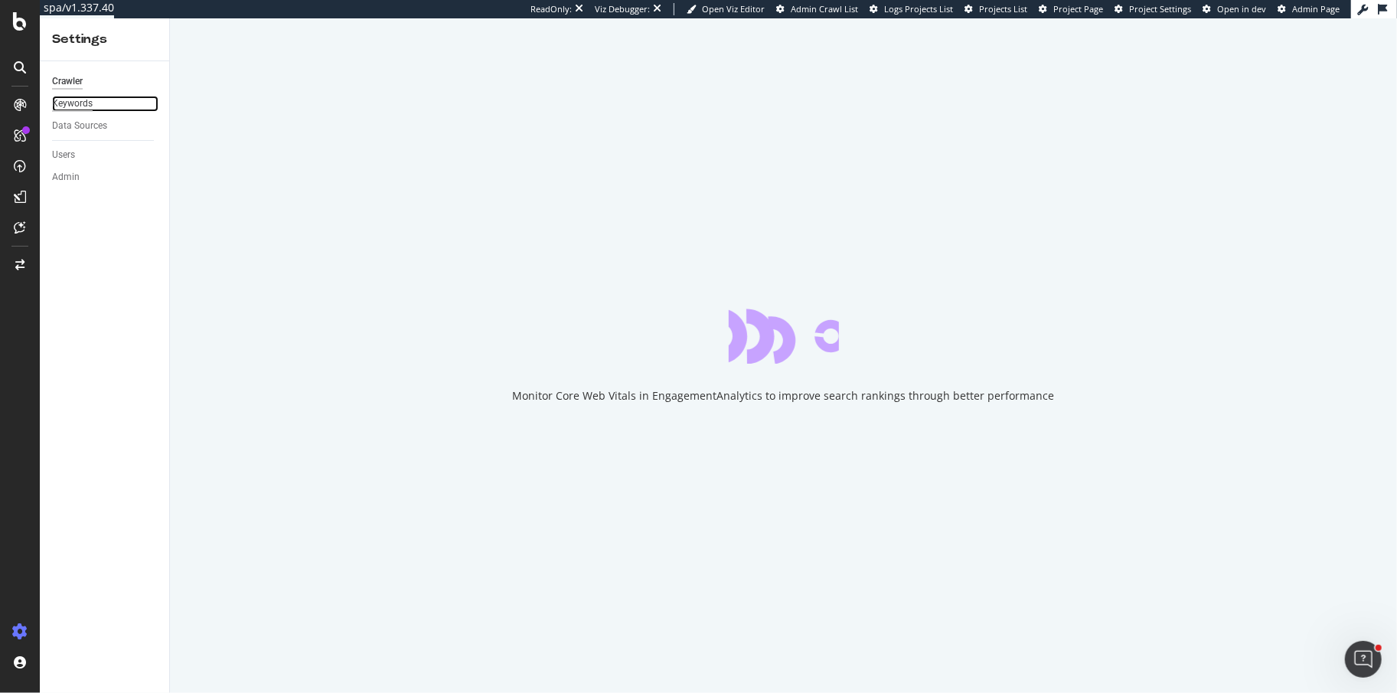
click at [90, 99] on div "Keywords" at bounding box center [72, 104] width 41 height 16
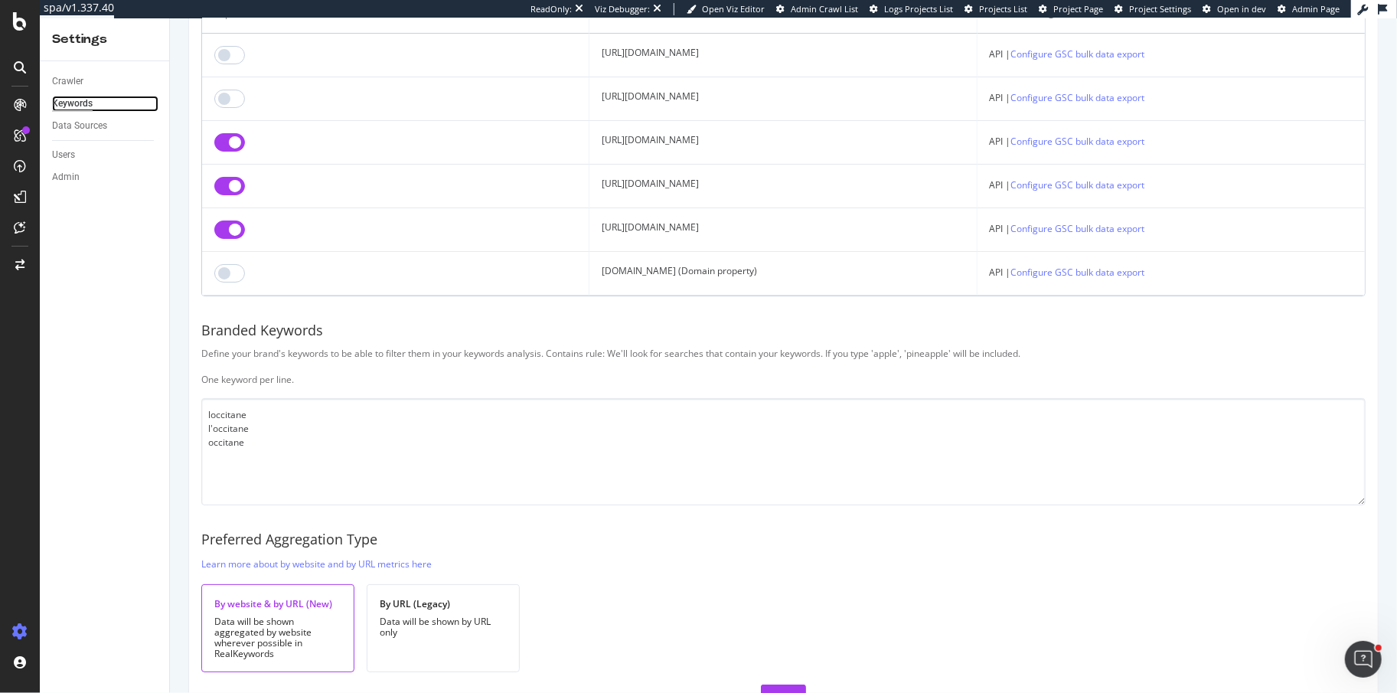
scroll to position [270, 0]
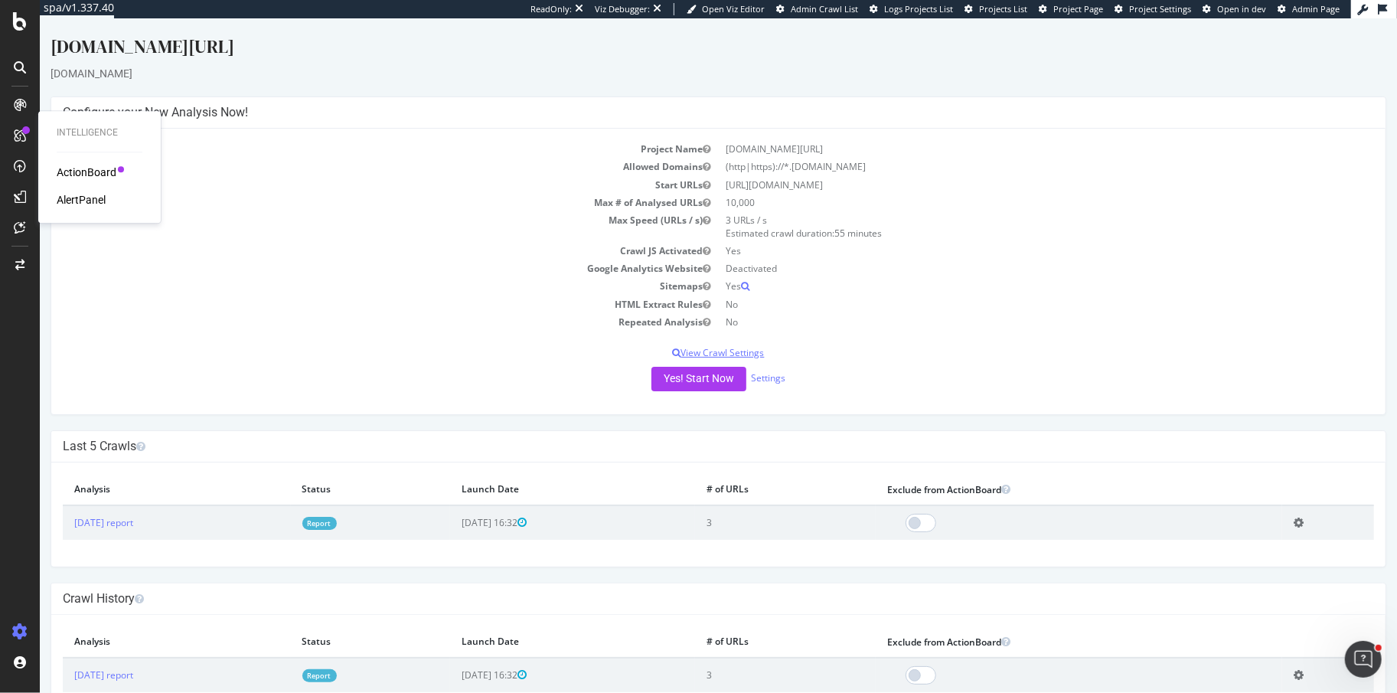
scroll to position [40, 0]
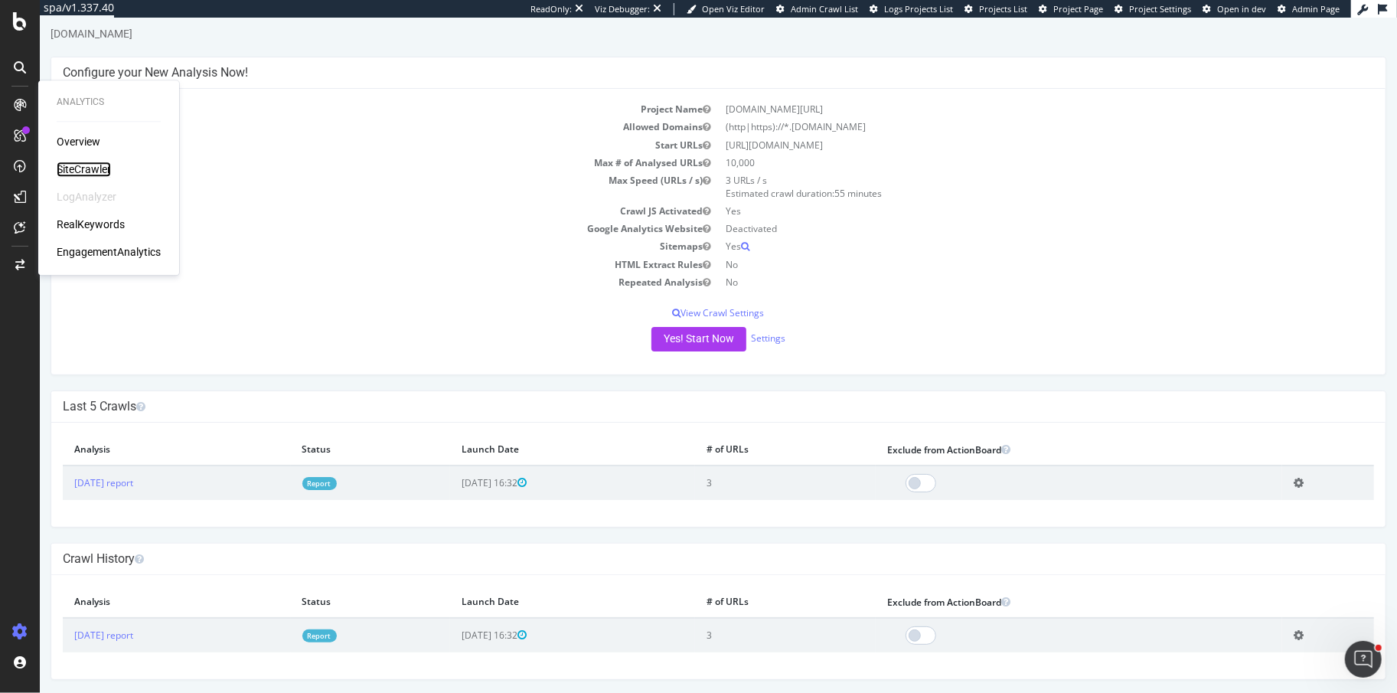
click at [83, 163] on div "SiteCrawler" at bounding box center [84, 168] width 54 height 15
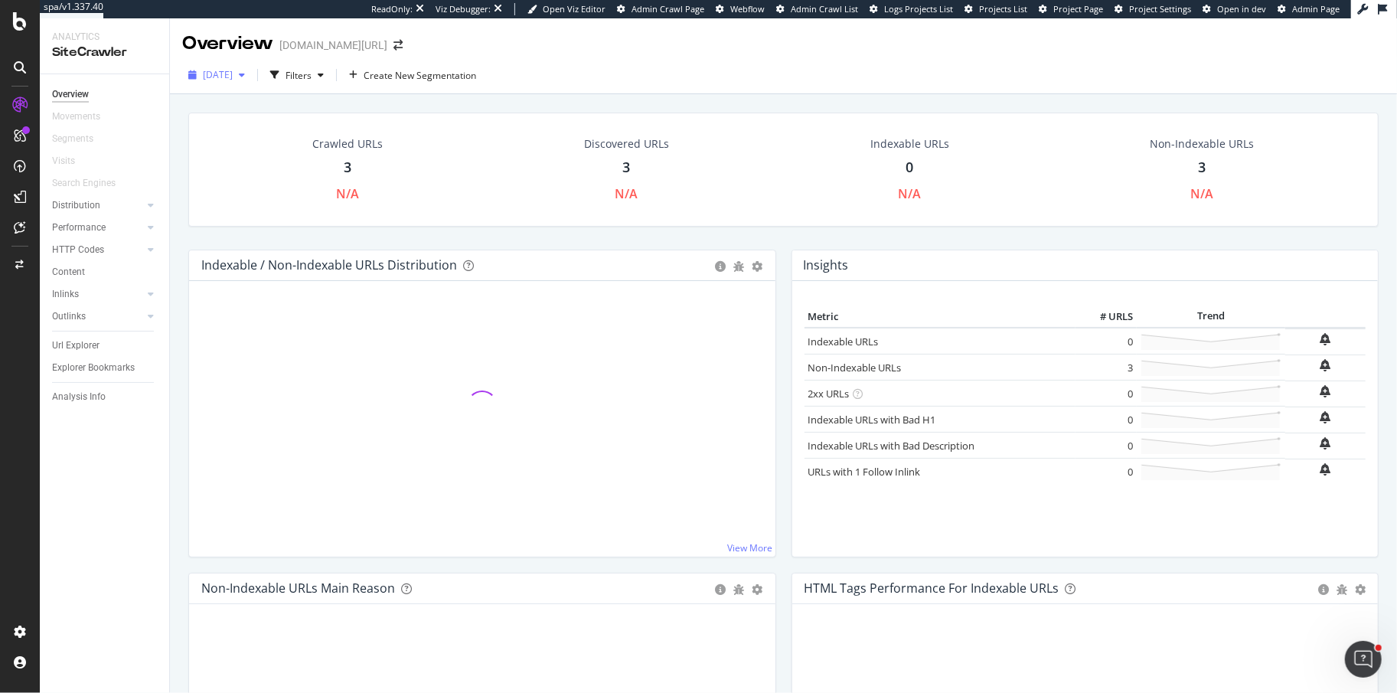
click at [244, 82] on div "[DATE]" at bounding box center [216, 75] width 69 height 23
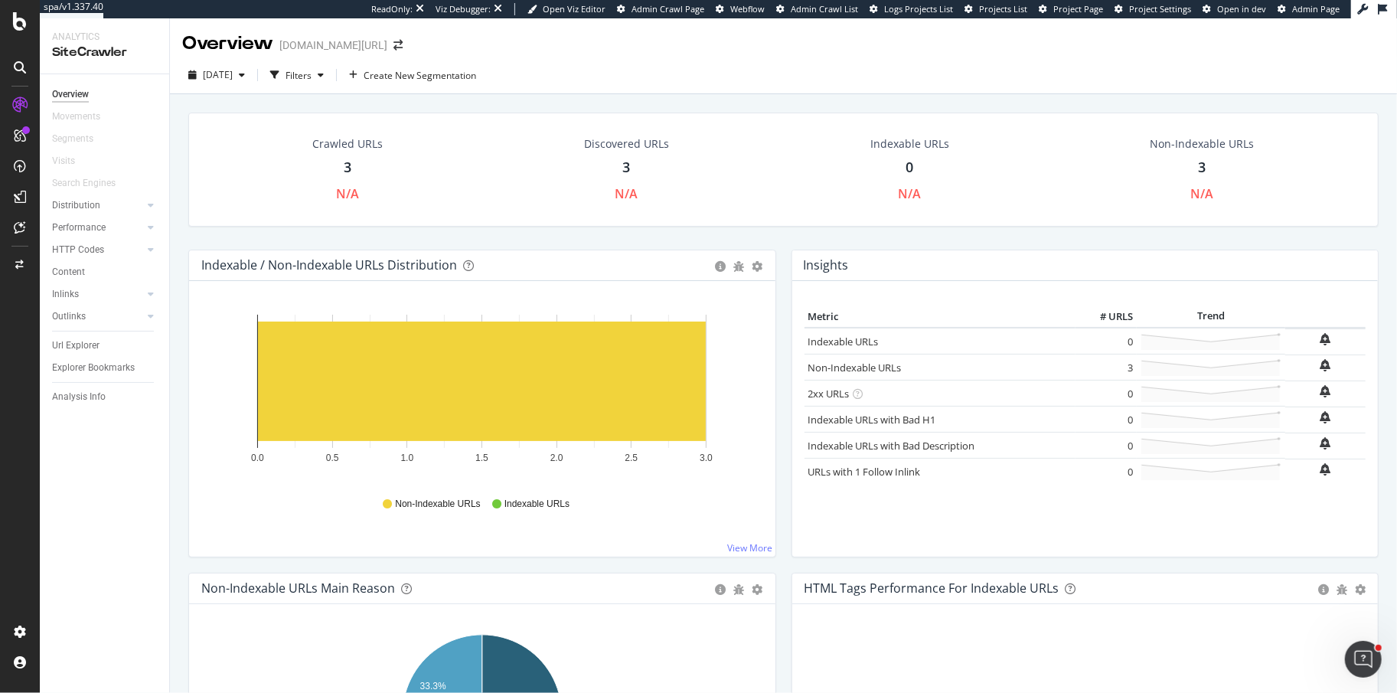
click at [191, 250] on div "Indexable / Non-Indexable URLs Distribution Bar Bar (by Percentage) Table Expor…" at bounding box center [482, 265] width 586 height 31
click at [93, 560] on div "Project settings" at bounding box center [79, 563] width 64 height 12
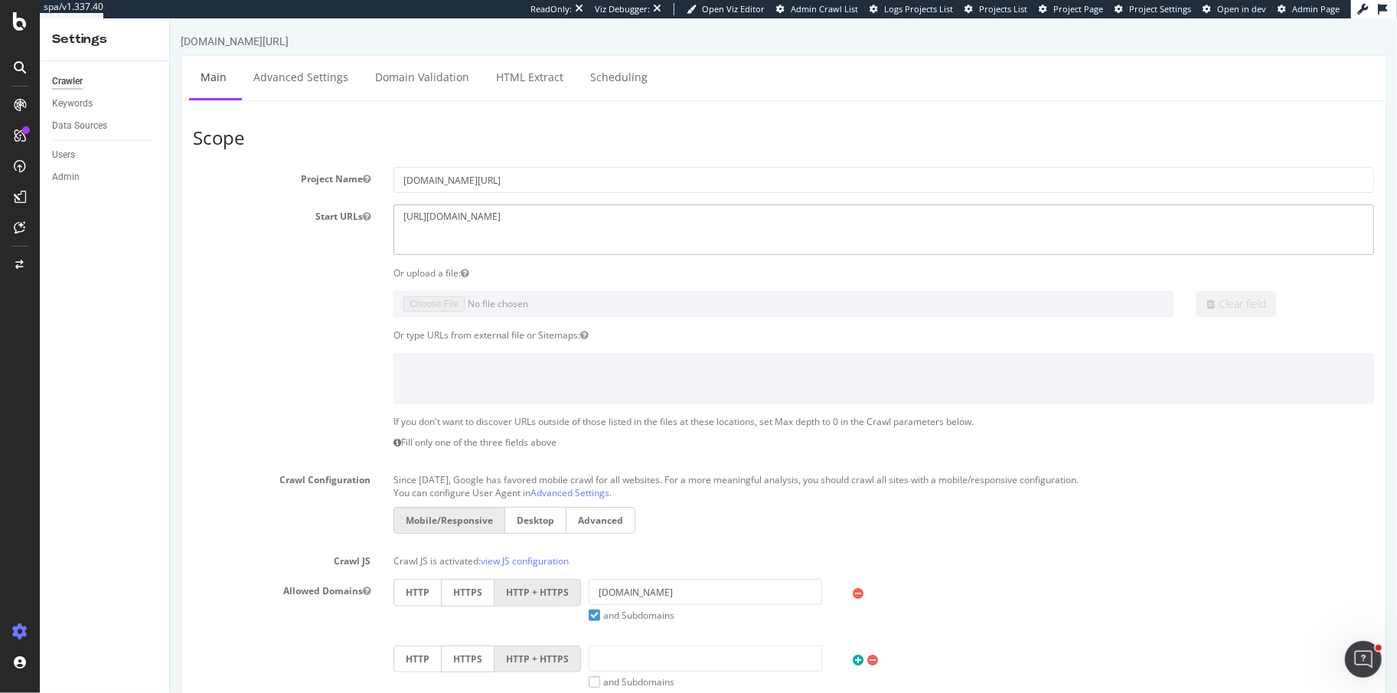
click at [418, 216] on textarea "http://loccitane.com/en-us/" at bounding box center [883, 229] width 980 height 50
click at [432, 217] on textarea "http://loccitane.com/en-us/" at bounding box center [883, 229] width 980 height 50
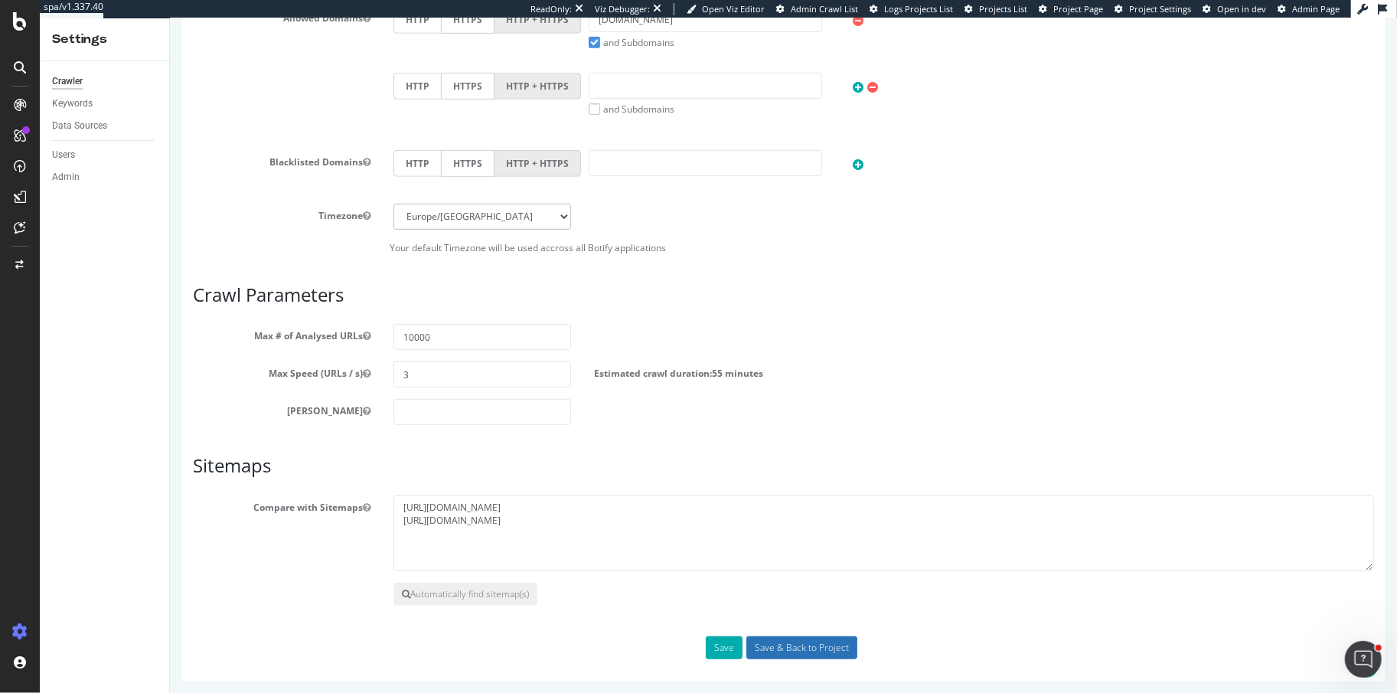
type textarea "[URL][DOMAIN_NAME]"
click at [777, 637] on input "Save & Back to Project" at bounding box center [800, 647] width 111 height 23
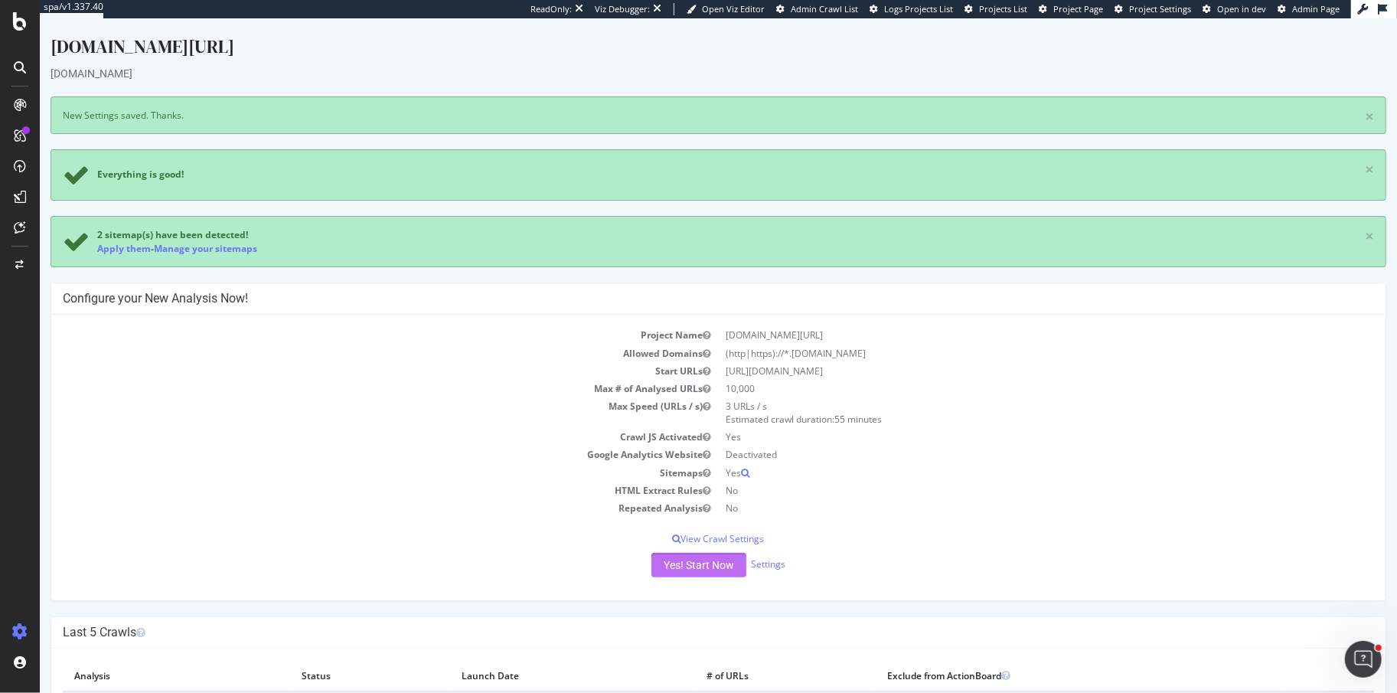
click at [664, 553] on button "Yes! Start Now" at bounding box center [697, 565] width 95 height 24
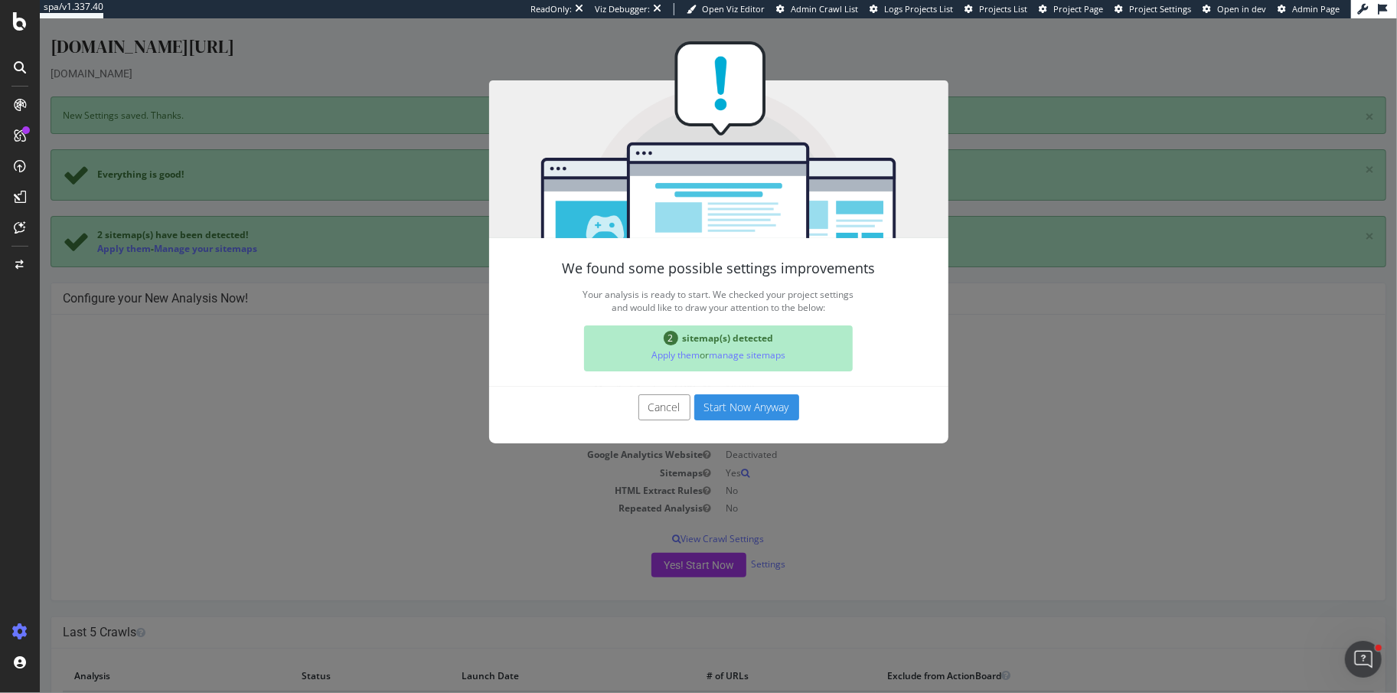
click at [747, 396] on button "Start Now Anyway" at bounding box center [745, 407] width 105 height 26
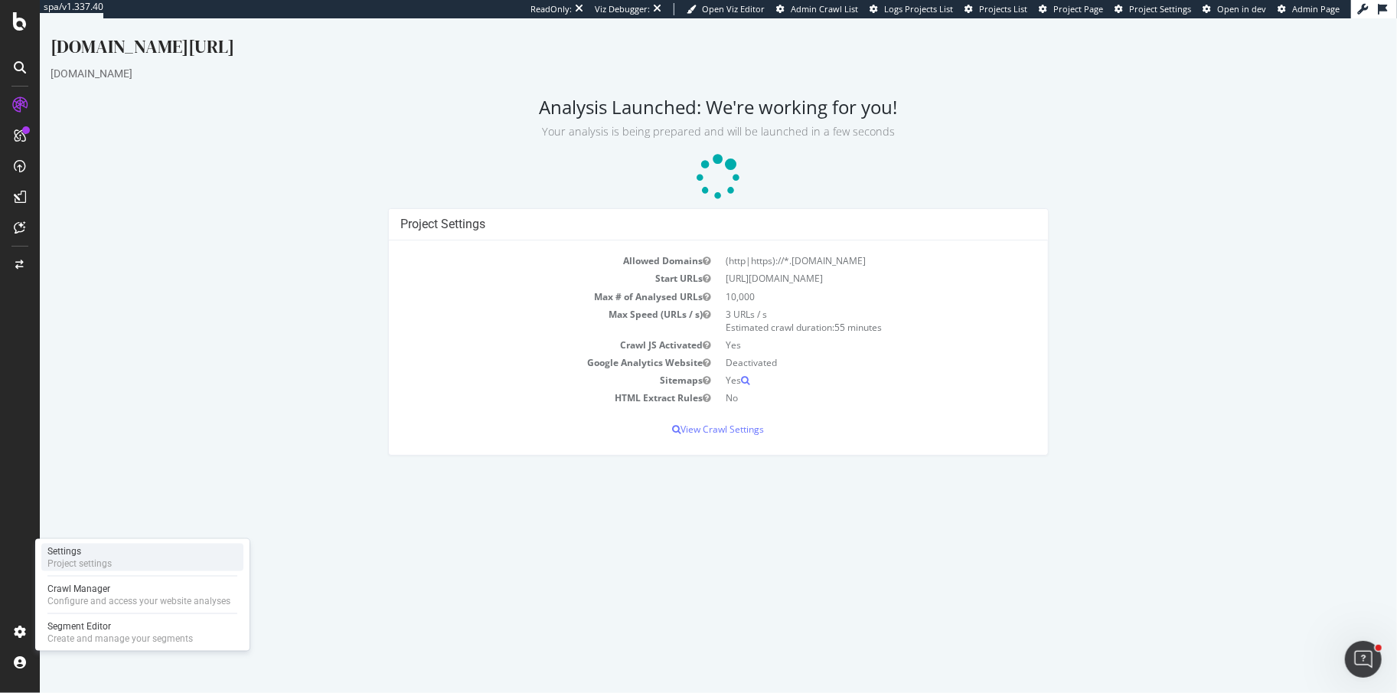
click at [73, 562] on div "Project settings" at bounding box center [79, 563] width 64 height 12
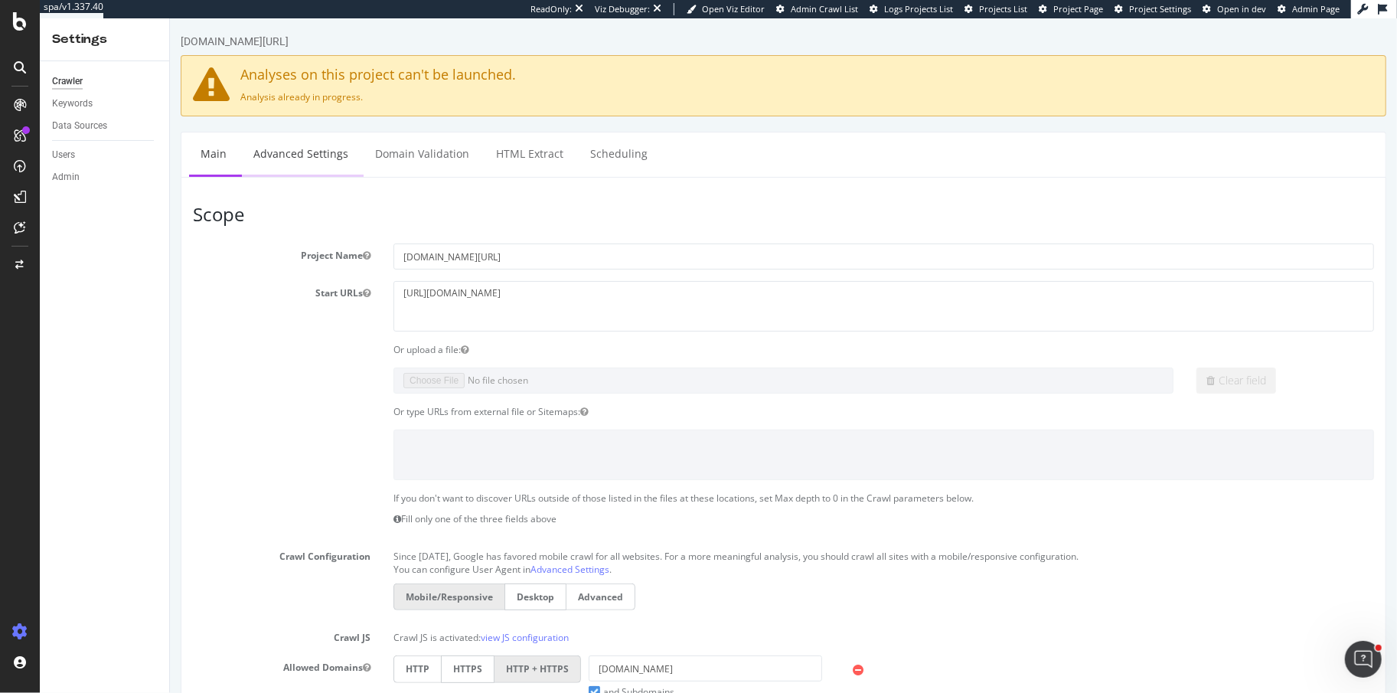
click at [321, 154] on link "Advanced Settings" at bounding box center [300, 153] width 118 height 42
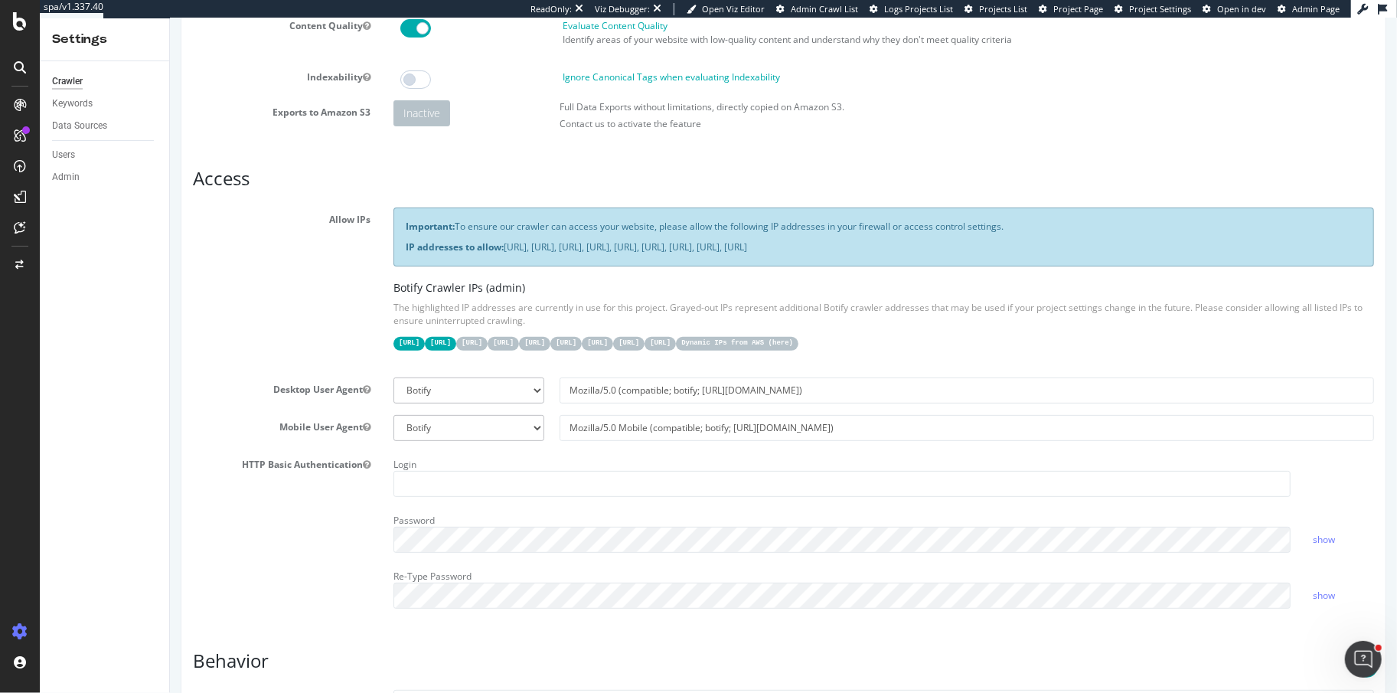
scroll to position [272, 0]
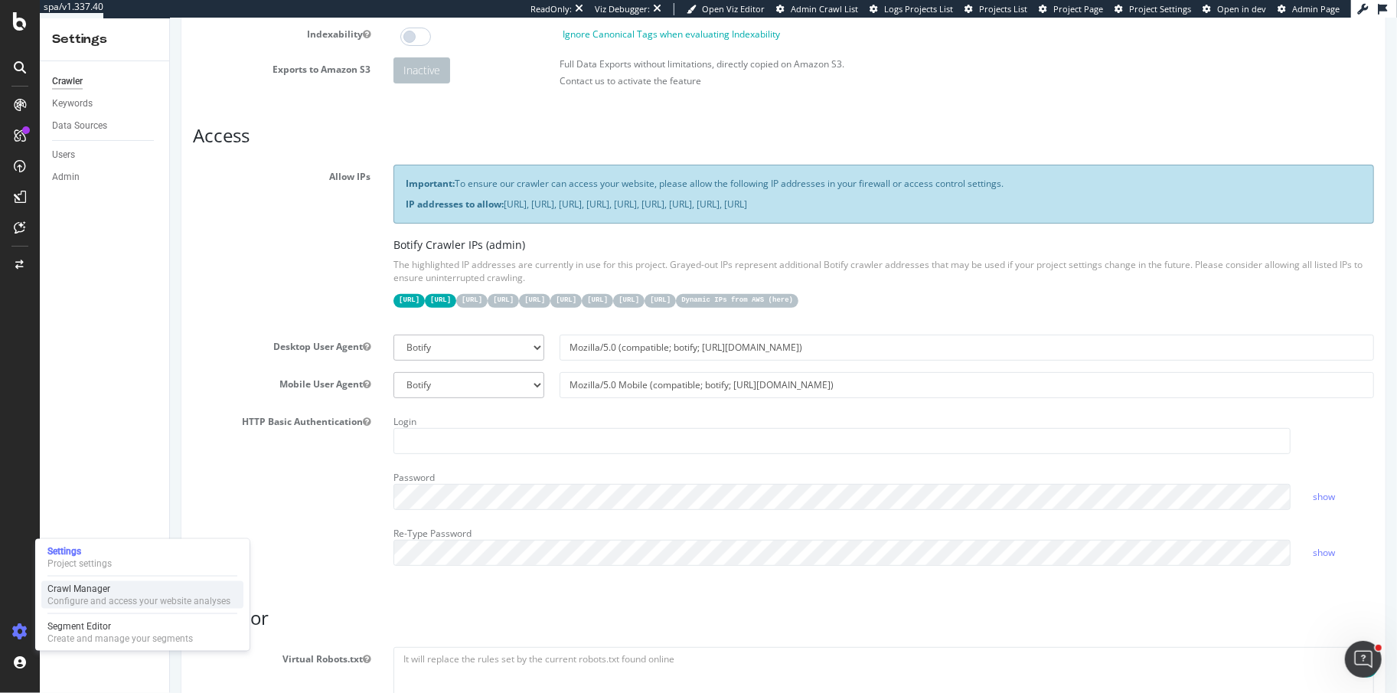
click at [93, 595] on div "Configure and access your website analyses" at bounding box center [138, 601] width 183 height 12
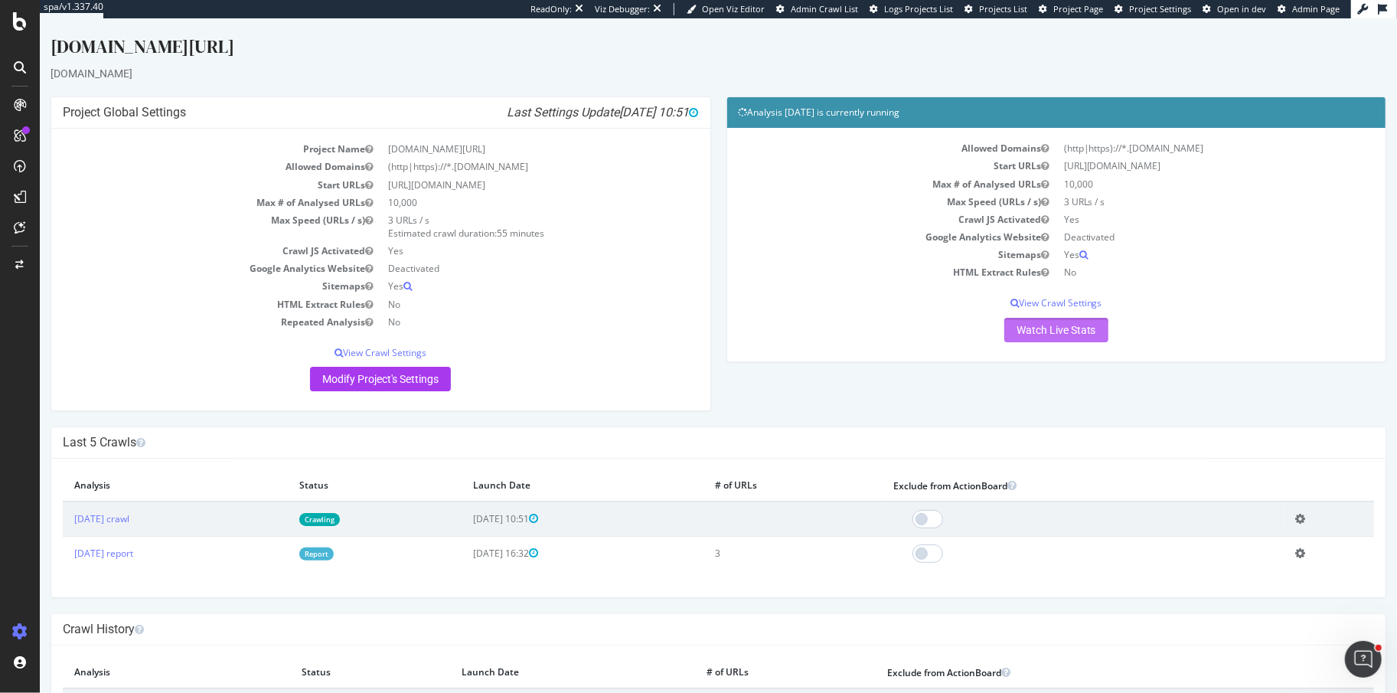
click at [1036, 334] on link "Watch Live Stats" at bounding box center [1055, 330] width 104 height 24
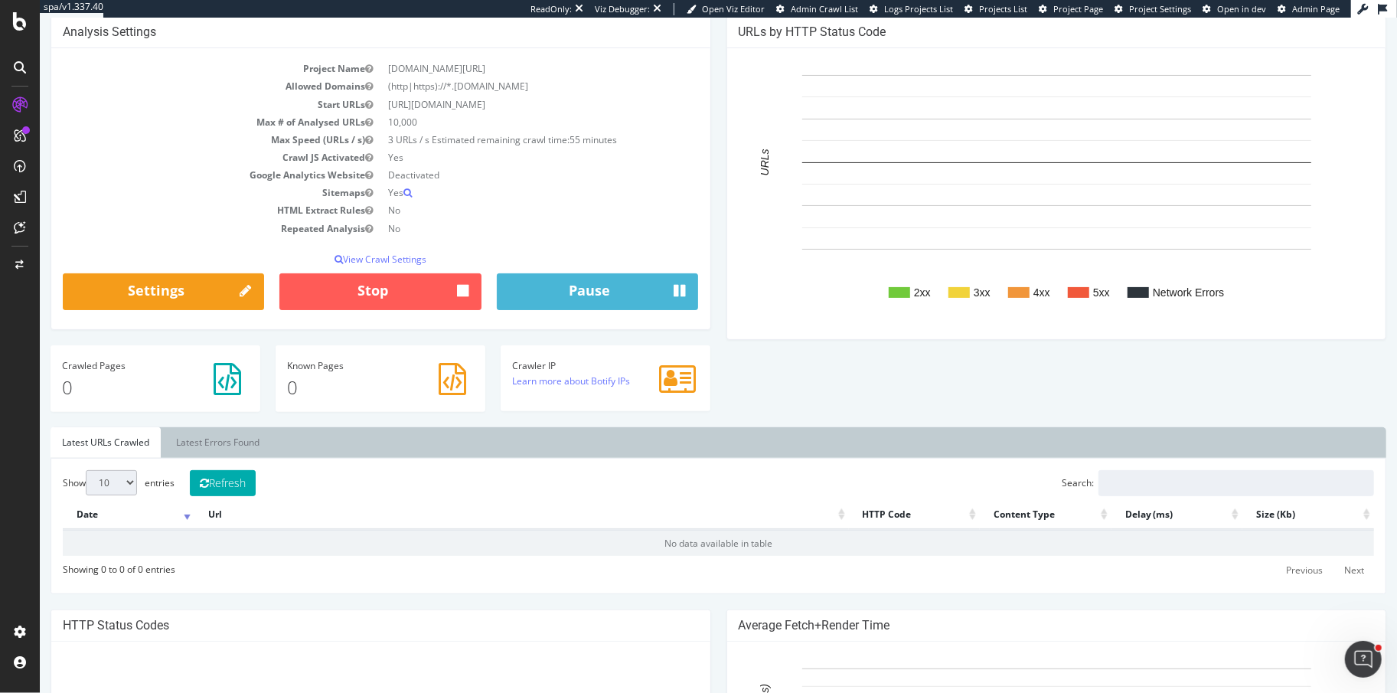
scroll to position [147, 0]
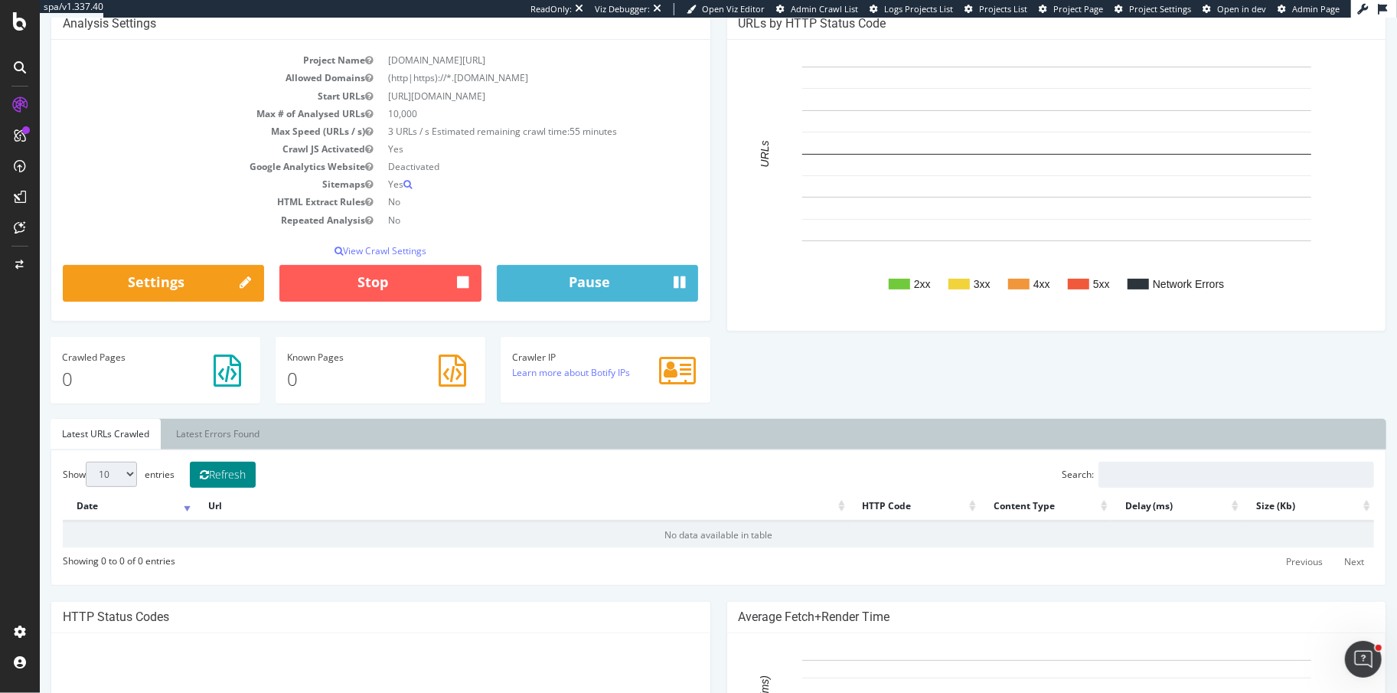
click at [215, 469] on button "Refresh" at bounding box center [222, 474] width 66 height 26
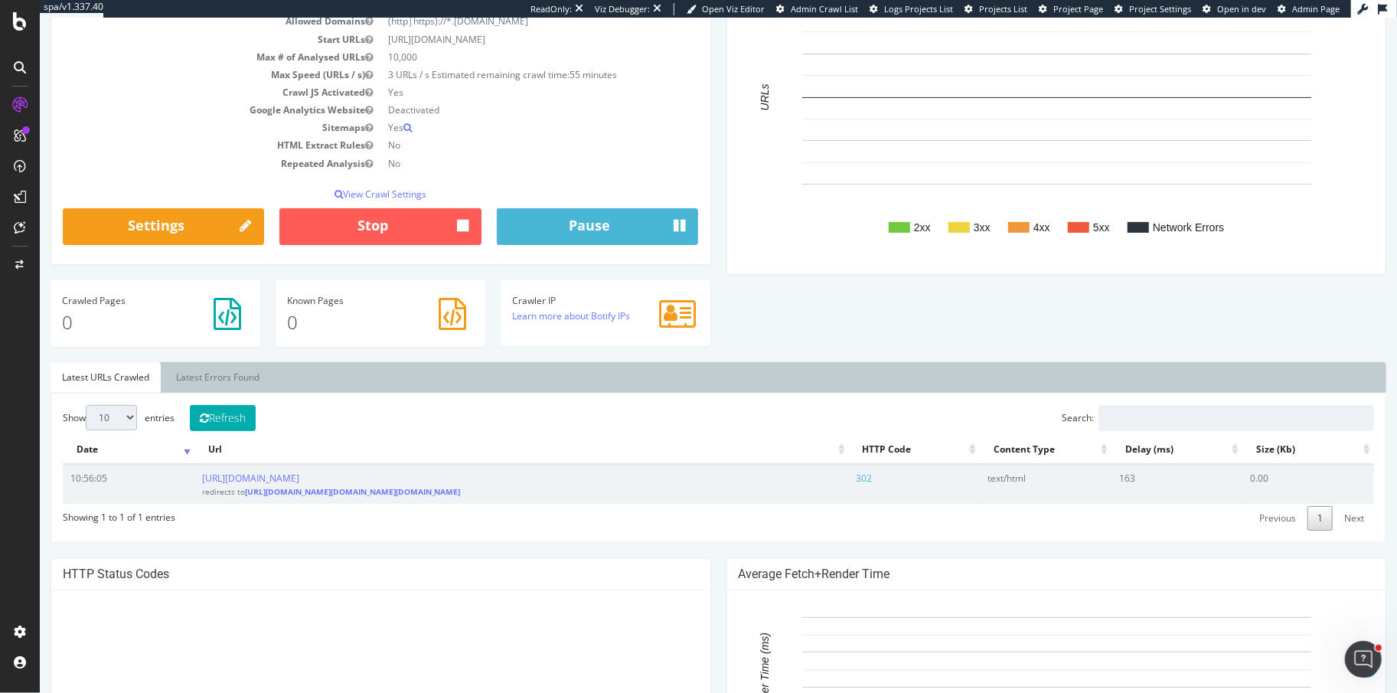
scroll to position [205, 0]
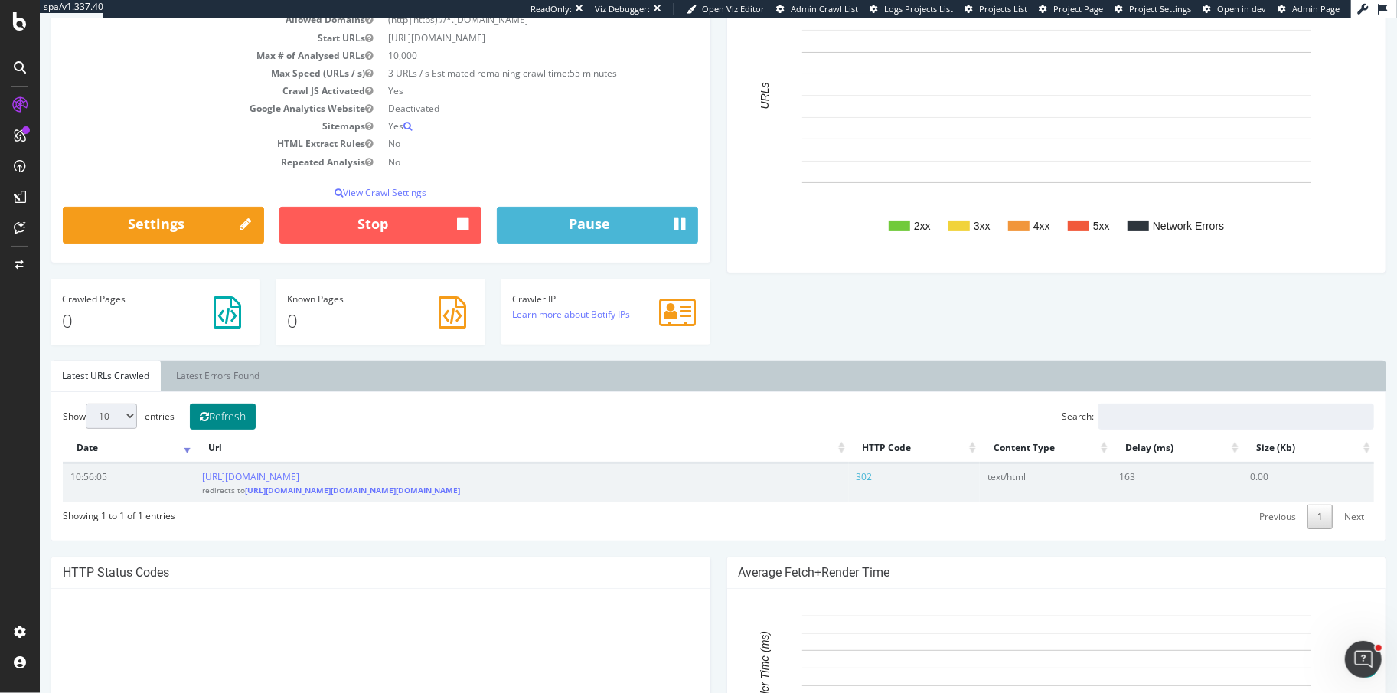
click at [243, 412] on button "Refresh" at bounding box center [222, 416] width 66 height 26
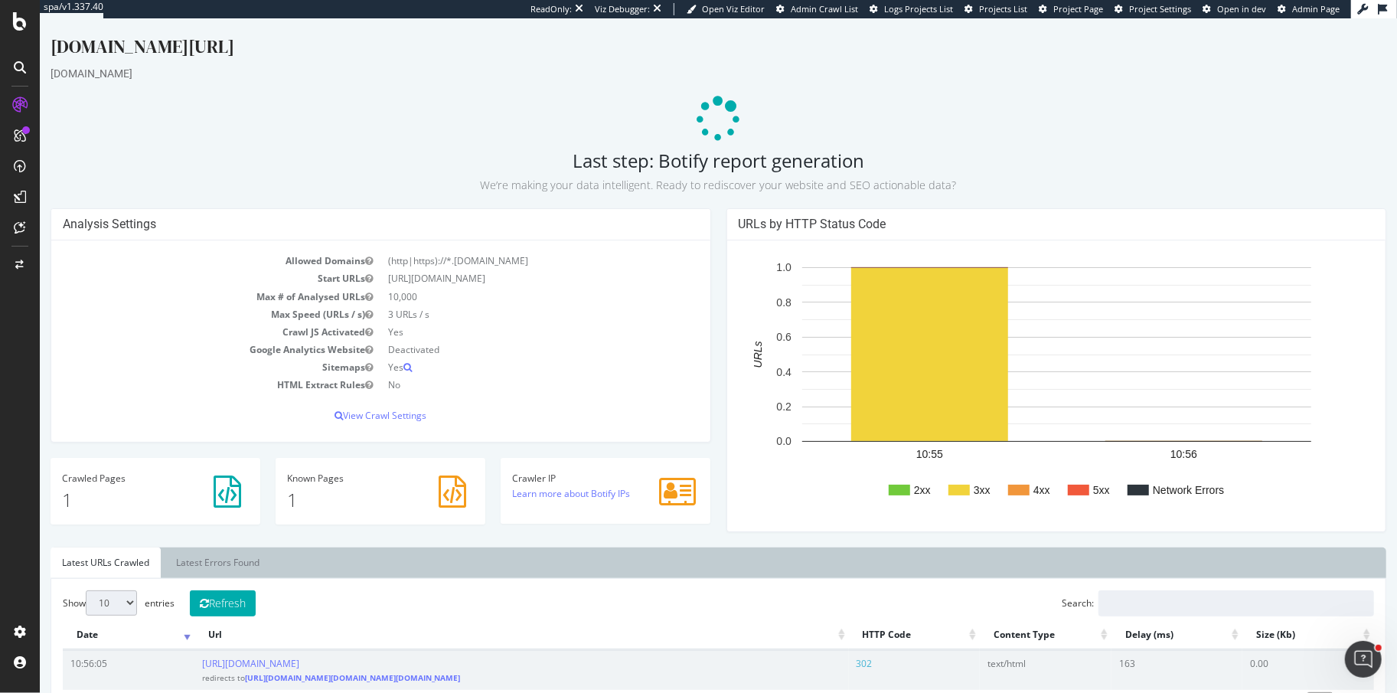
scroll to position [0, 0]
click at [220, 595] on button "Refresh" at bounding box center [222, 603] width 66 height 26
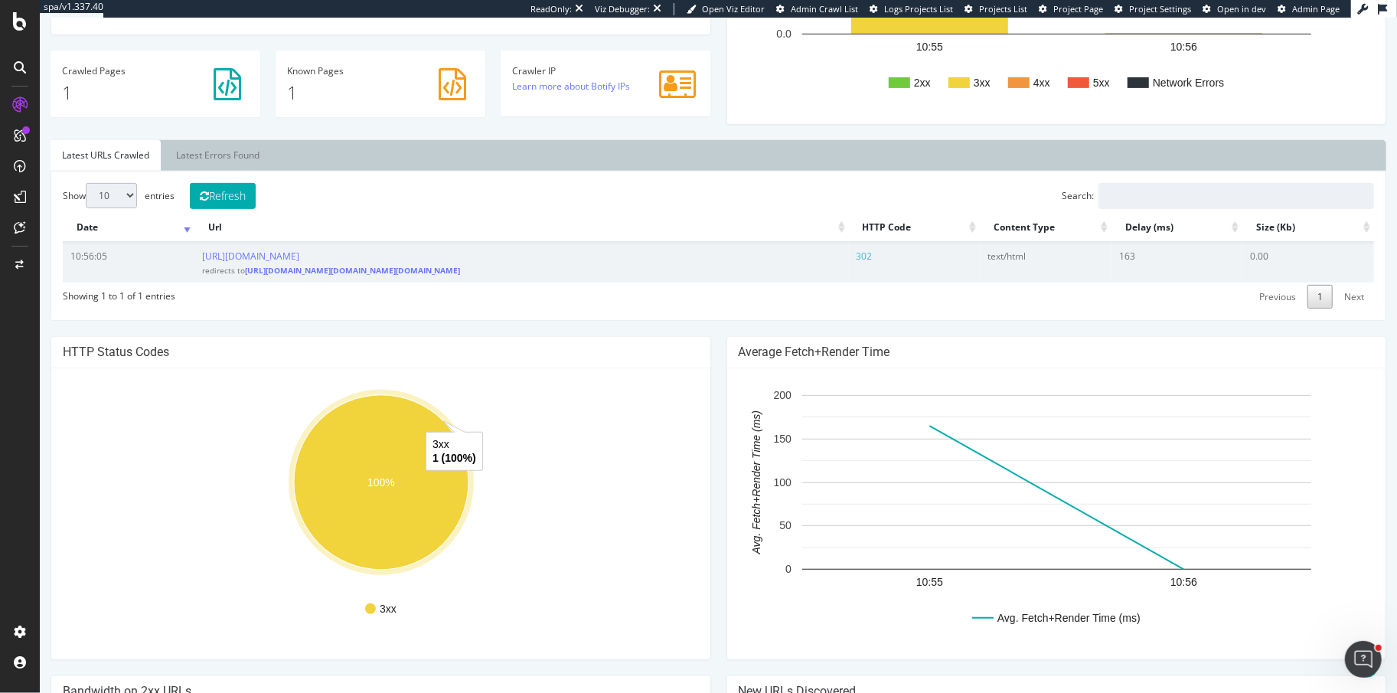
scroll to position [408, 0]
click at [253, 188] on button "Refresh" at bounding box center [222, 195] width 66 height 26
click at [231, 192] on button "Refresh" at bounding box center [222, 195] width 66 height 26
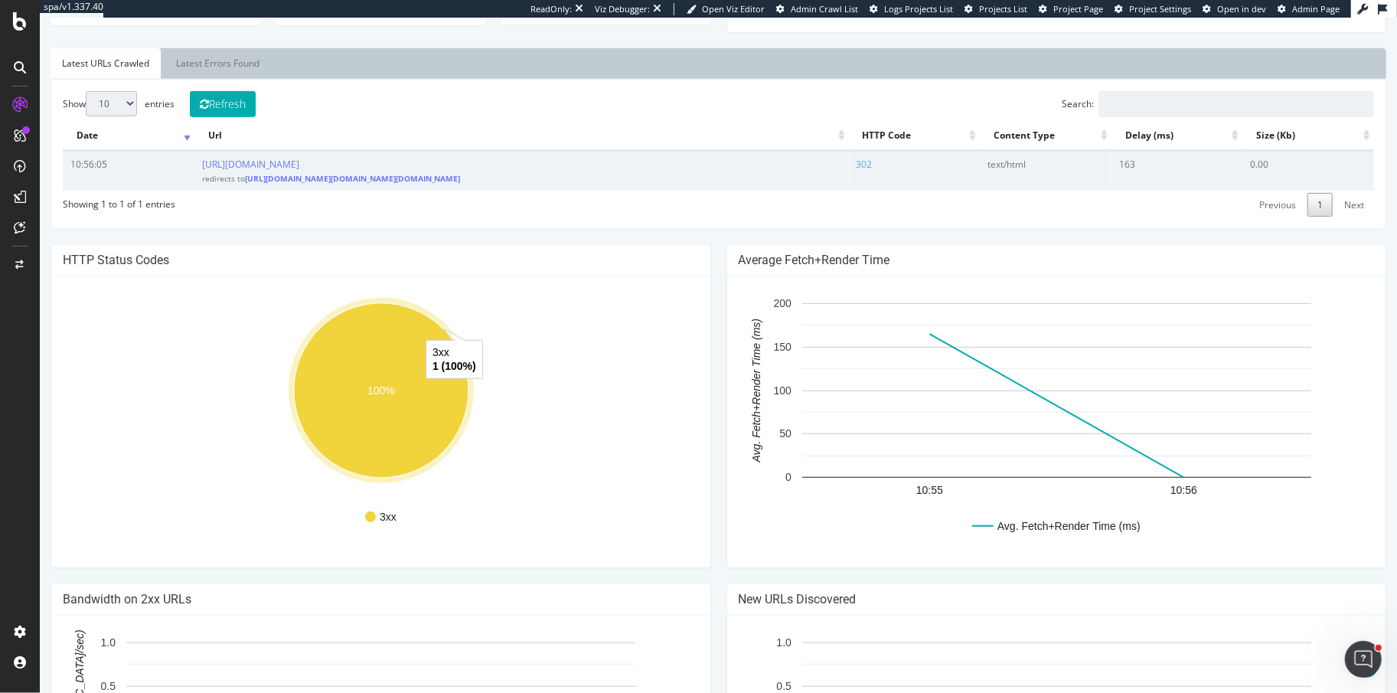
scroll to position [401, 0]
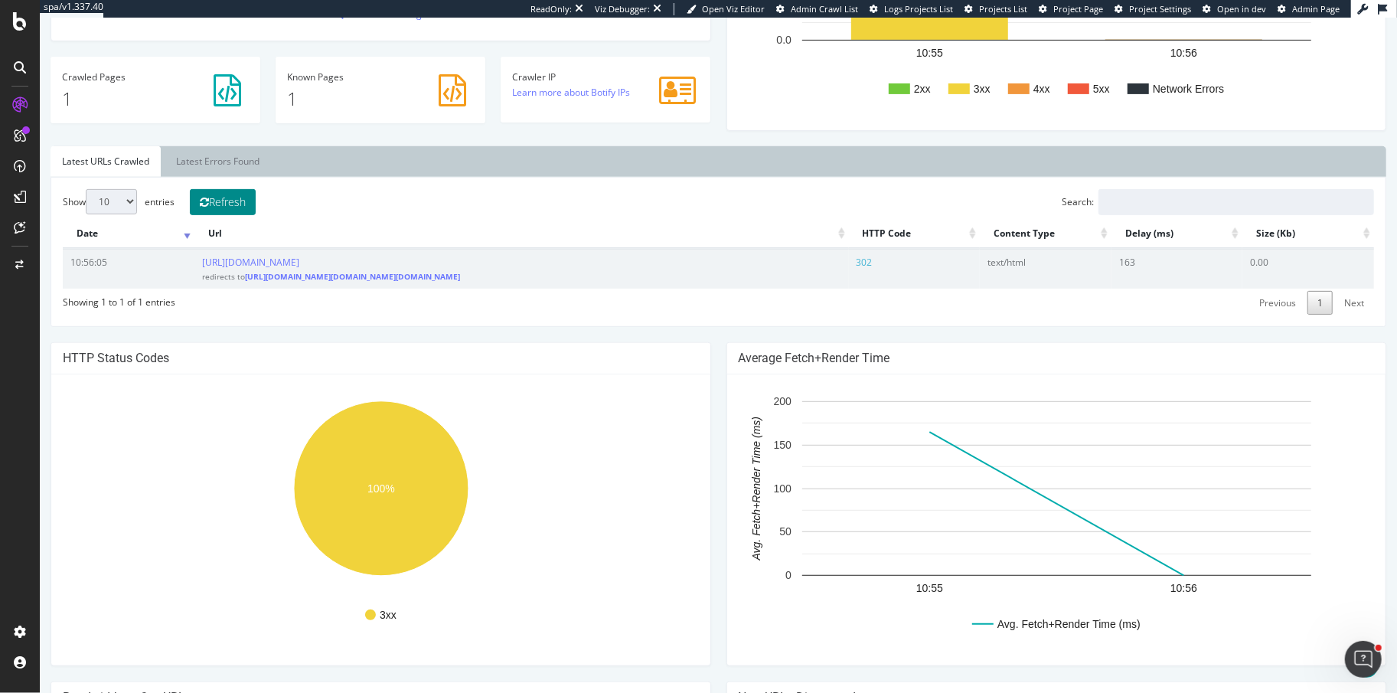
click at [235, 204] on button "Refresh" at bounding box center [222, 202] width 66 height 26
click at [247, 202] on button "Refresh" at bounding box center [222, 202] width 66 height 26
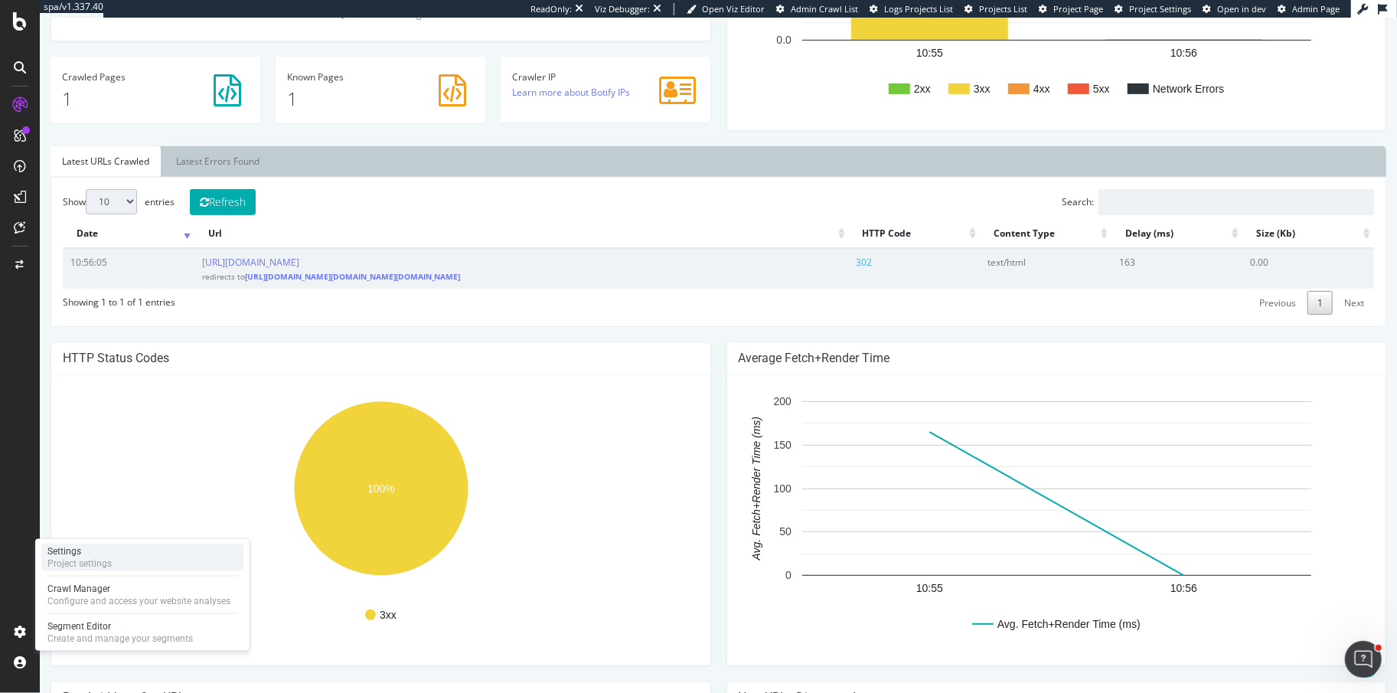
click at [90, 558] on div "Project settings" at bounding box center [79, 563] width 64 height 12
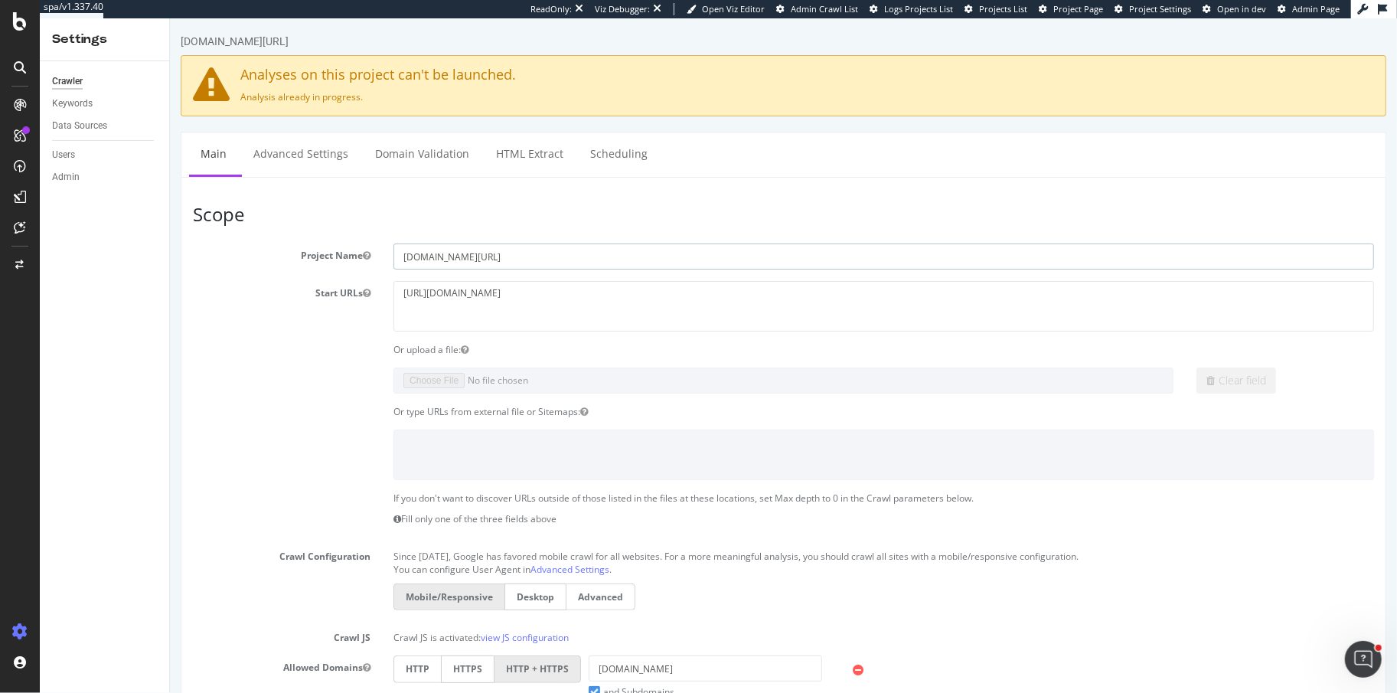
drag, startPoint x: 553, startPoint y: 259, endPoint x: 393, endPoint y: 255, distance: 159.2
click at [393, 255] on input "[DOMAIN_NAME][URL]" at bounding box center [883, 256] width 980 height 26
drag, startPoint x: 580, startPoint y: 298, endPoint x: 552, endPoint y: 298, distance: 28.3
click at [552, 298] on textarea "https://www.loccitane.com/en-us/" at bounding box center [883, 306] width 980 height 50
click at [615, 289] on textarea "https://www.loccitane.com/en-us/" at bounding box center [883, 306] width 980 height 50
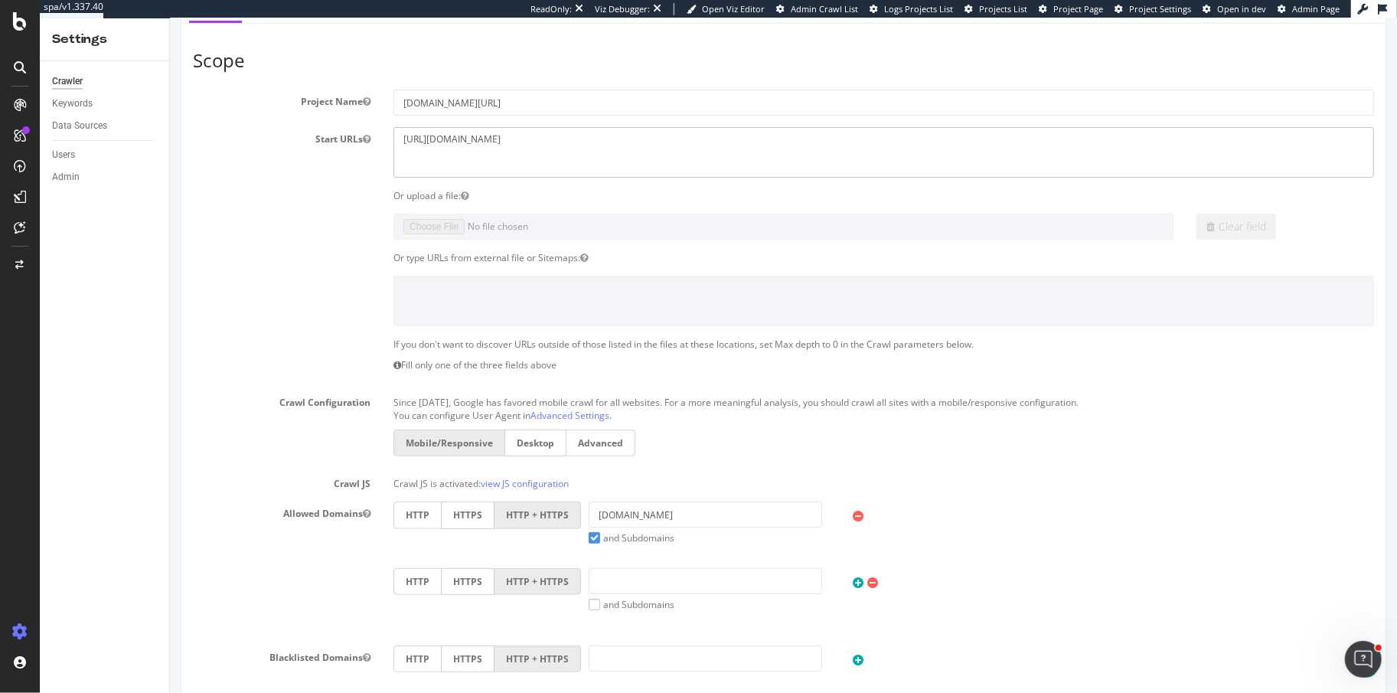
scroll to position [302, 0]
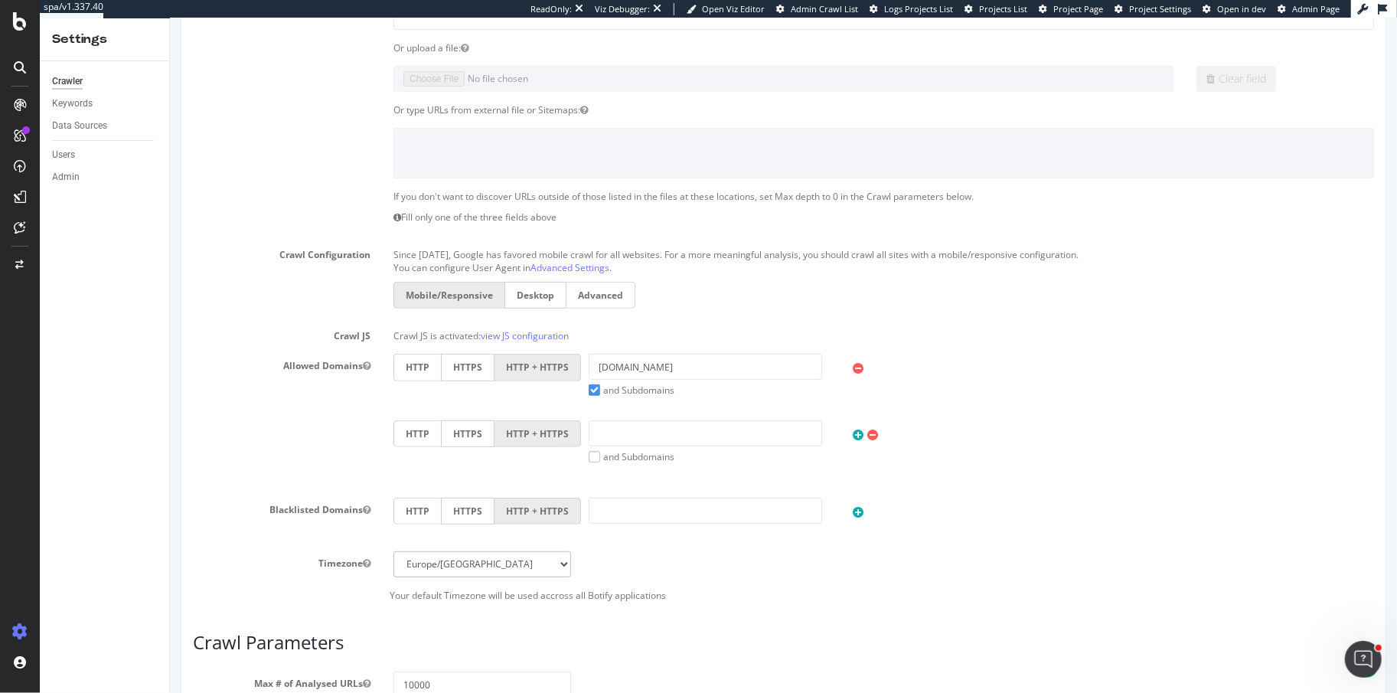
click at [591, 390] on label "and Subdomains" at bounding box center [631, 389] width 86 height 13
click at [169, 18] on input "and Subdomains" at bounding box center [169, 18] width 0 height 0
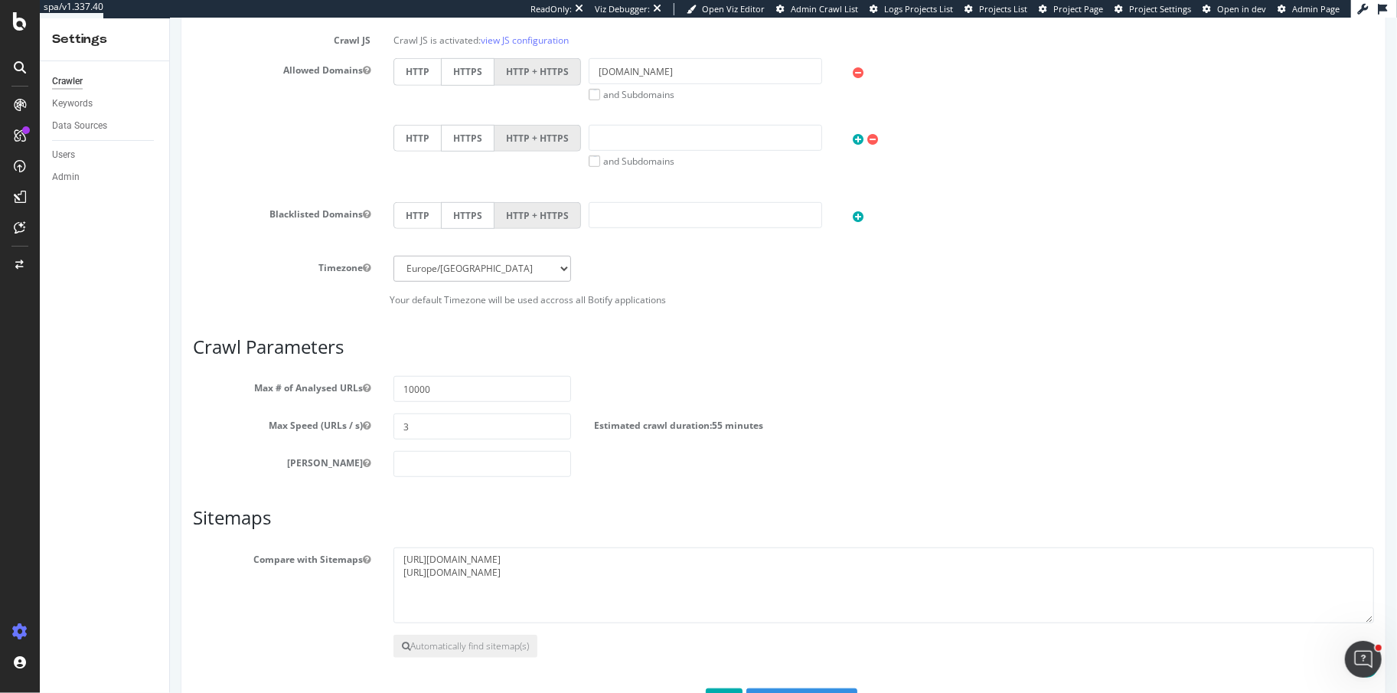
scroll to position [649, 0]
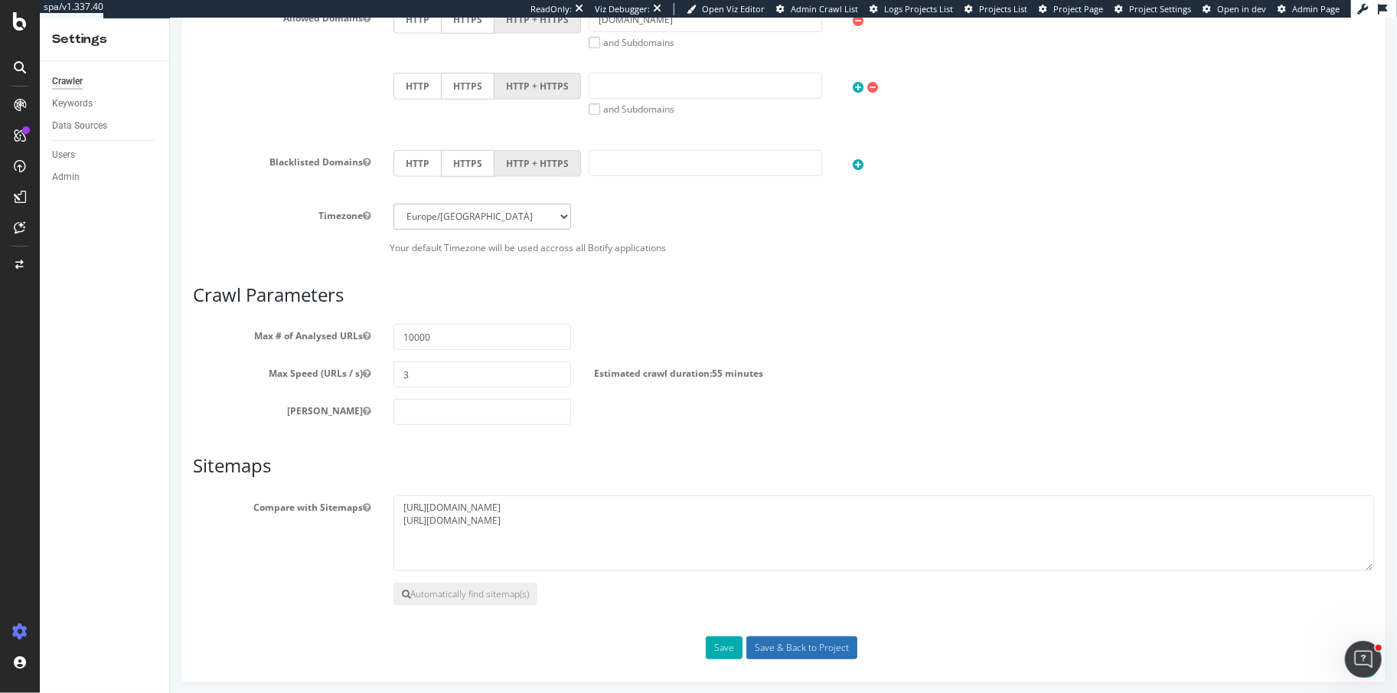
click at [787, 641] on input "Save & Back to Project" at bounding box center [800, 647] width 111 height 23
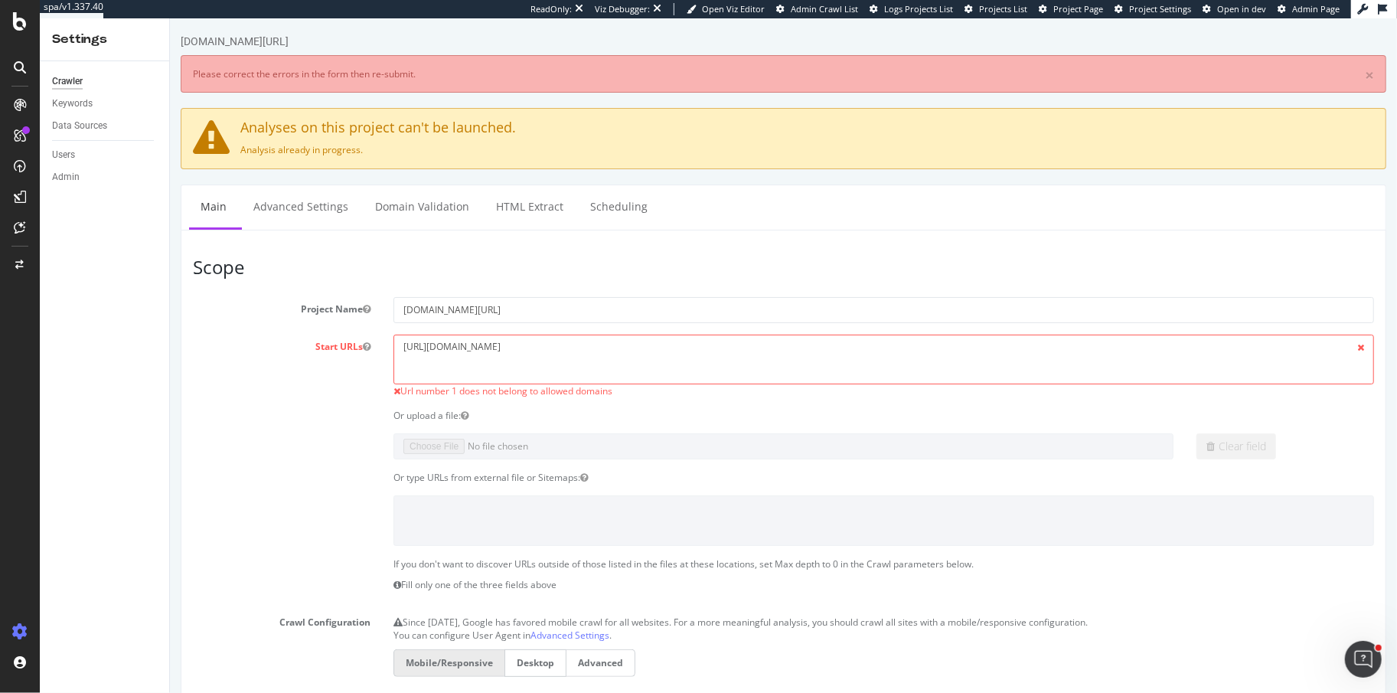
scroll to position [0, 0]
click at [404, 211] on link "Domain Validation" at bounding box center [421, 206] width 117 height 42
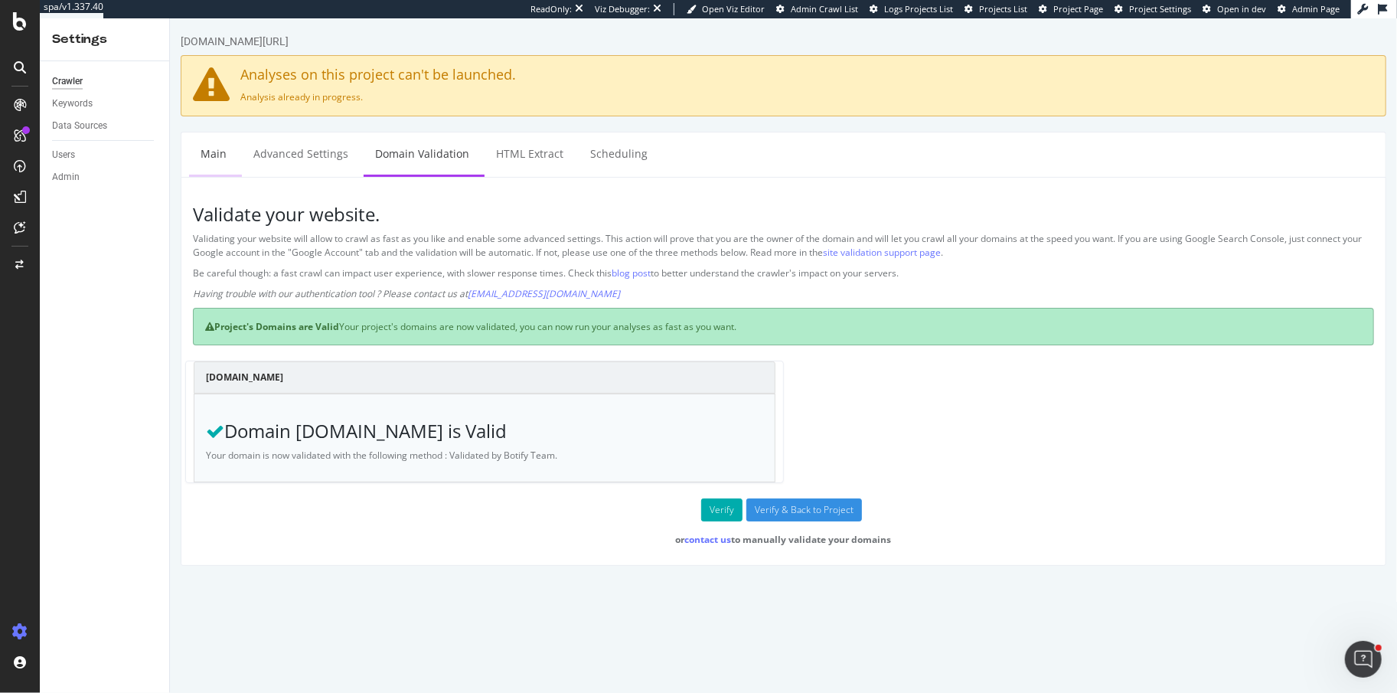
click at [223, 161] on link "Main" at bounding box center [212, 153] width 49 height 42
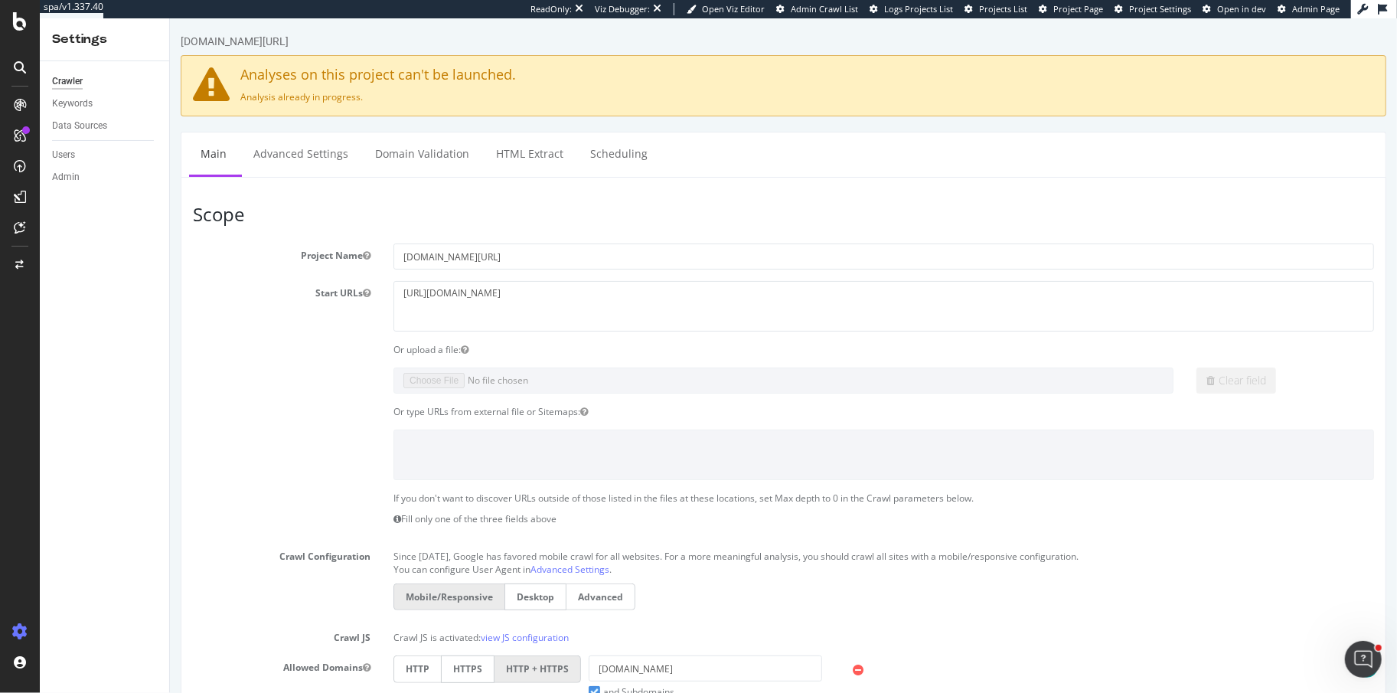
scroll to position [649, 0]
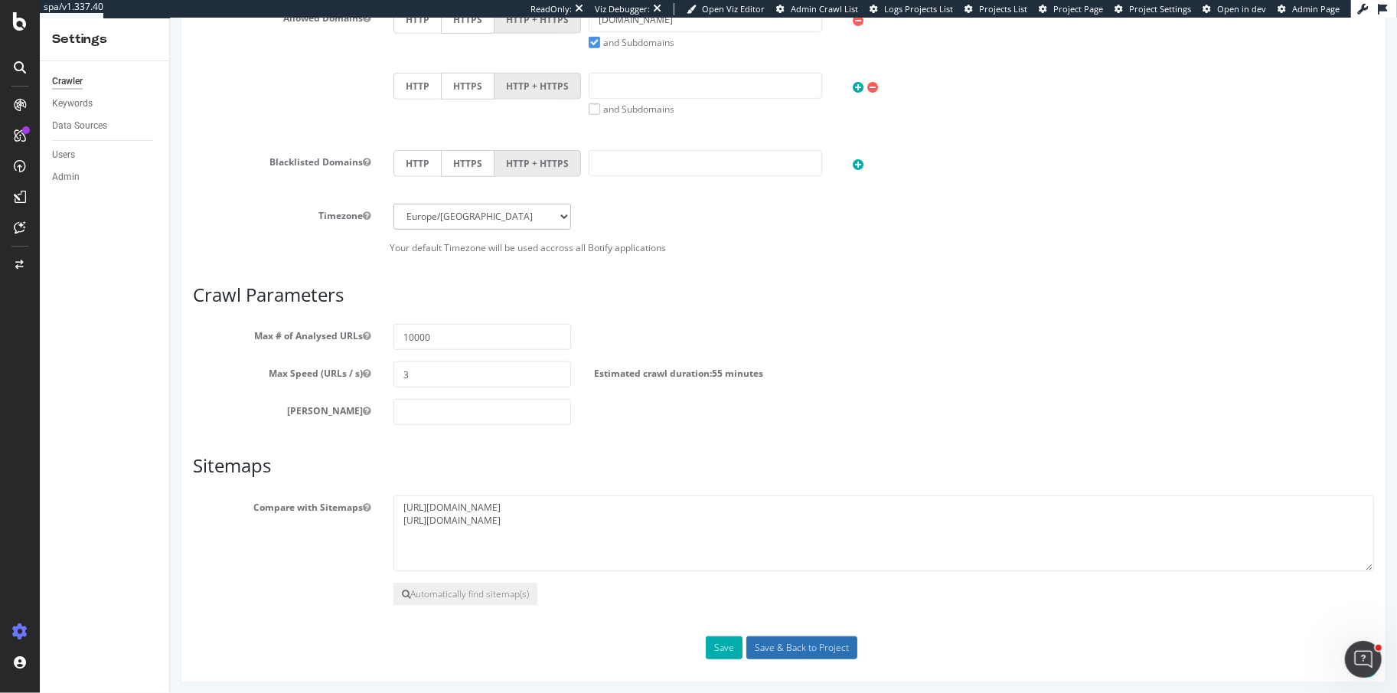
click at [785, 646] on input "Save & Back to Project" at bounding box center [800, 647] width 111 height 23
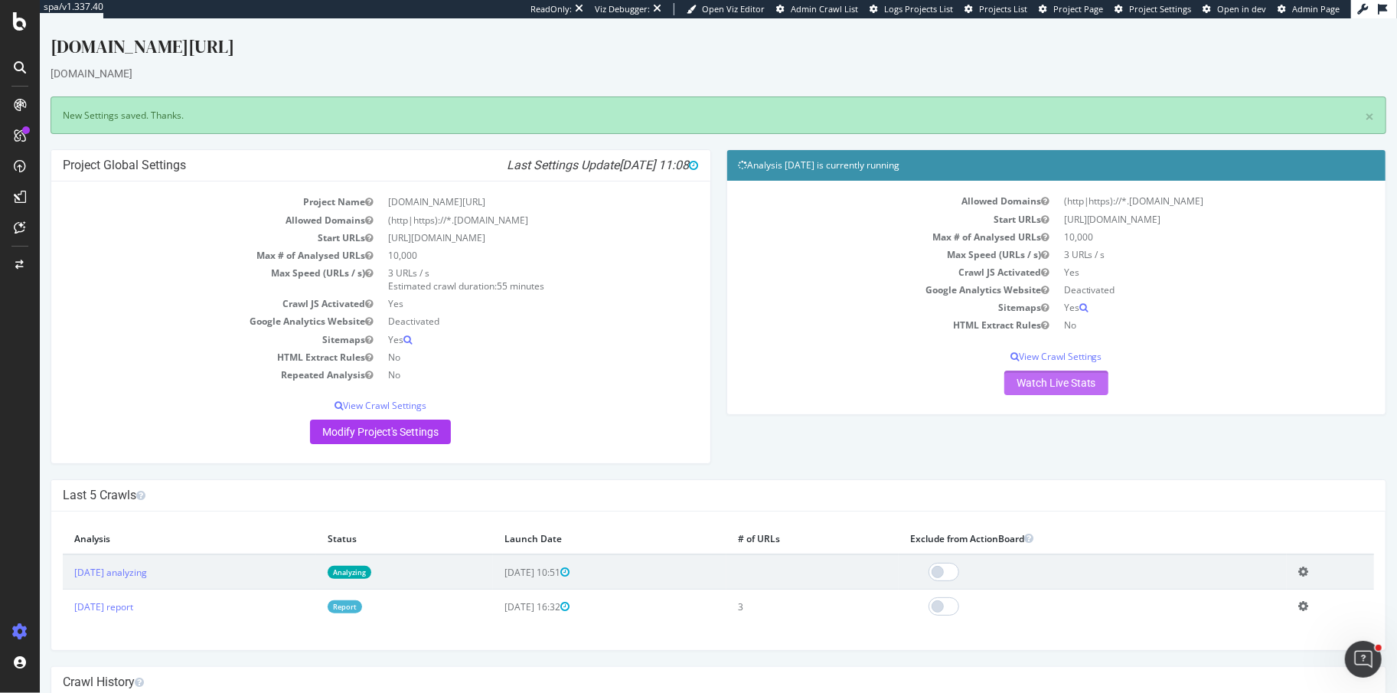
click at [1041, 382] on link "Watch Live Stats" at bounding box center [1055, 382] width 104 height 24
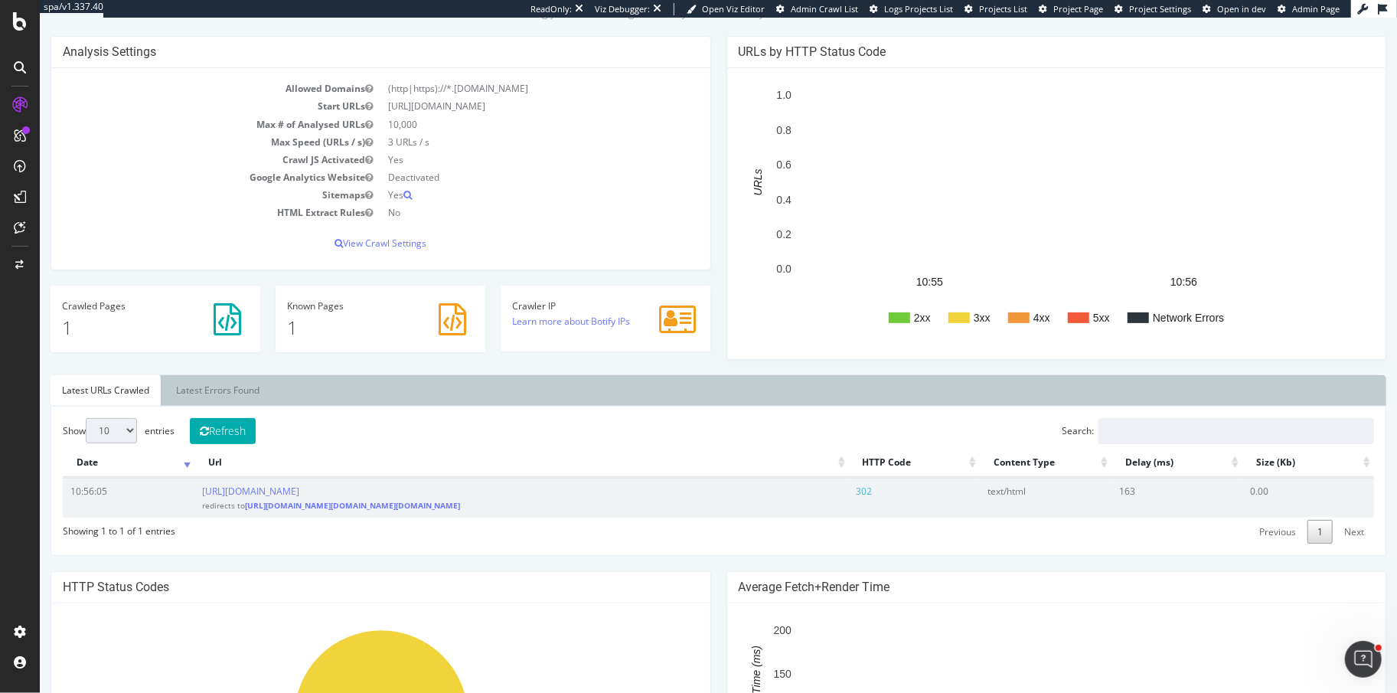
scroll to position [200, 0]
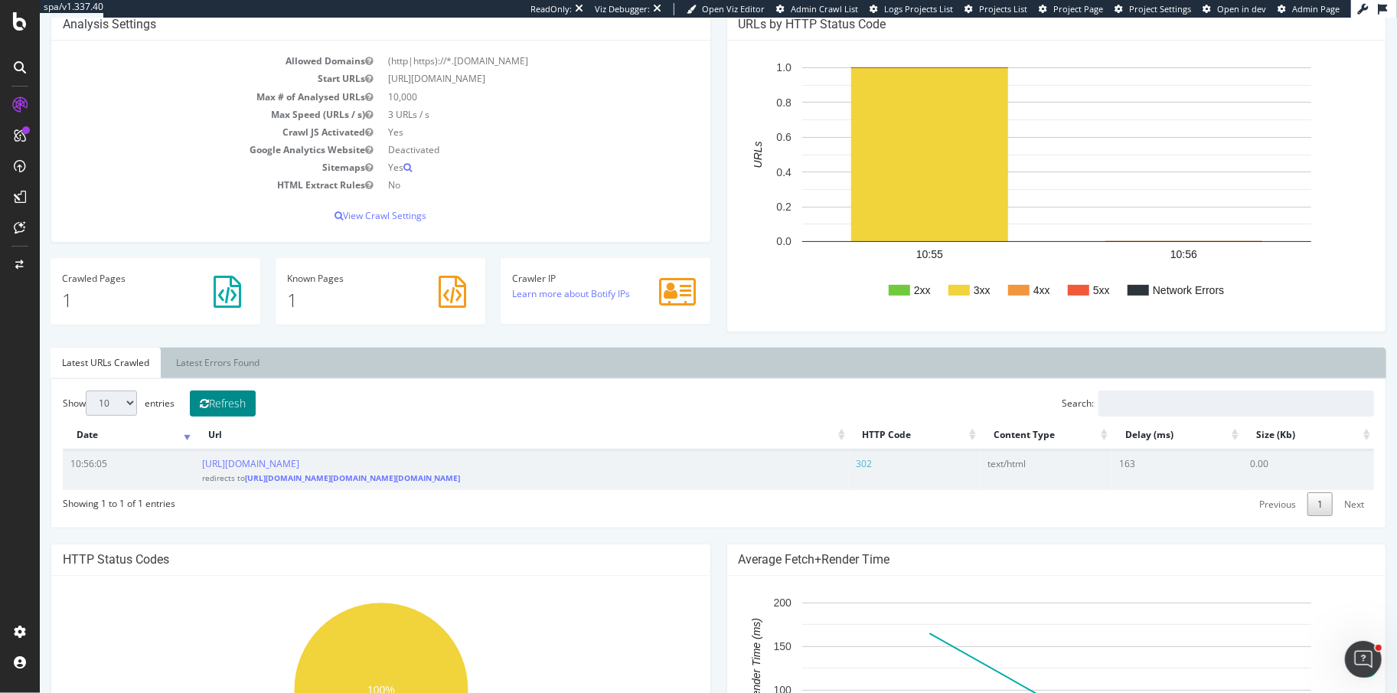
click at [255, 391] on button "Refresh" at bounding box center [222, 403] width 66 height 26
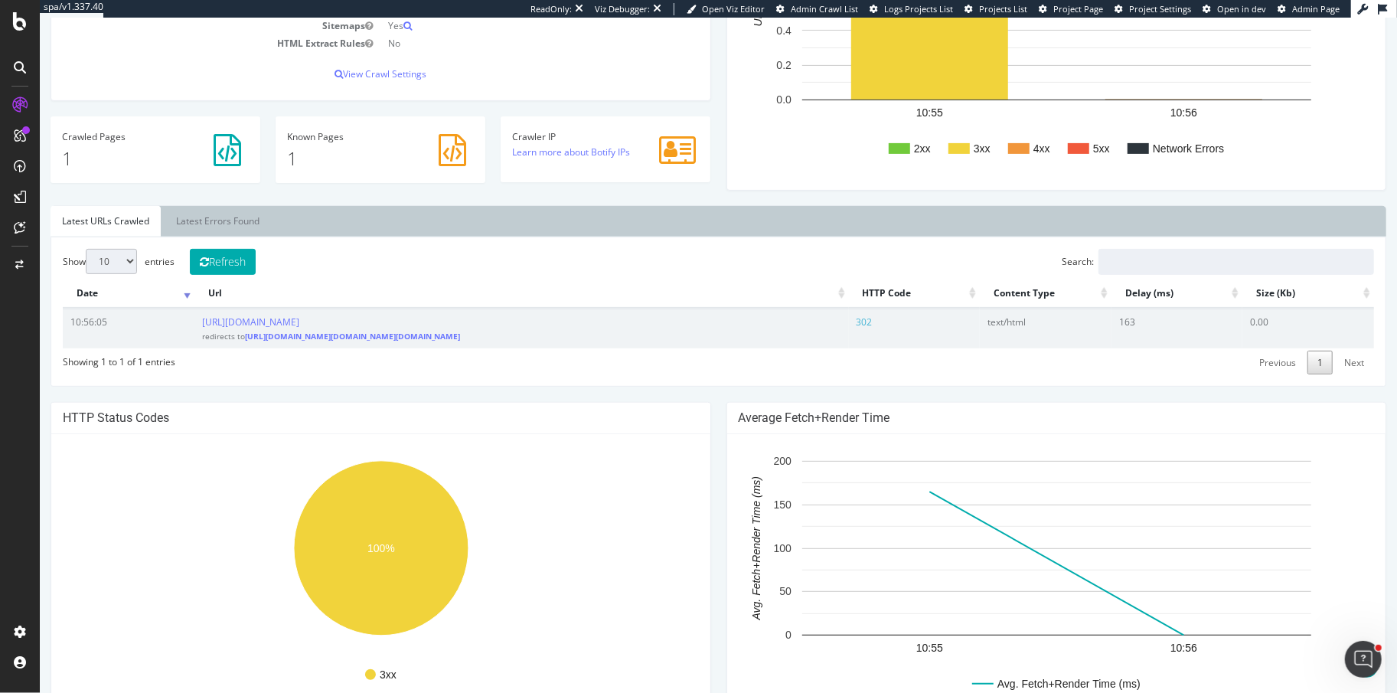
scroll to position [416, 0]
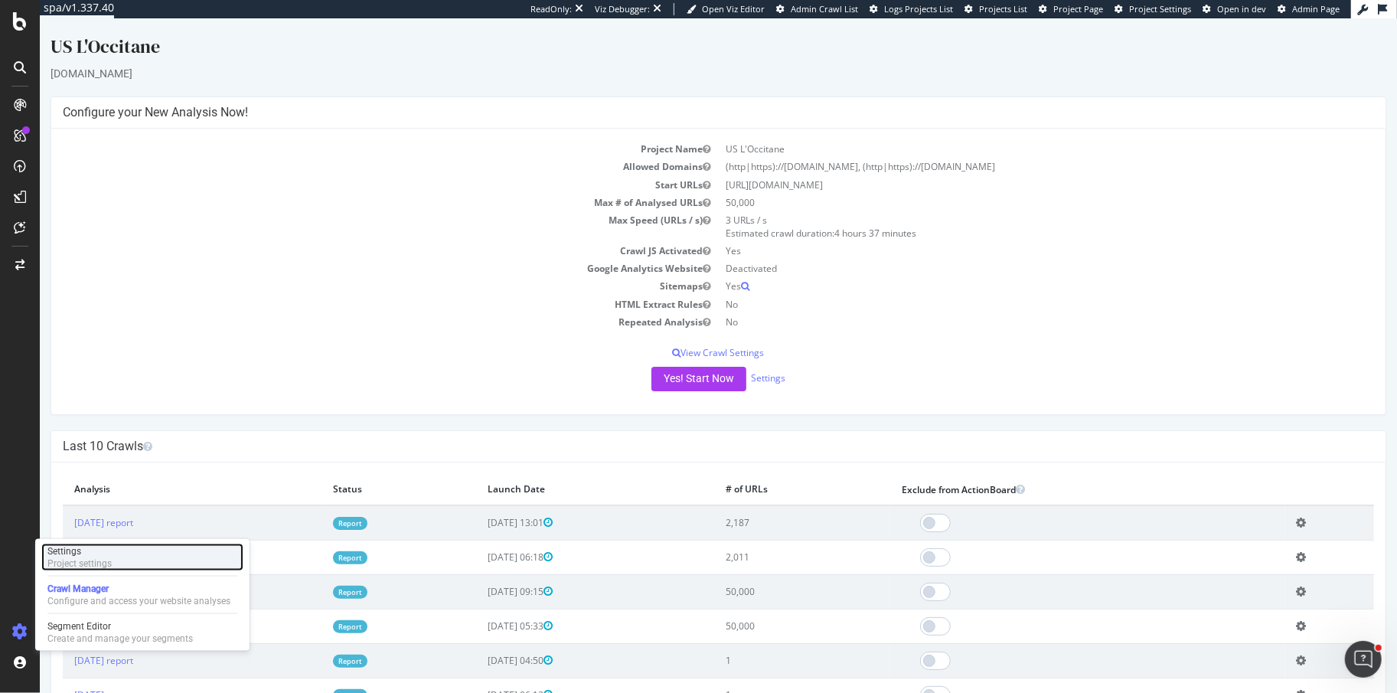
click at [90, 557] on div "Project settings" at bounding box center [79, 563] width 64 height 12
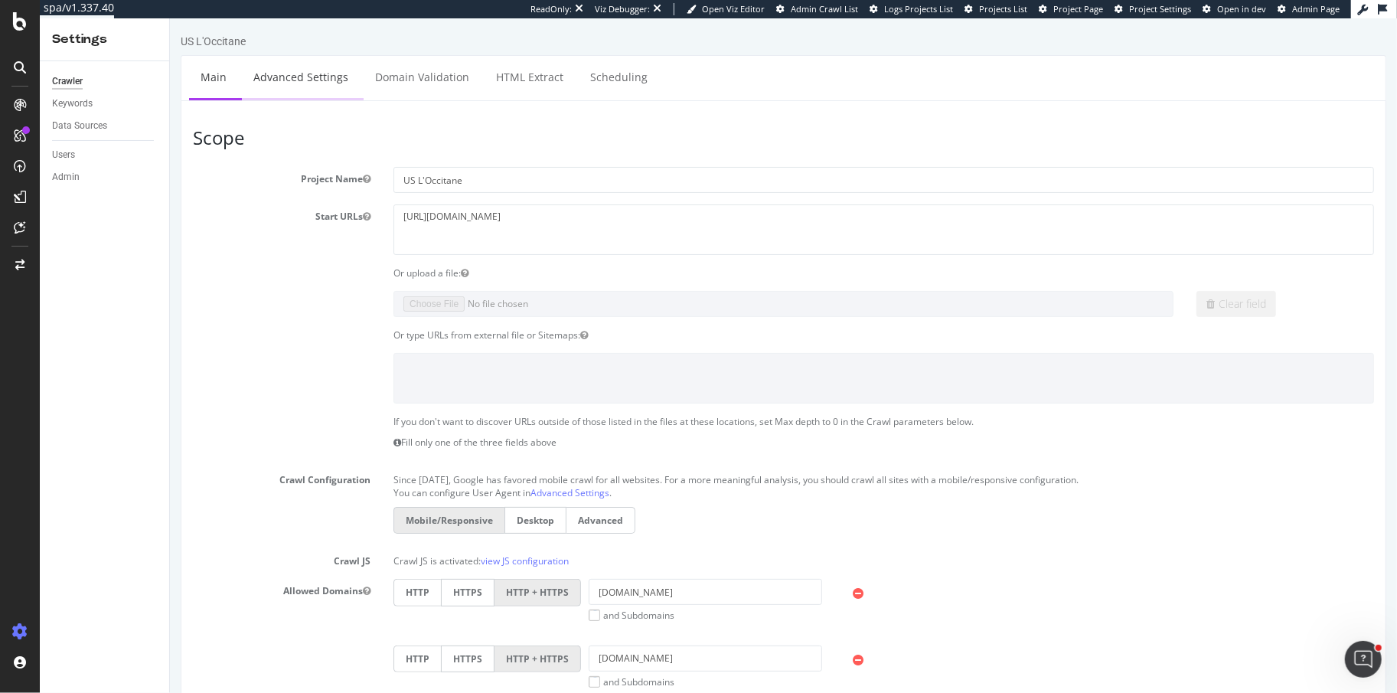
click at [278, 68] on link "Advanced Settings" at bounding box center [300, 77] width 118 height 42
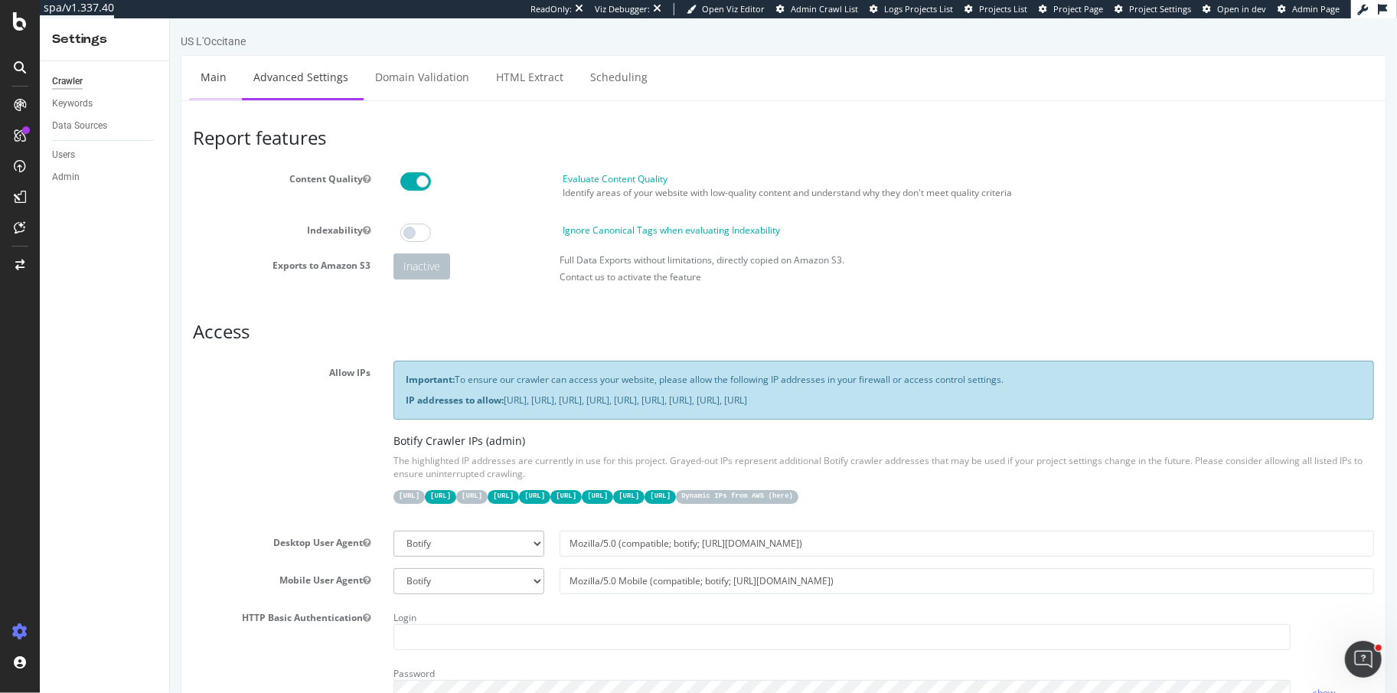
click at [207, 74] on link "Main" at bounding box center [212, 77] width 49 height 42
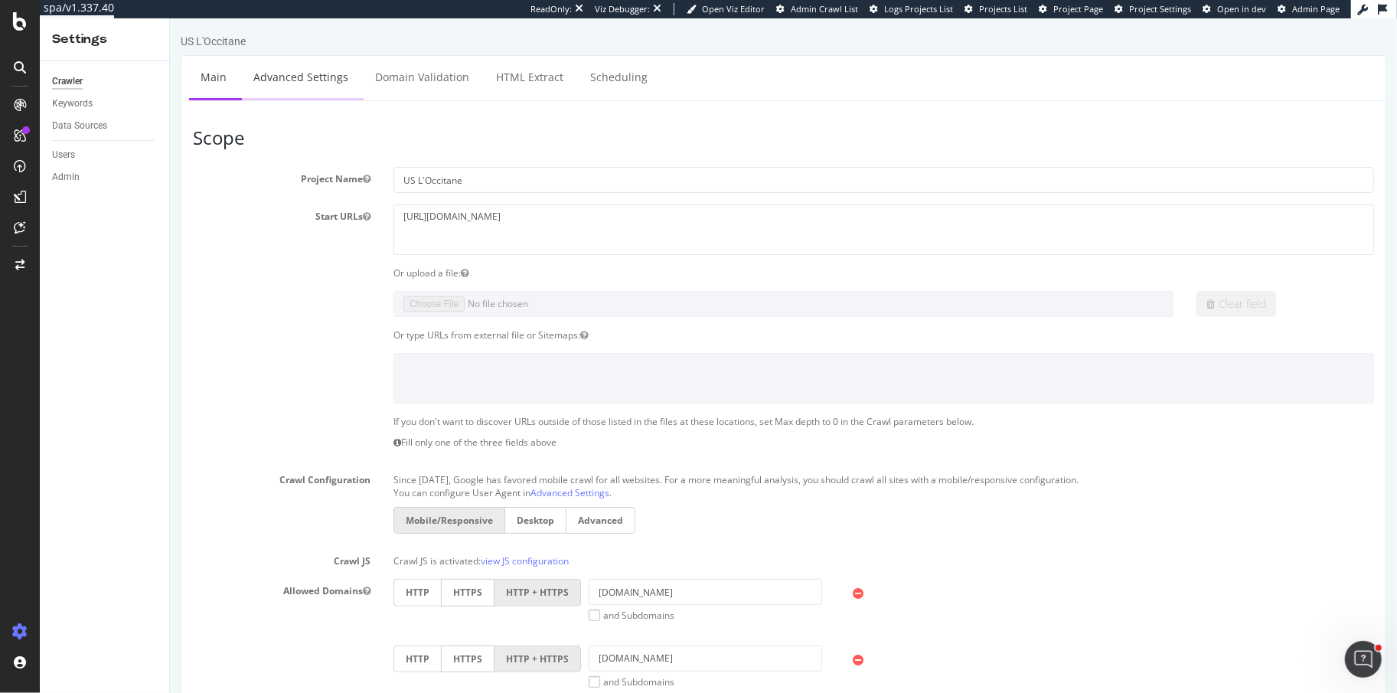
click at [289, 89] on link "Advanced Settings" at bounding box center [300, 77] width 118 height 42
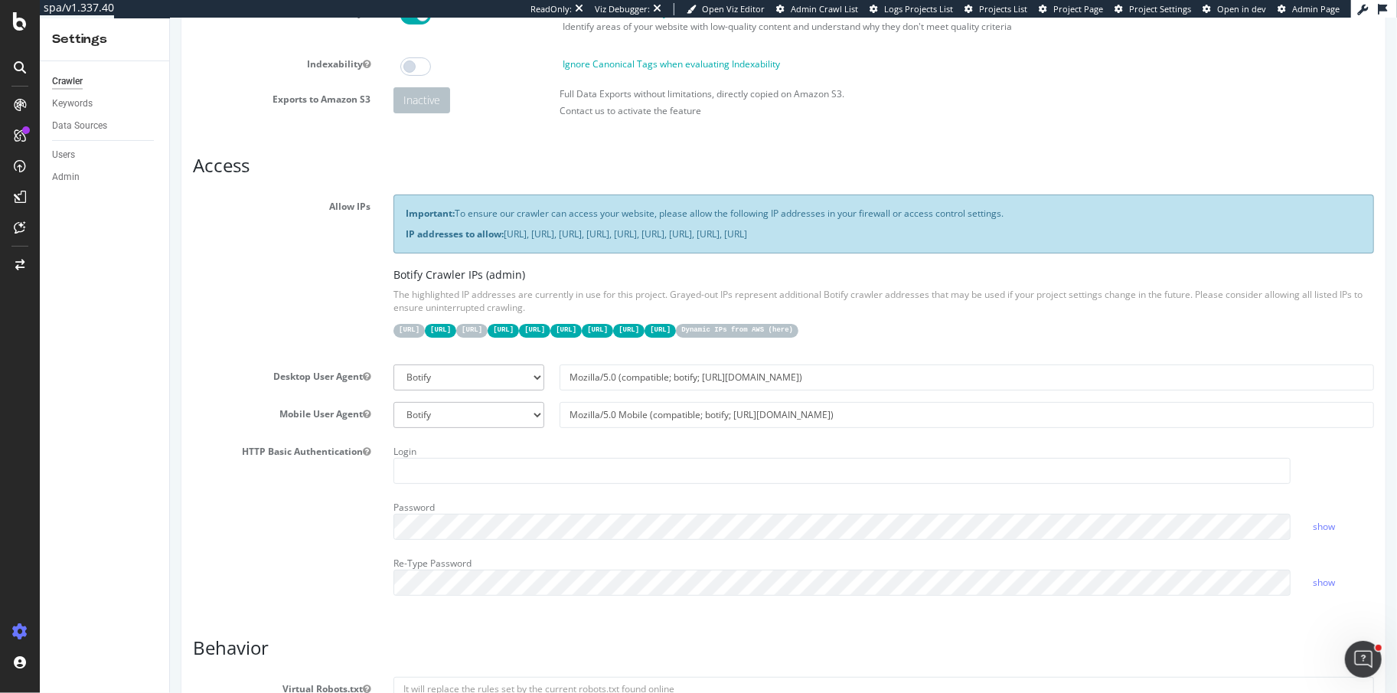
scroll to position [182, 0]
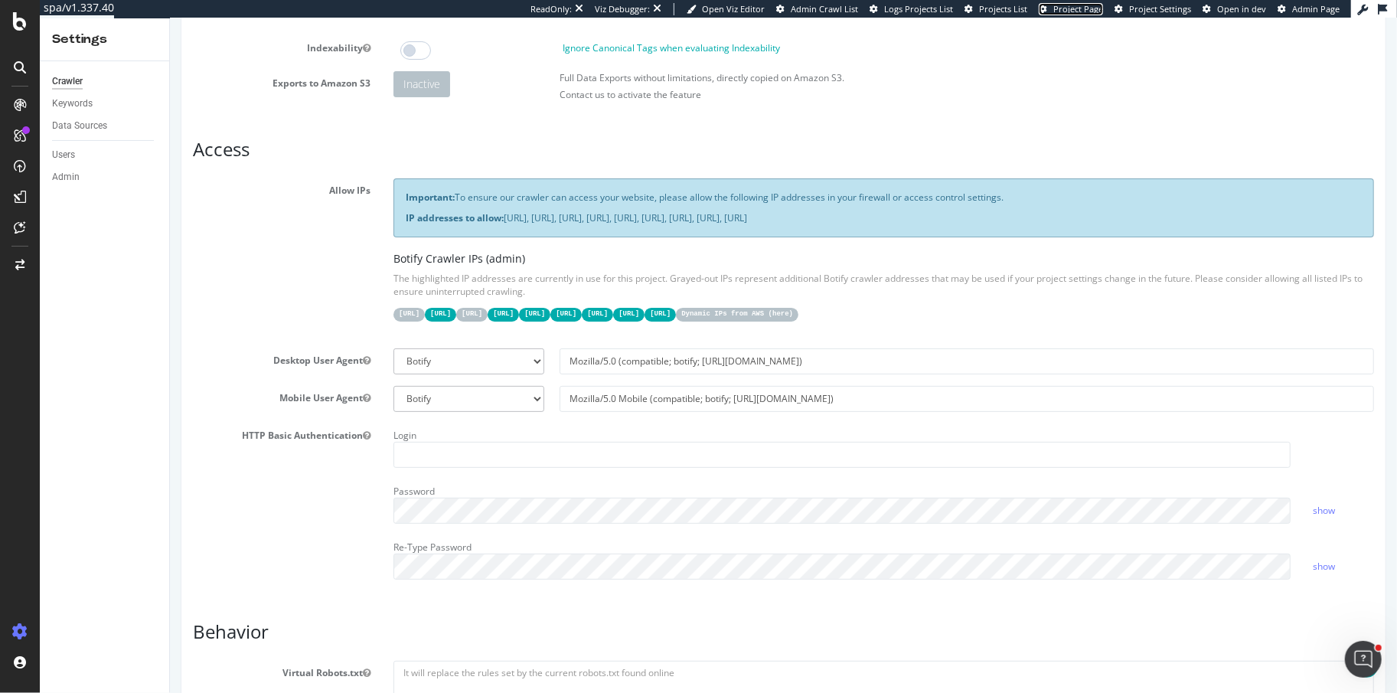
click at [1064, 9] on span "Project Page" at bounding box center [1078, 8] width 50 height 11
click at [1146, 11] on span "Project Settings" at bounding box center [1160, 8] width 62 height 11
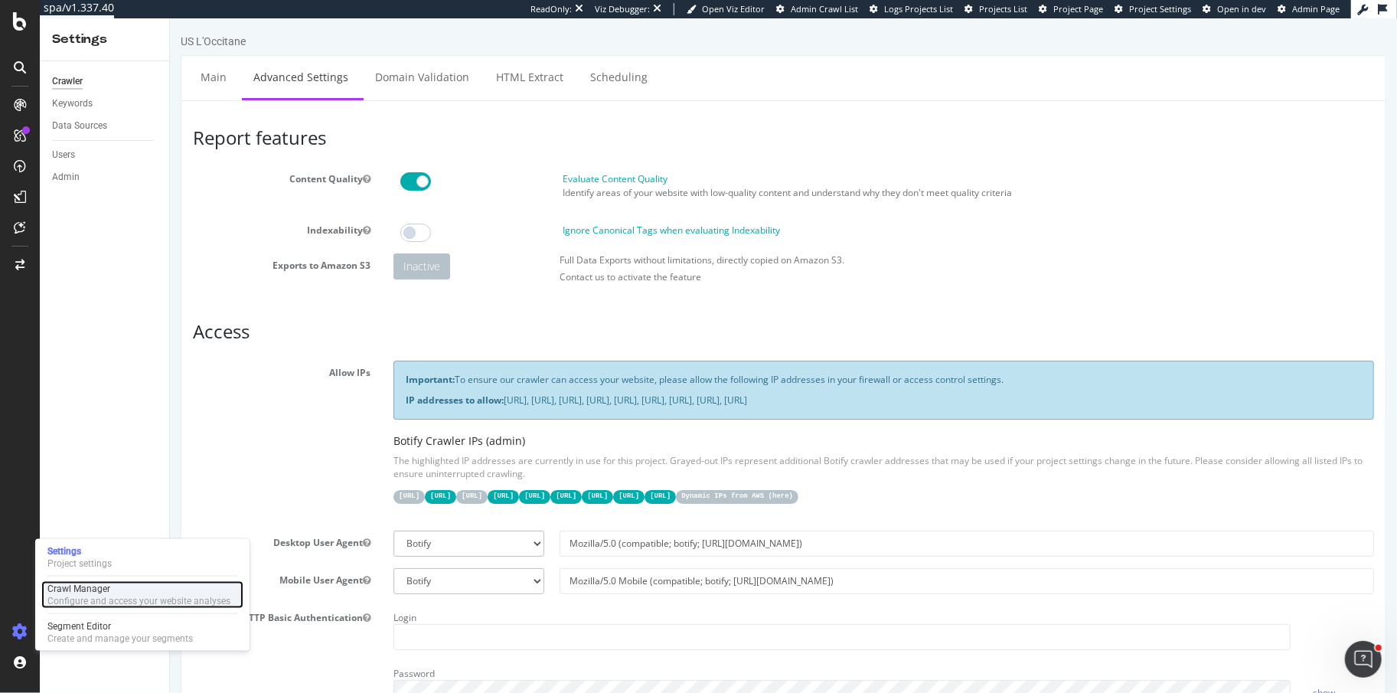
click at [93, 592] on div "Crawl Manager" at bounding box center [138, 588] width 183 height 12
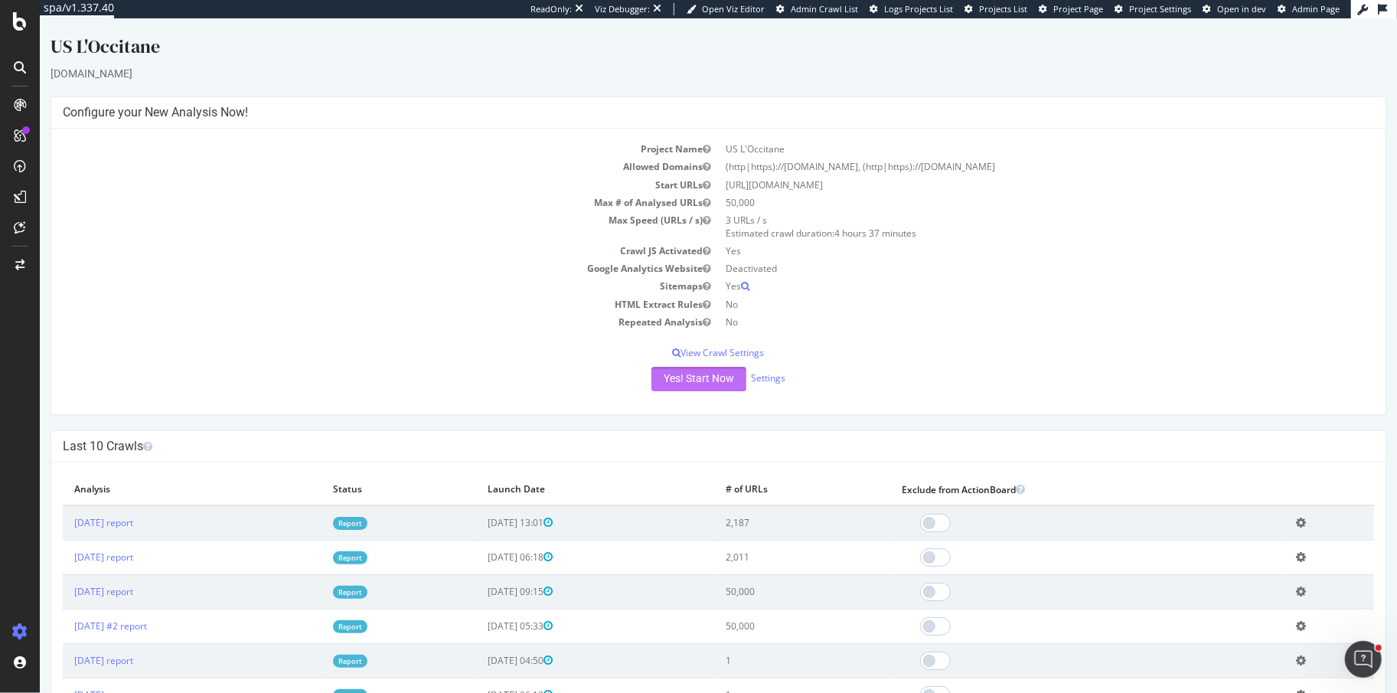
click at [669, 370] on button "Yes! Start Now" at bounding box center [697, 379] width 95 height 24
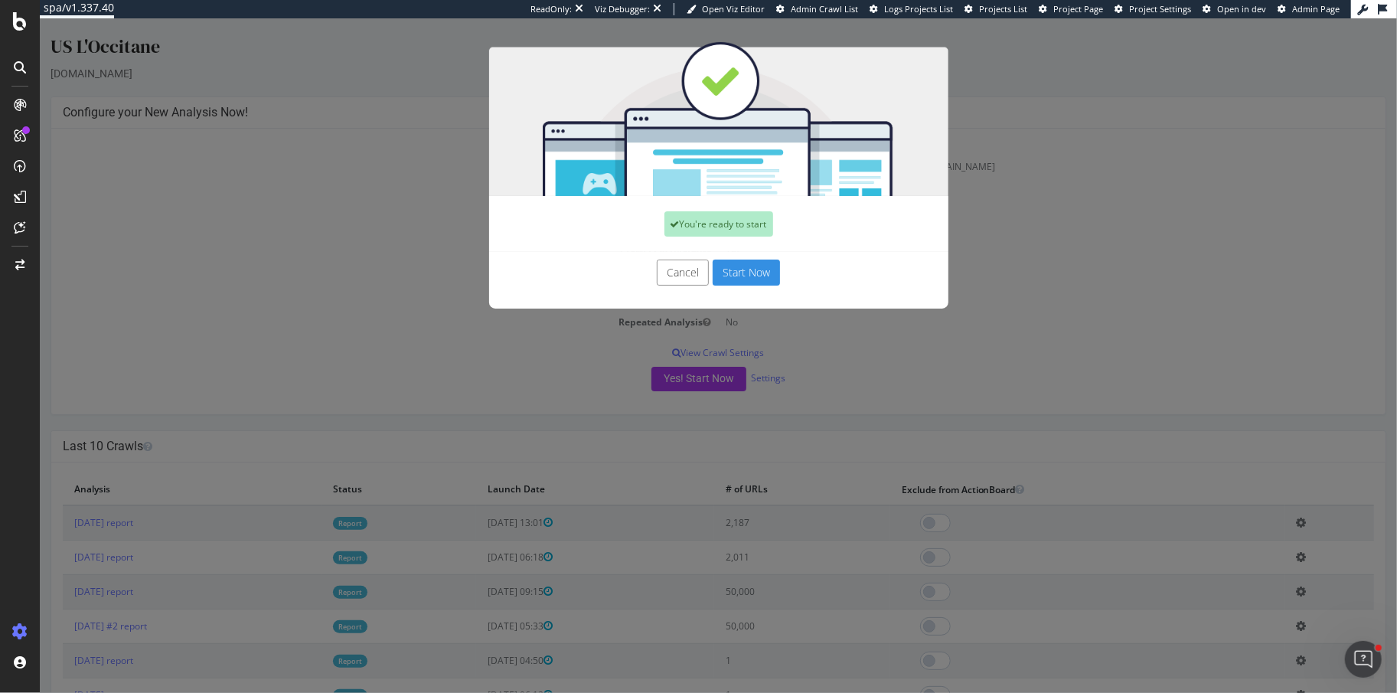
click at [750, 269] on button "Start Now" at bounding box center [745, 272] width 67 height 26
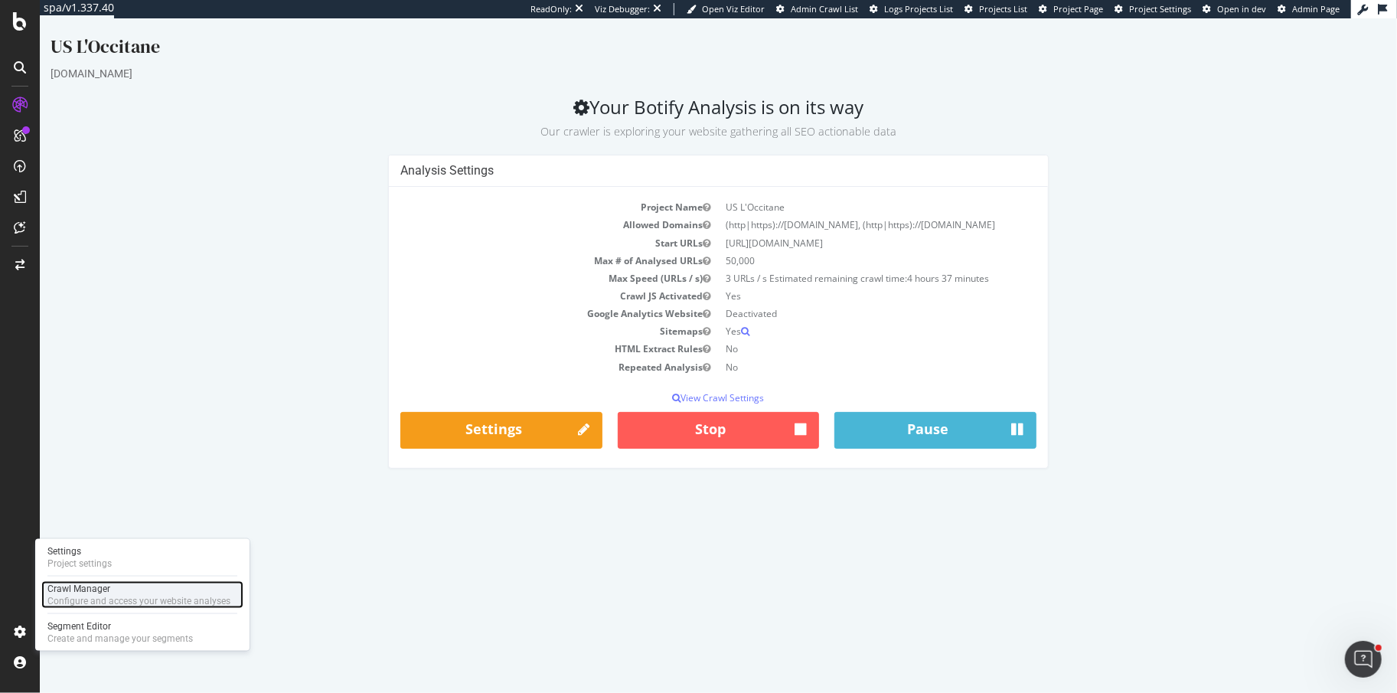
click at [82, 591] on div "Crawl Manager" at bounding box center [138, 588] width 183 height 12
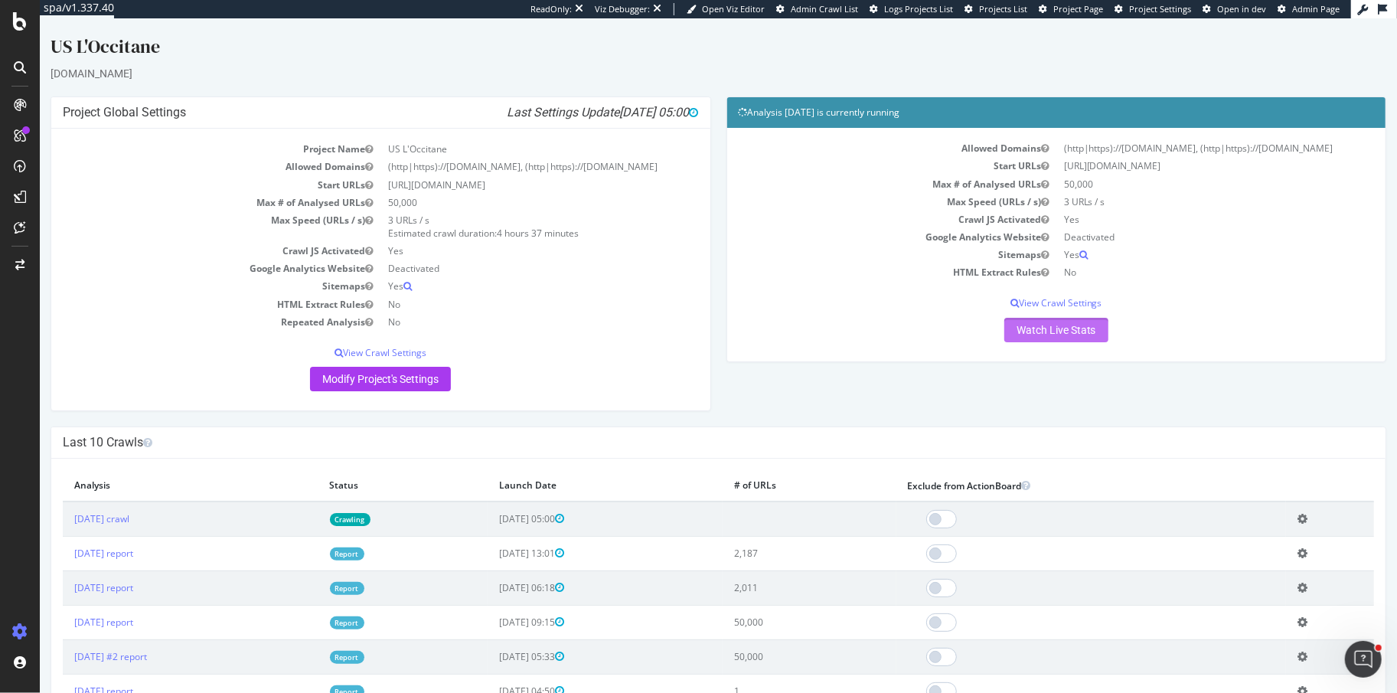
click at [1020, 331] on link "Watch Live Stats" at bounding box center [1055, 330] width 104 height 24
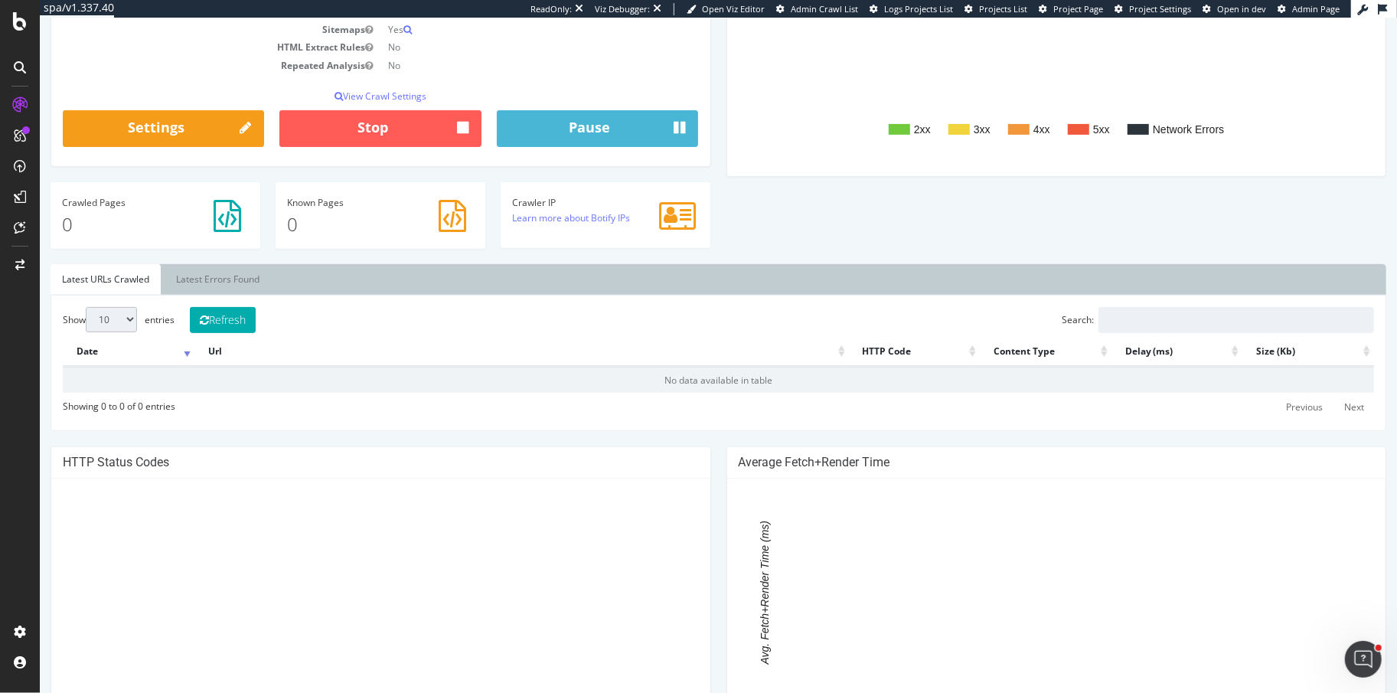
scroll to position [344, 0]
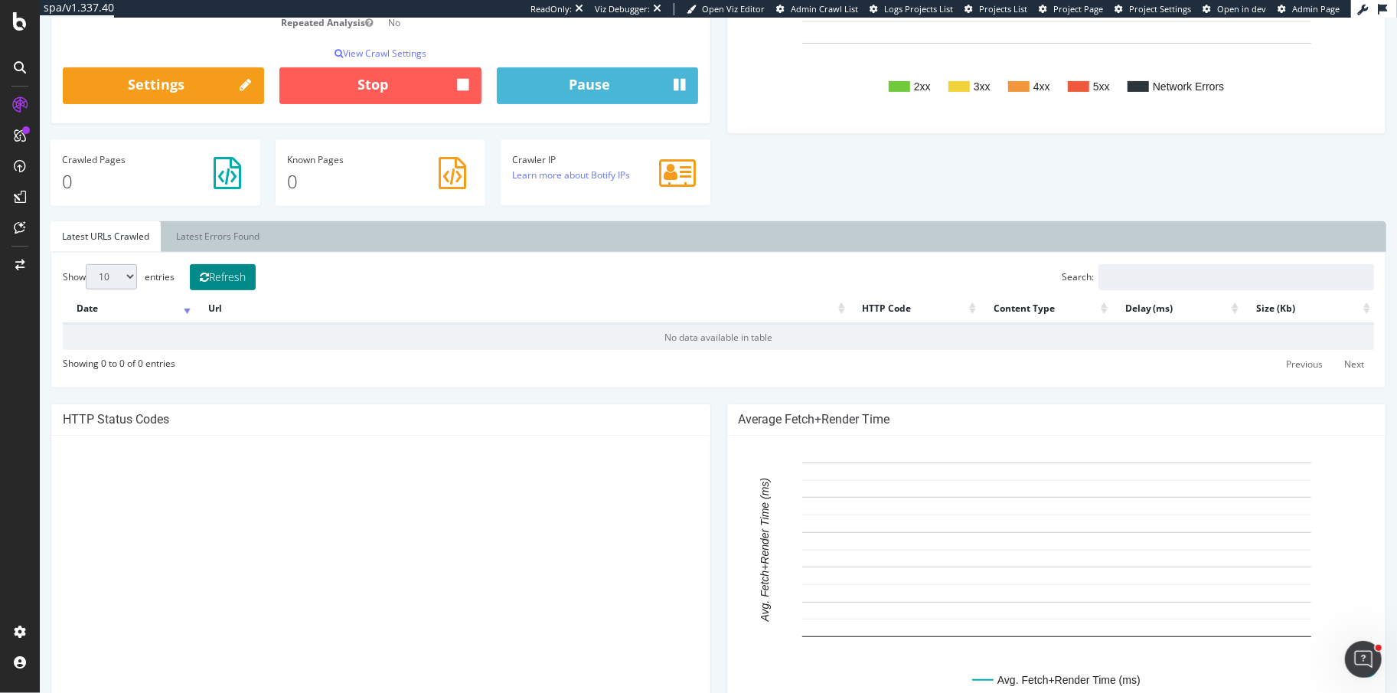
click at [243, 277] on button "Refresh" at bounding box center [222, 277] width 66 height 26
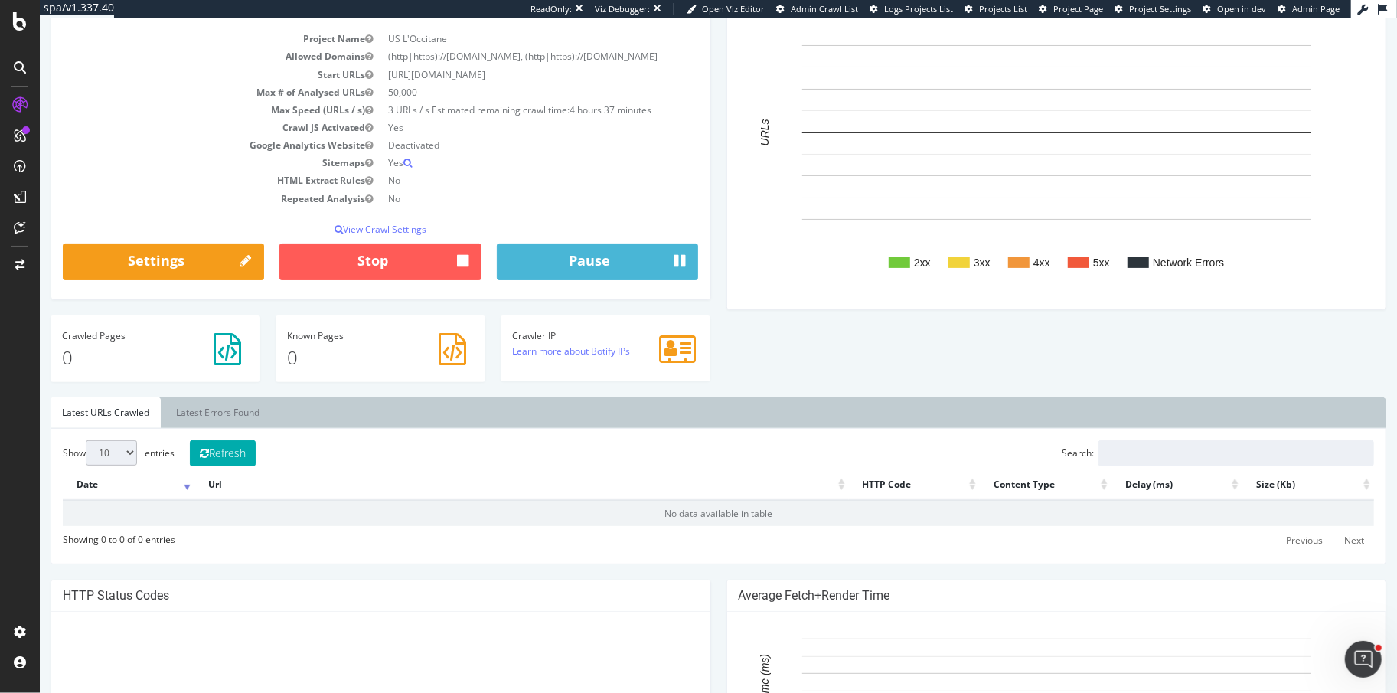
scroll to position [261, 0]
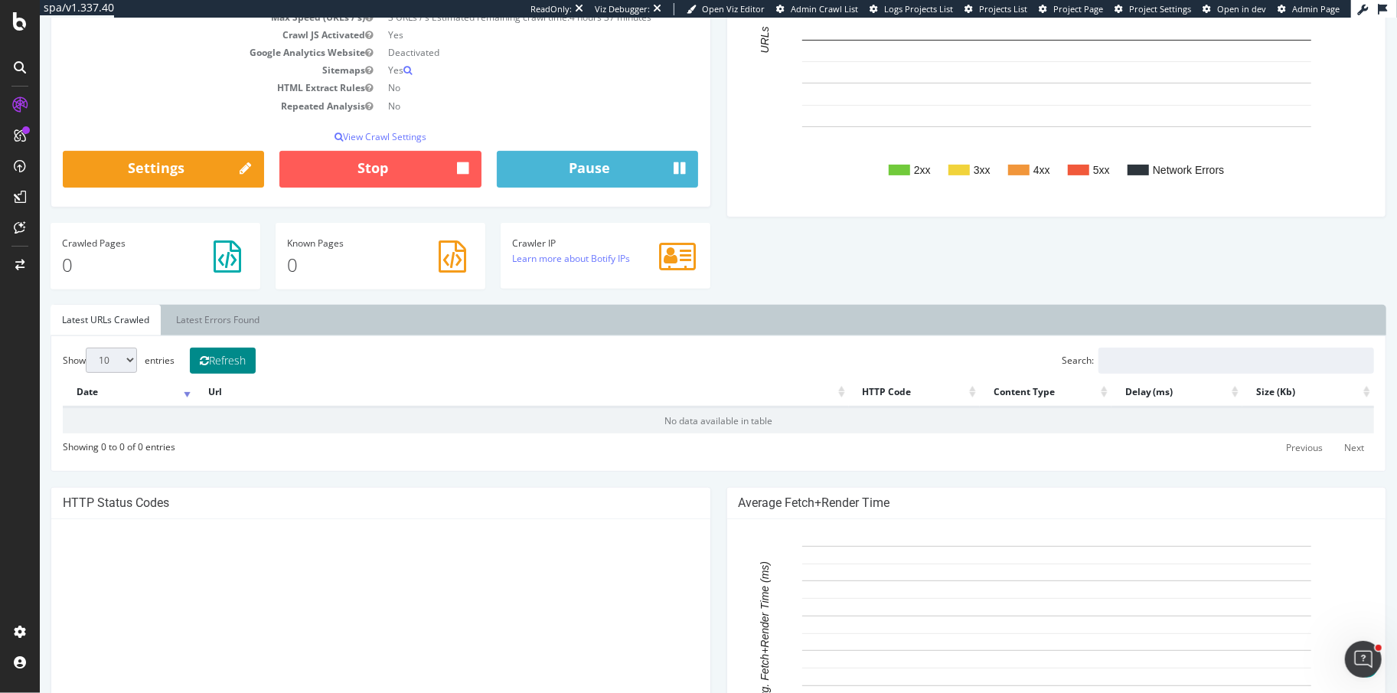
click at [243, 358] on button "Refresh" at bounding box center [222, 360] width 66 height 26
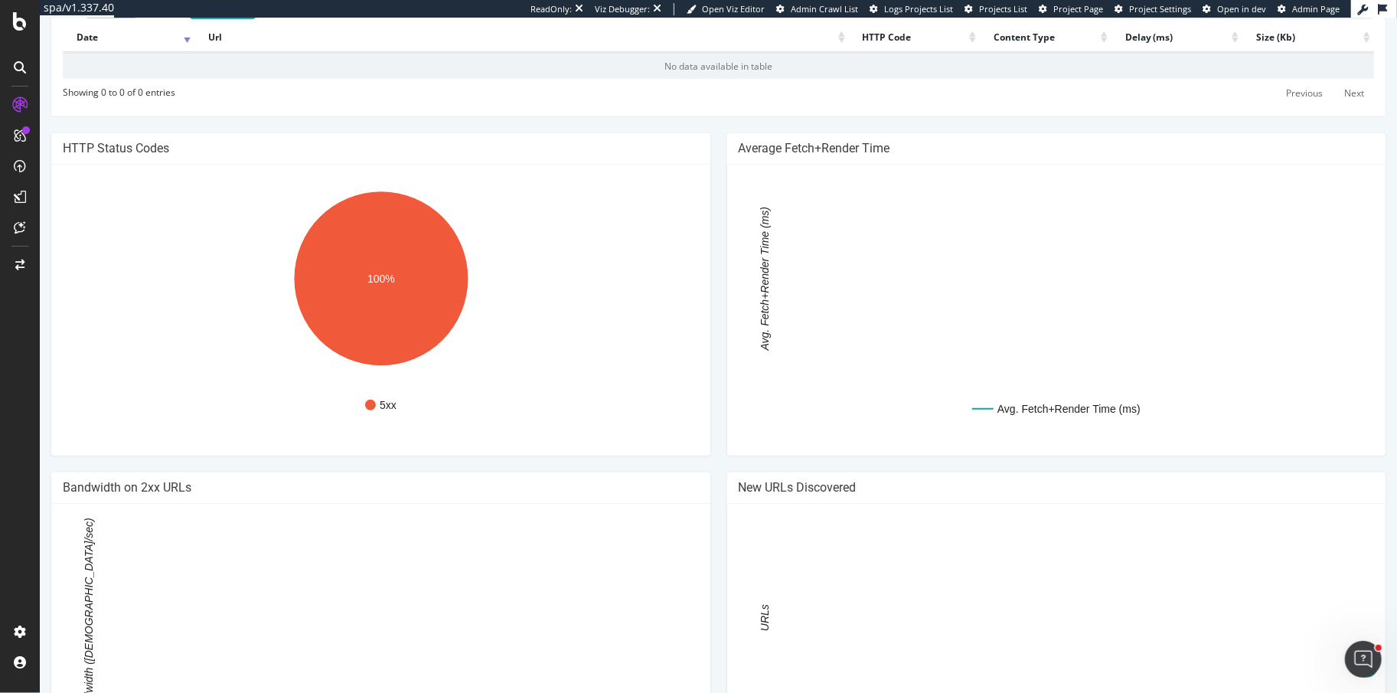
scroll to position [667, 0]
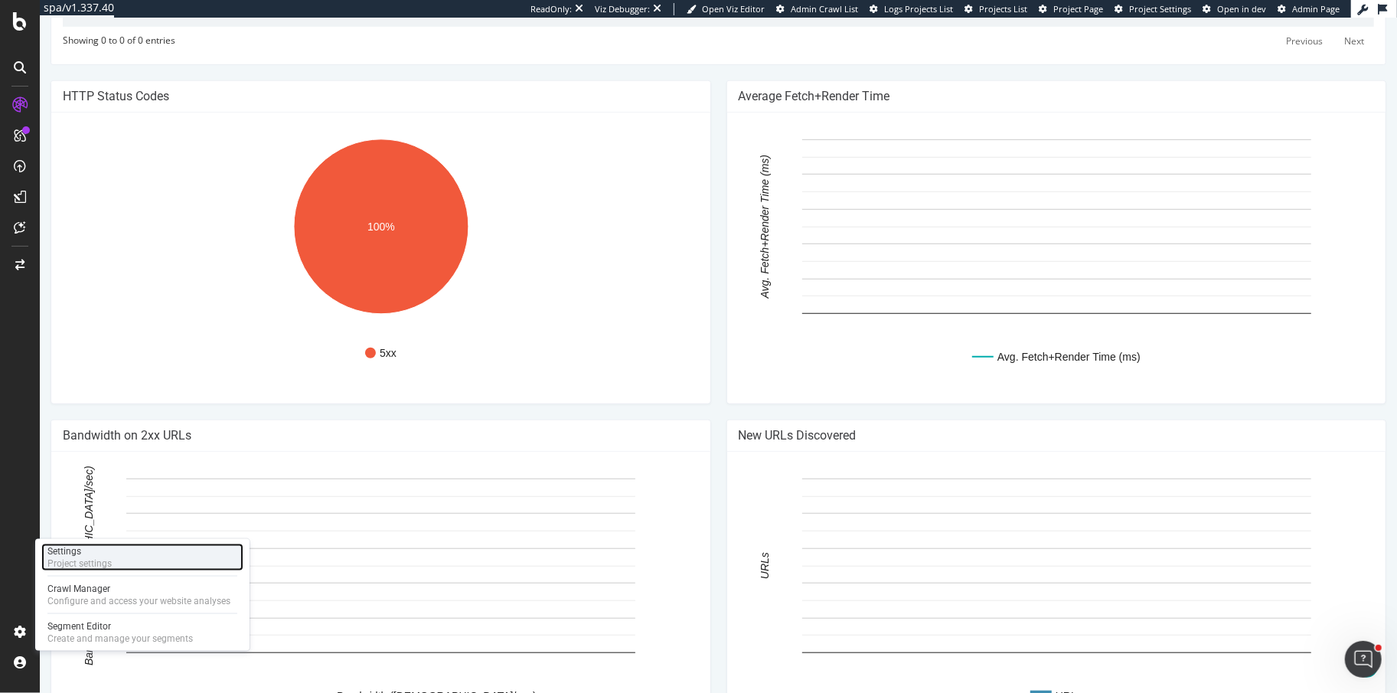
click at [97, 557] on div "Project settings" at bounding box center [79, 563] width 64 height 12
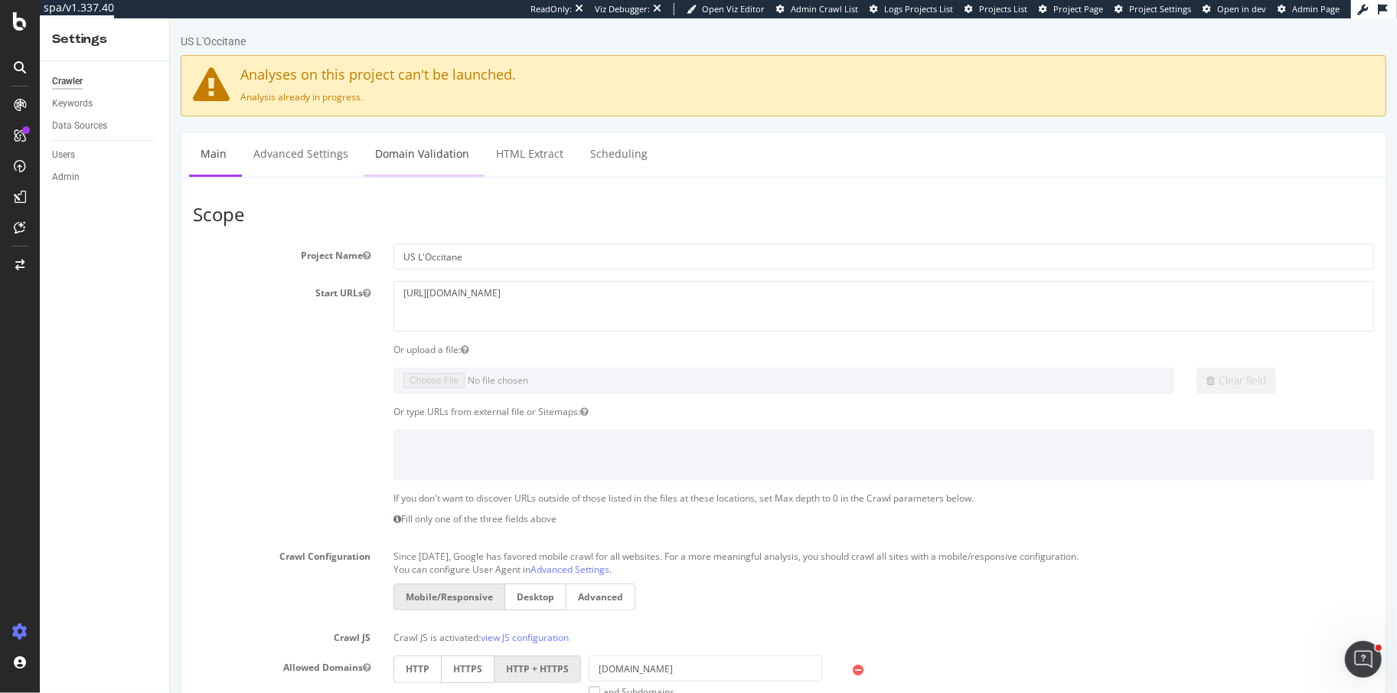
click at [402, 155] on link "Domain Validation" at bounding box center [421, 153] width 117 height 42
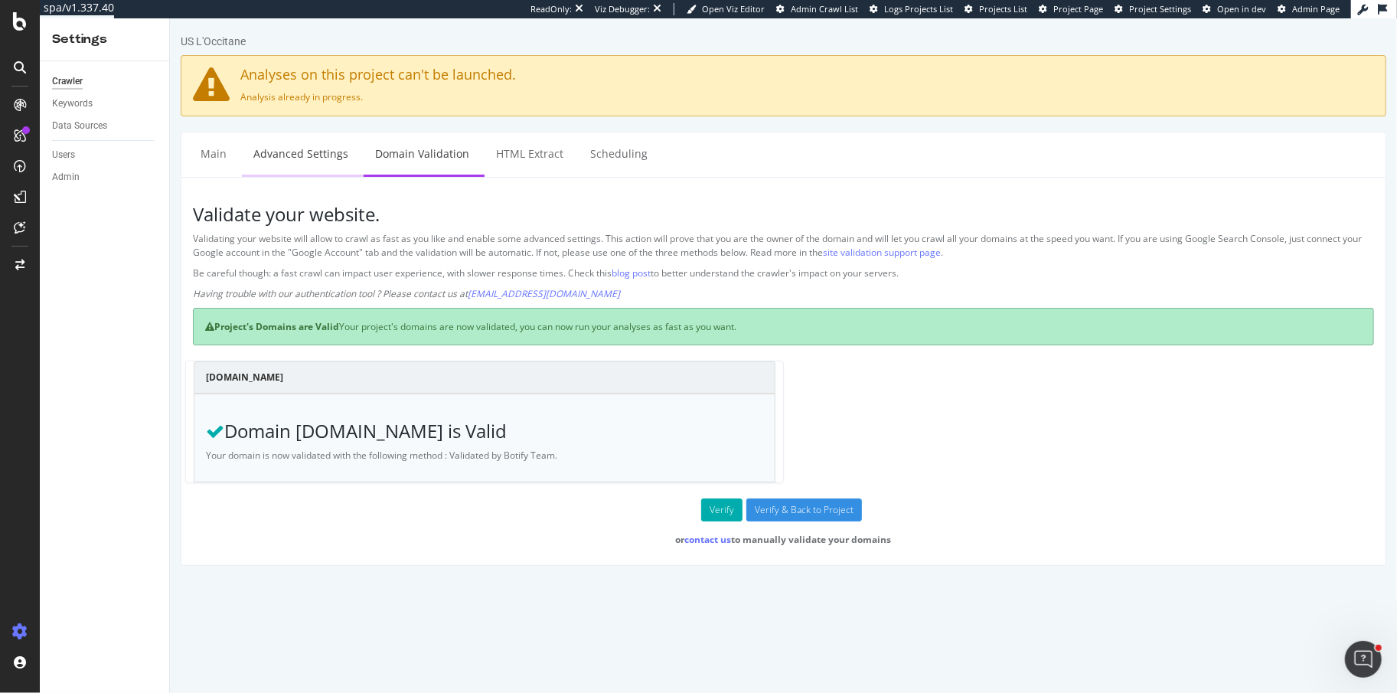
click at [295, 148] on link "Advanced Settings" at bounding box center [300, 153] width 118 height 42
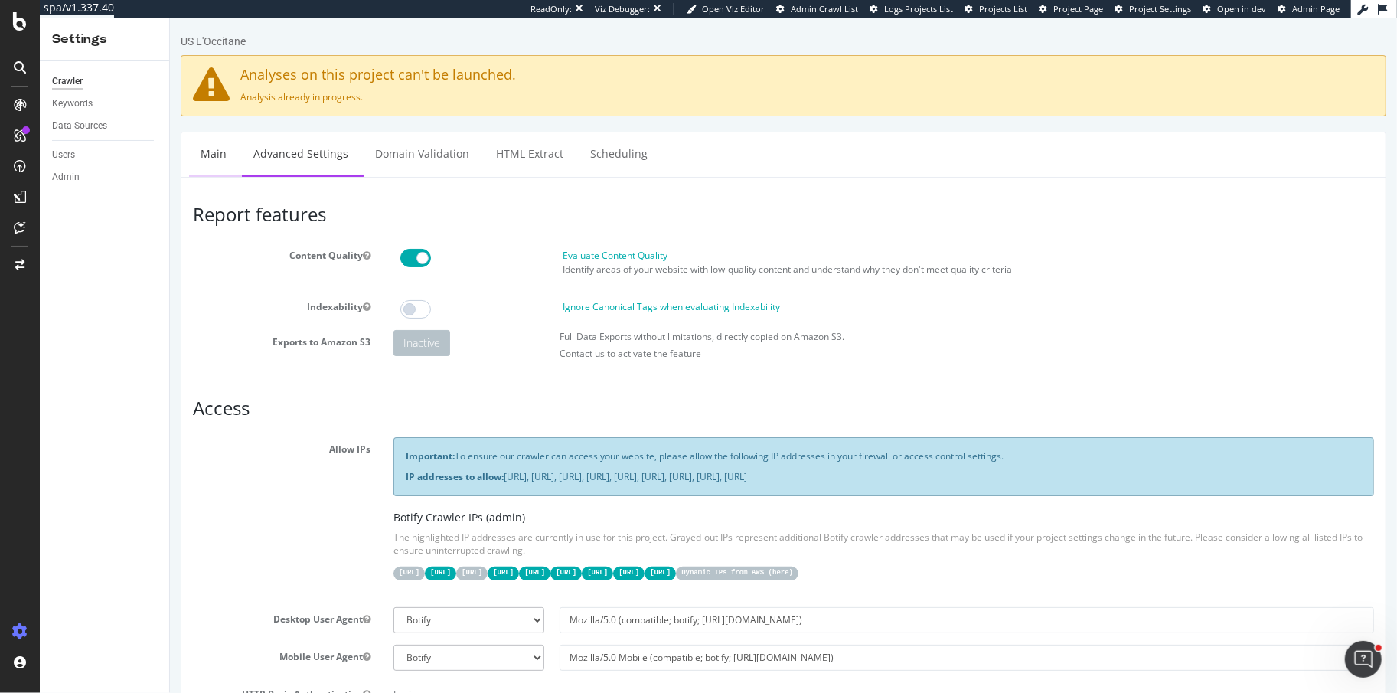
click at [220, 152] on link "Main" at bounding box center [212, 153] width 49 height 42
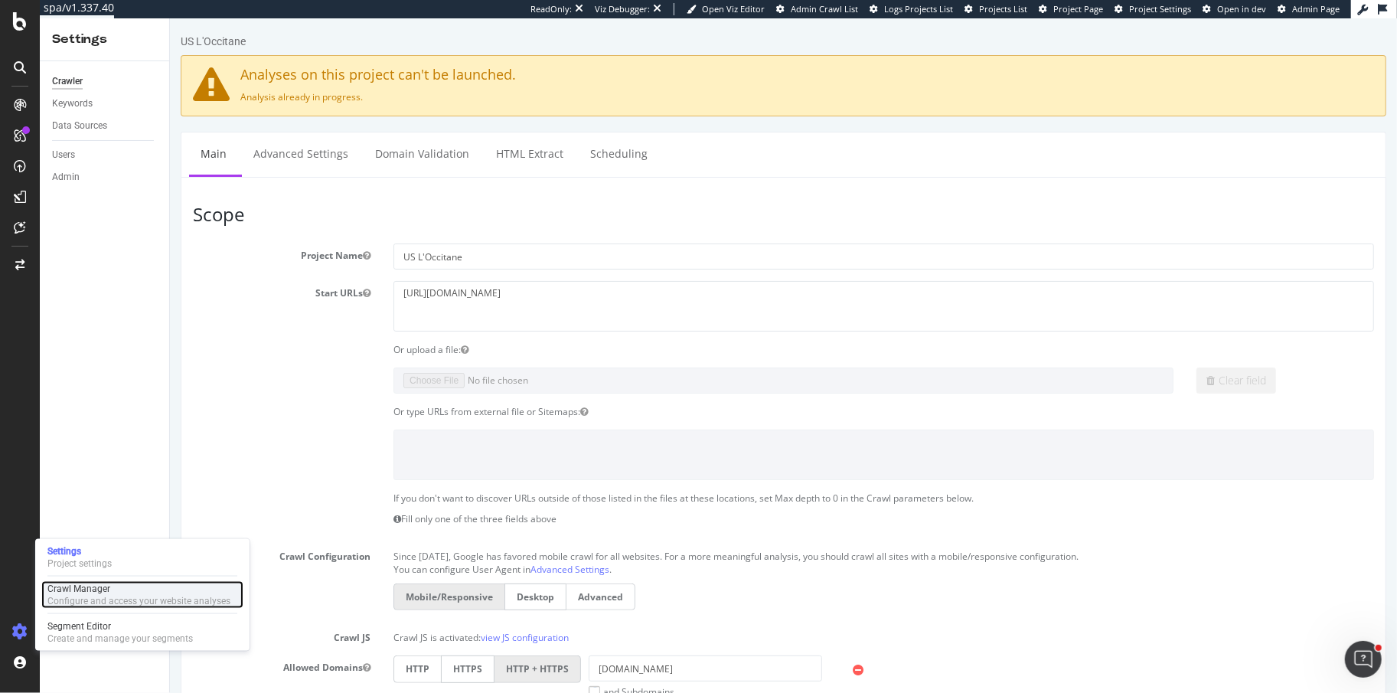
click at [104, 603] on div "Configure and access your website analyses" at bounding box center [138, 601] width 183 height 12
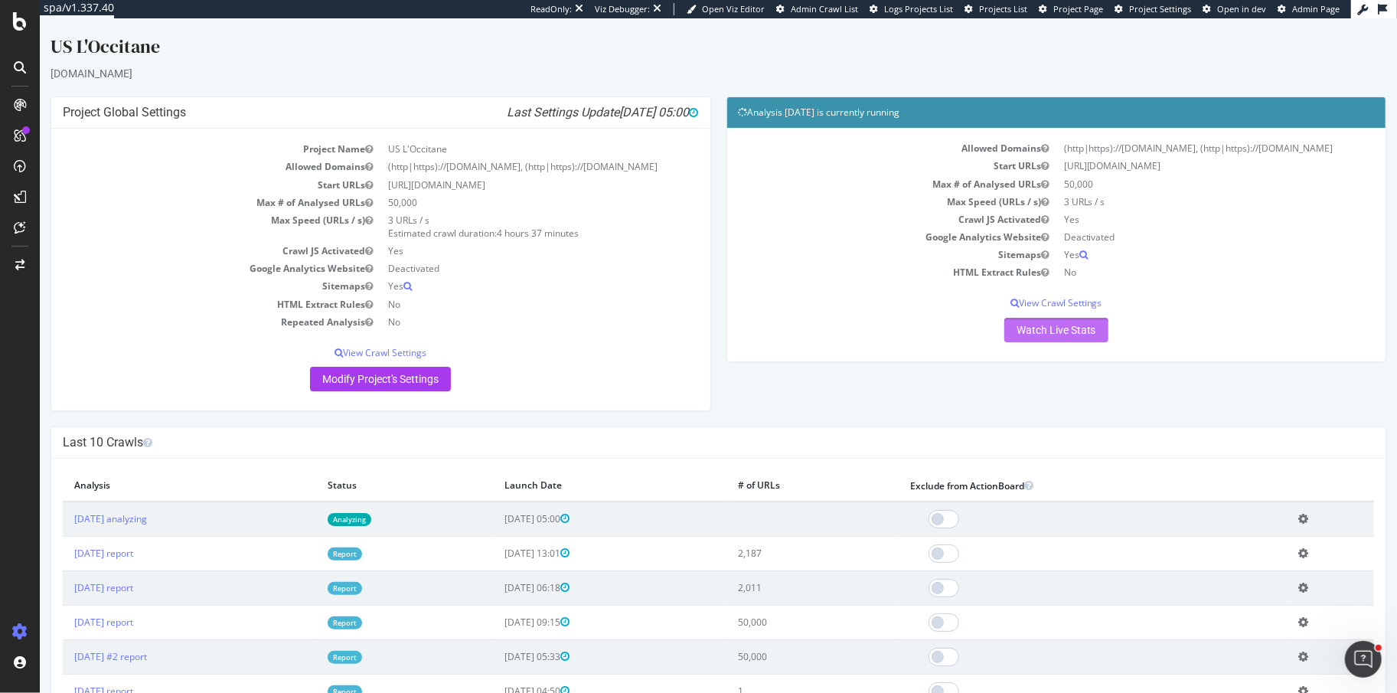
click at [1058, 327] on link "Watch Live Stats" at bounding box center [1055, 330] width 104 height 24
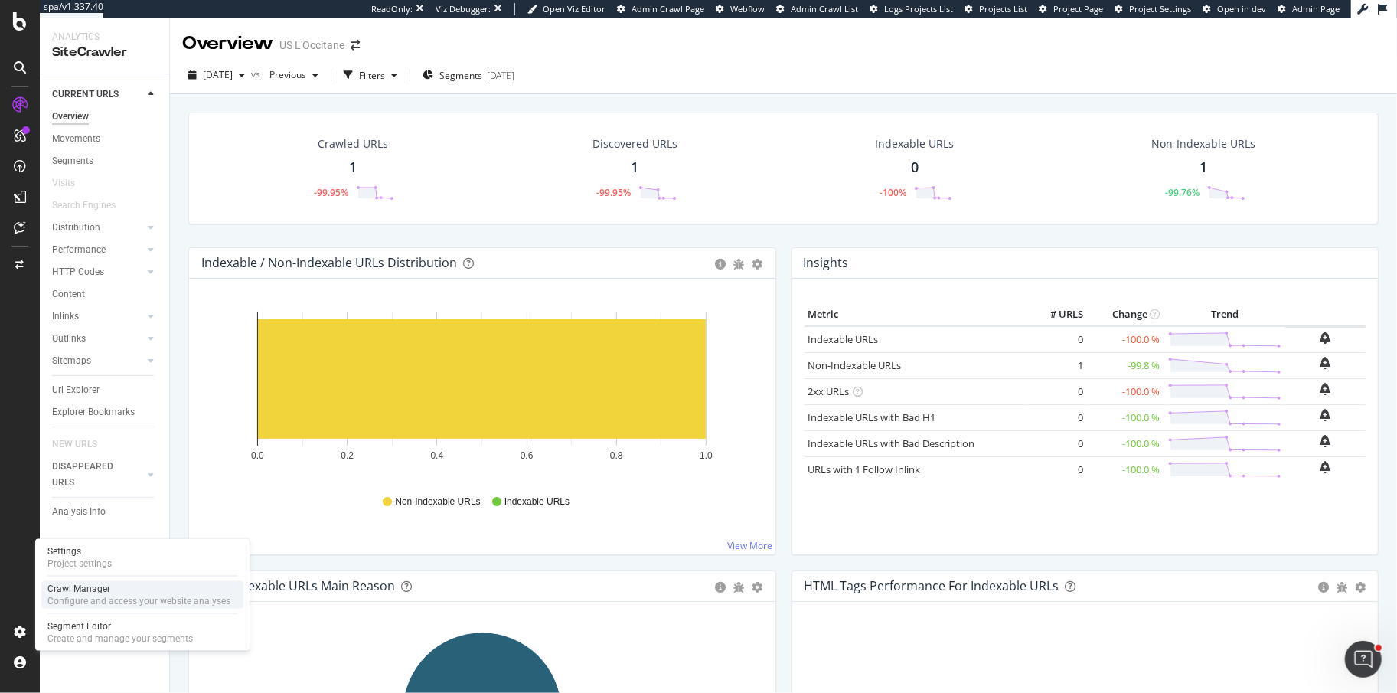
click at [112, 585] on div "Crawl Manager" at bounding box center [138, 588] width 183 height 12
